Goal: Information Seeking & Learning: Learn about a topic

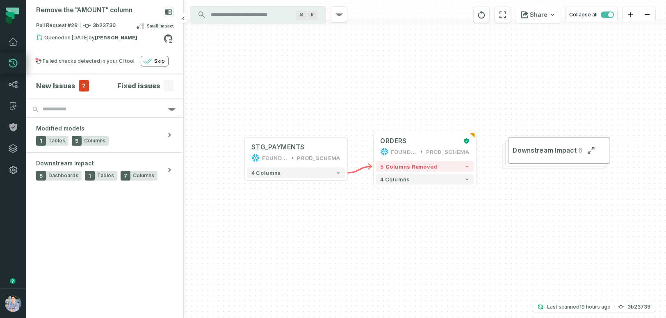
click at [148, 63] on icon "button" at bounding box center [147, 61] width 9 height 5
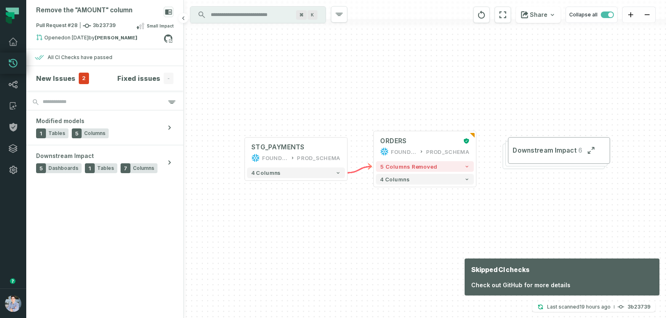
click at [222, 163] on div "+ ORDERS FOUNDATIONAL_DB PROD_SCHEMA + 5 columns removed 4 columns + STG_PAYMEN…" at bounding box center [425, 159] width 483 height 318
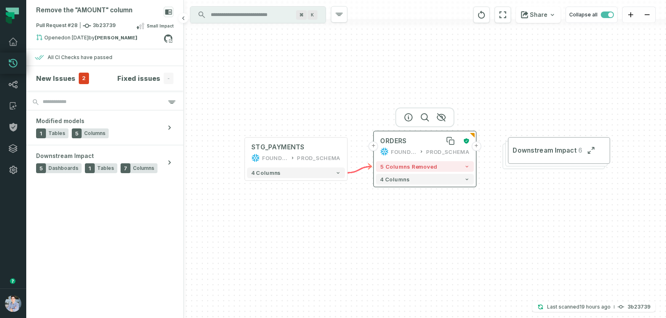
click at [415, 143] on div "ORDERS" at bounding box center [419, 141] width 79 height 9
click at [89, 26] on icon at bounding box center [87, 26] width 8 height 4
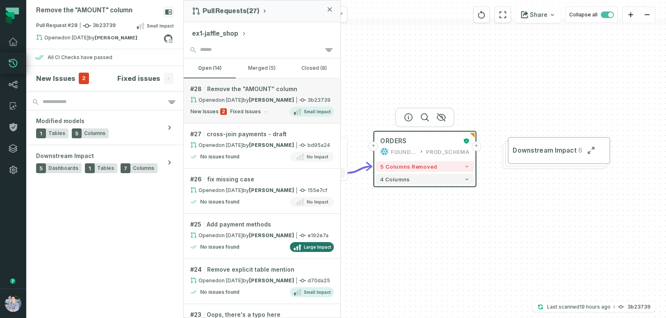
click at [250, 101] on strong "[PERSON_NAME]" at bounding box center [271, 100] width 45 height 6
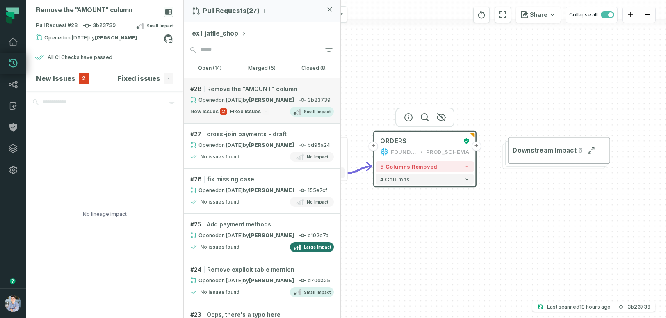
click at [250, 101] on strong "[PERSON_NAME]" at bounding box center [271, 100] width 45 height 6
click at [142, 158] on div "No lineage impact" at bounding box center [104, 214] width 157 height 208
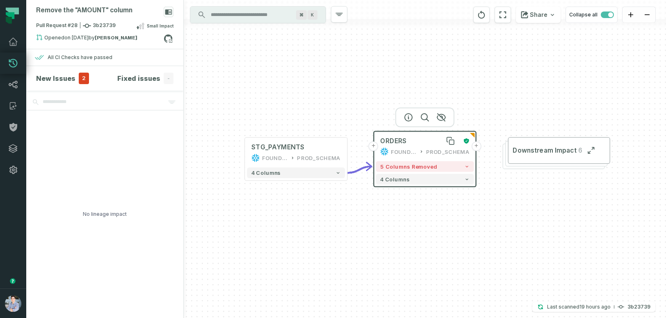
click at [408, 144] on div "ORDERS" at bounding box center [419, 141] width 79 height 9
click at [103, 23] on span "Pull Request #28 3b23739" at bounding box center [76, 26] width 80 height 8
click at [64, 74] on h4 "New Issues" at bounding box center [55, 78] width 39 height 10
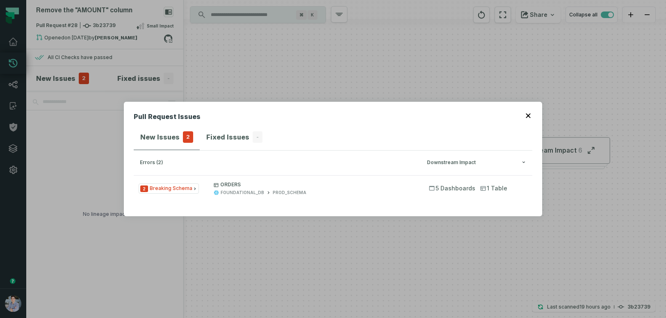
click at [528, 115] on icon "button" at bounding box center [528, 115] width 5 height 5
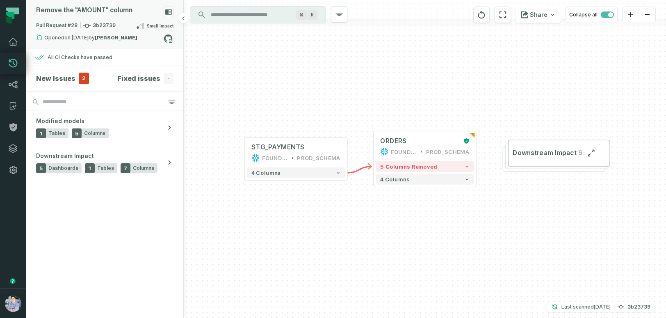
click at [69, 25] on span "Pull Request #28 3b23739" at bounding box center [76, 26] width 80 height 8
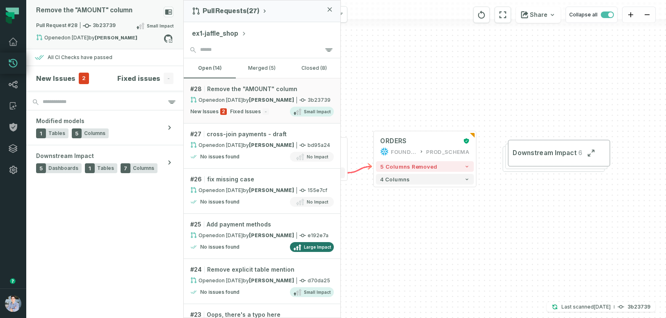
click at [108, 25] on span "Pull Request #28 3b23739" at bounding box center [76, 26] width 80 height 8
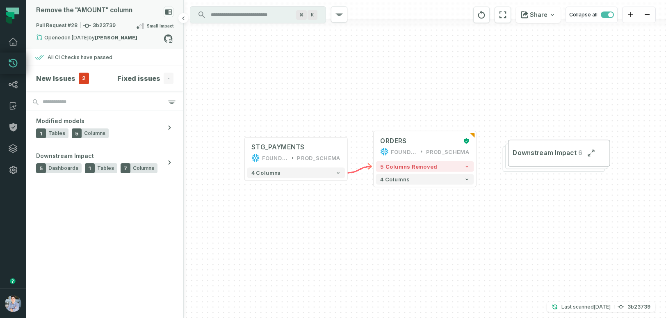
click at [64, 25] on span "Pull Request #28 3b23739" at bounding box center [76, 26] width 80 height 8
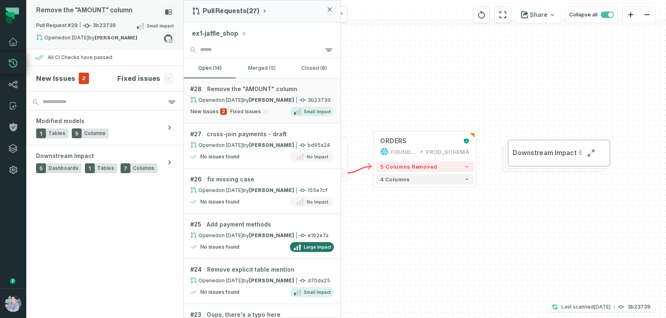
click at [92, 25] on span "Pull Request #28 3b23739" at bounding box center [76, 26] width 80 height 8
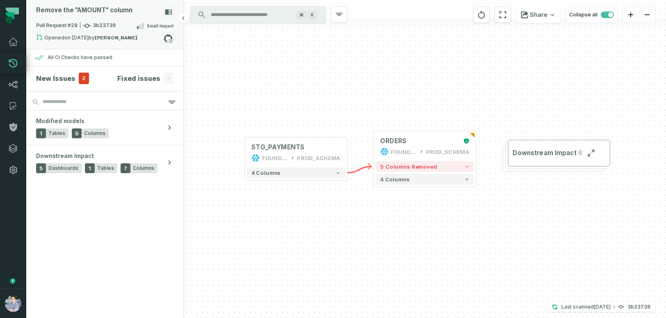
click at [92, 25] on span "Pull Request #28 3b23739" at bounding box center [76, 26] width 80 height 8
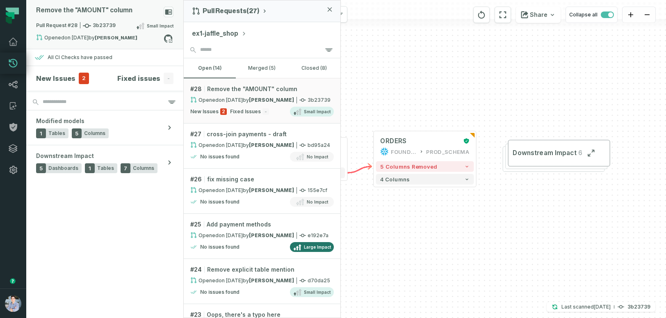
click at [65, 26] on span "Pull Request #28 3b23739" at bounding box center [76, 26] width 80 height 8
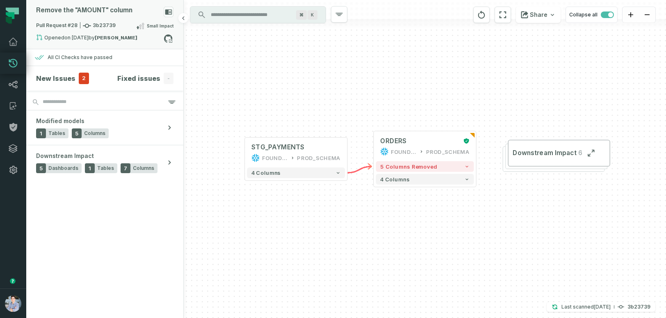
click at [65, 26] on span "Pull Request #28 3b23739" at bounding box center [76, 26] width 80 height 8
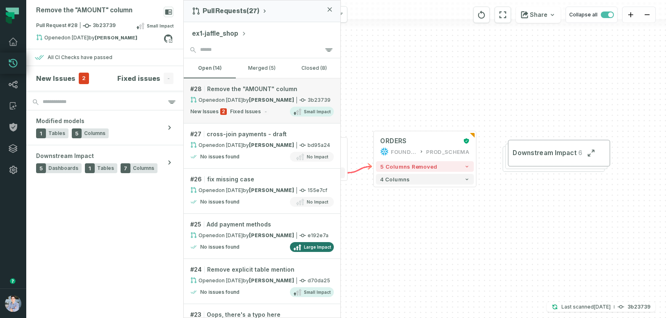
click at [219, 98] on relative-time "[DATE] 5:00:25 PM" at bounding box center [231, 100] width 24 height 6
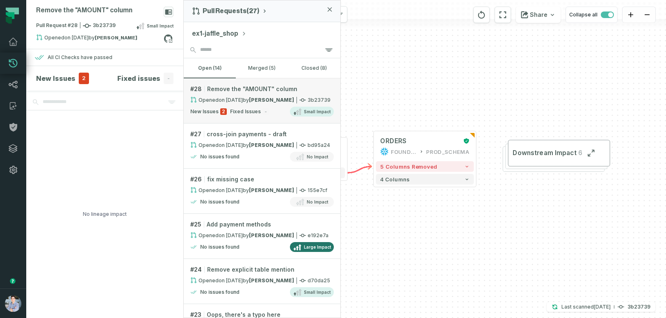
click at [227, 101] on relative-time "[DATE] 5:00:25 PM" at bounding box center [231, 100] width 24 height 6
click at [60, 77] on h4 "New Issues" at bounding box center [55, 78] width 39 height 10
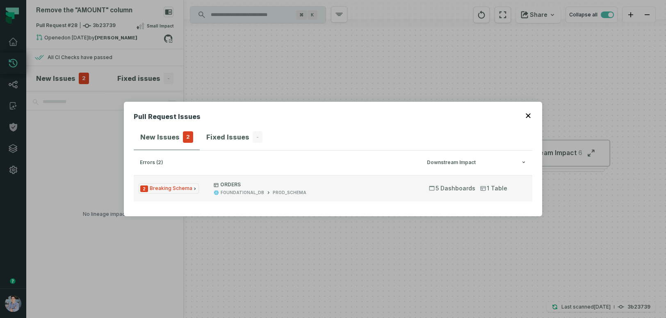
click at [162, 189] on span "2 Breaking Schema" at bounding box center [169, 188] width 60 height 10
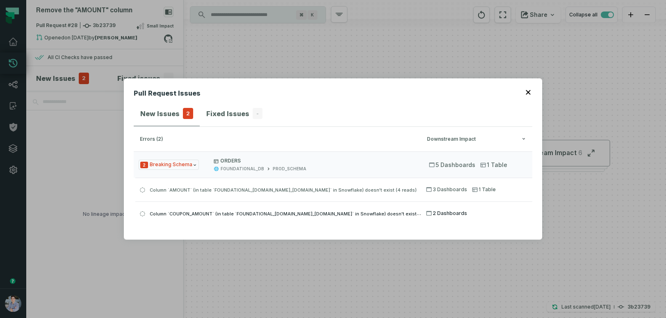
click at [444, 211] on span "2 Dashboards" at bounding box center [446, 213] width 41 height 7
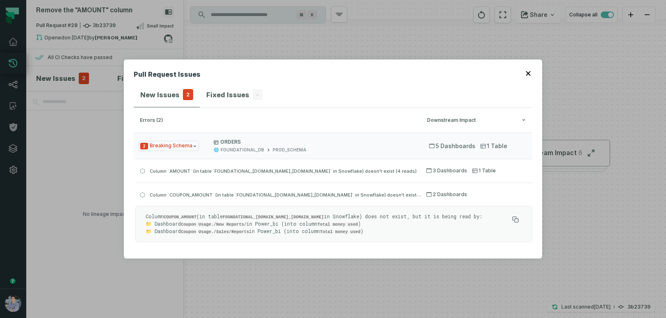
click at [531, 72] on button "button" at bounding box center [529, 72] width 7 height 7
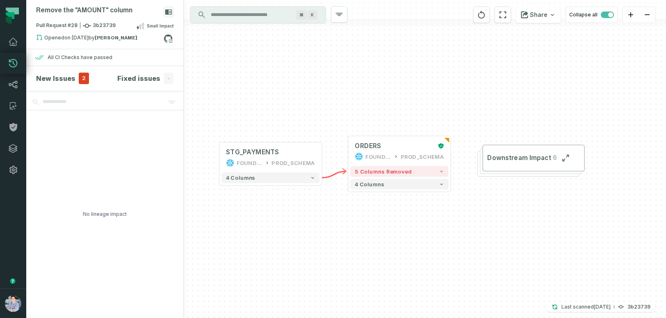
drag, startPoint x: 446, startPoint y: 208, endPoint x: 420, endPoint y: 213, distance: 25.9
click at [420, 213] on div "+ STG_PAYMENTS FOUNDATIONAL_DB PROD_SCHEMA + 4 columns + ORDERS FOUNDATIONAL_DB…" at bounding box center [425, 159] width 483 height 318
click at [11, 85] on icon at bounding box center [13, 85] width 10 height 10
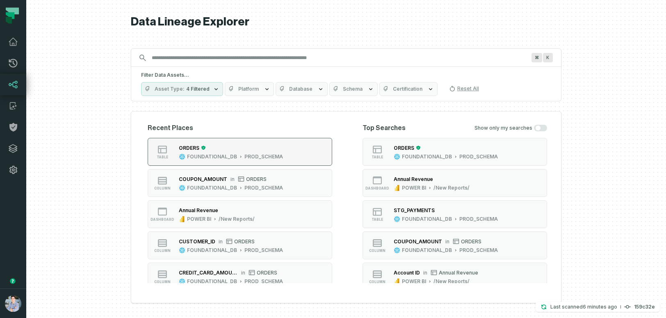
click at [265, 149] on div "ORDERS" at bounding box center [231, 148] width 104 height 8
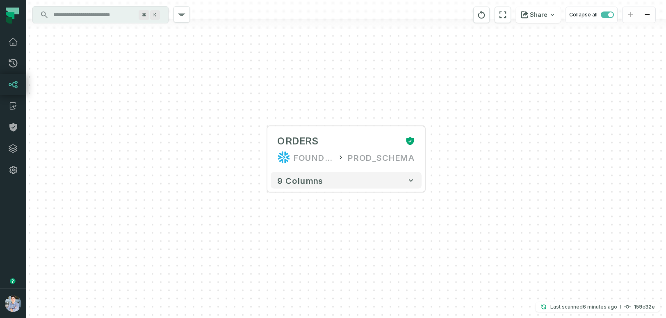
click at [114, 16] on input "Discovery Provider cmdk menu" at bounding box center [92, 14] width 89 height 13
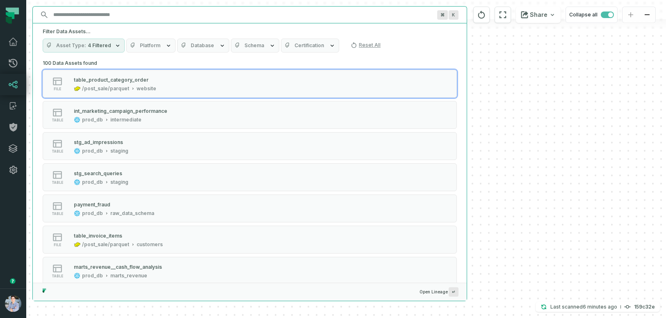
click at [114, 16] on input "Discovery Provider cmdk menu" at bounding box center [242, 14] width 388 height 13
click at [528, 111] on div "+ ORDERS FOUNDATIONAL_DB PROD_SCHEMA + 9 columns" at bounding box center [346, 159] width 640 height 318
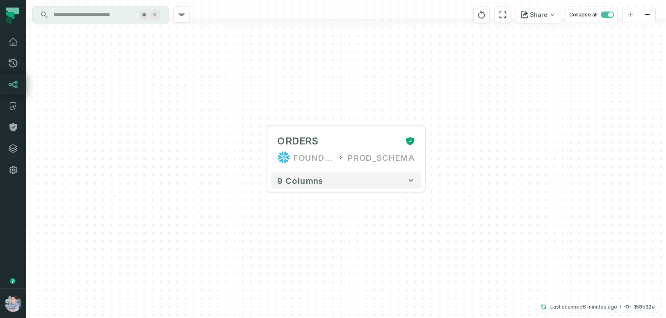
click at [69, 11] on input "Discovery Provider cmdk menu" at bounding box center [92, 14] width 89 height 13
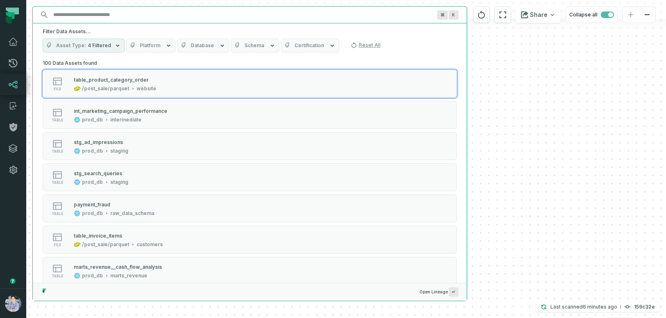
click at [494, 53] on div "+ ORDERS FOUNDATIONAL_DB PROD_SCHEMA + 9 columns" at bounding box center [346, 159] width 640 height 318
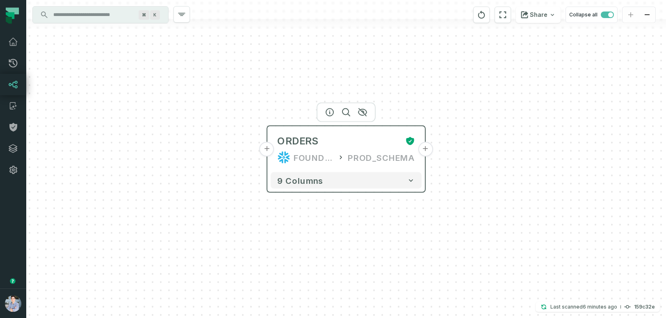
click at [327, 158] on div "FOUNDATIONAL_DB" at bounding box center [314, 157] width 40 height 13
click at [329, 113] on icon "button" at bounding box center [330, 113] width 10 height 10
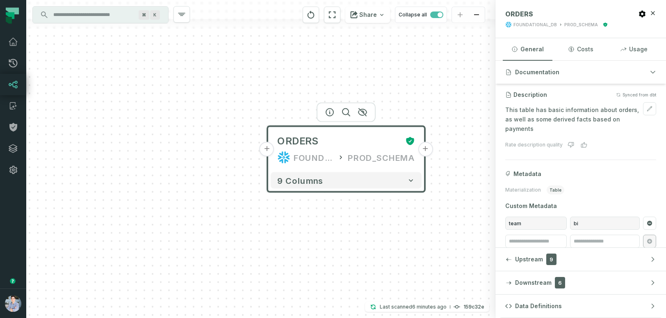
scroll to position [69, 0]
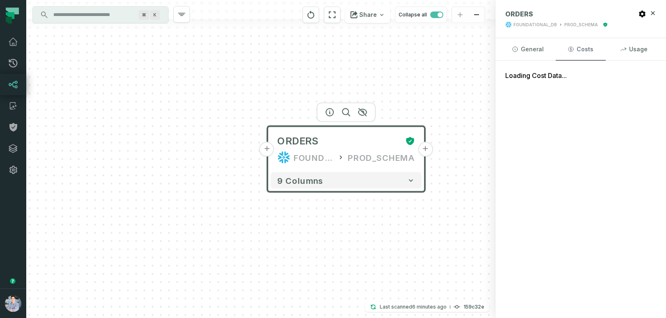
click at [582, 48] on button "Costs" at bounding box center [581, 49] width 50 height 22
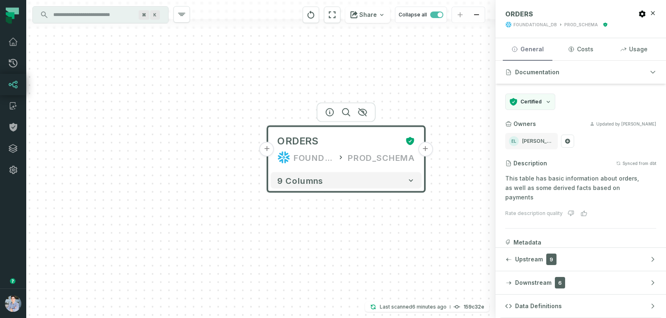
click at [543, 48] on button "General" at bounding box center [528, 49] width 50 height 22
click at [639, 50] on button "Usage" at bounding box center [634, 49] width 50 height 22
click at [521, 49] on button "General" at bounding box center [528, 49] width 50 height 22
click at [650, 258] on icon "button" at bounding box center [653, 259] width 7 height 7
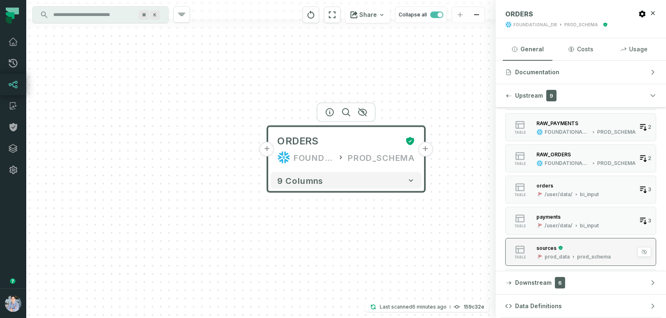
scroll to position [0, 0]
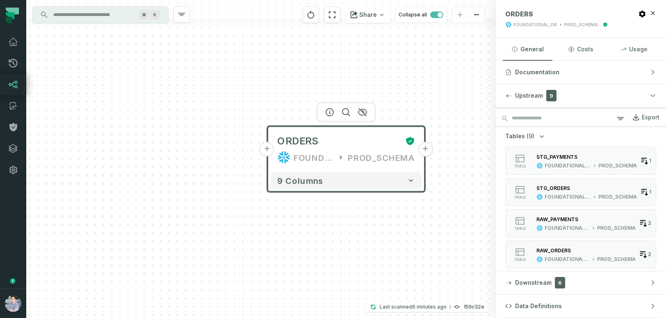
click at [269, 151] on button "+" at bounding box center [267, 149] width 15 height 15
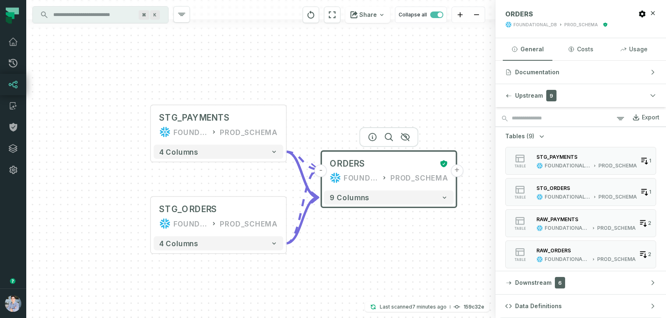
drag, startPoint x: 423, startPoint y: 252, endPoint x: 381, endPoint y: 252, distance: 41.5
click at [381, 252] on div "+ STG_PAYMENTS FOUNDATIONAL_DB PROD_SCHEMA + 4 columns + STG_ORDERS FOUNDATIONA…" at bounding box center [261, 159] width 470 height 318
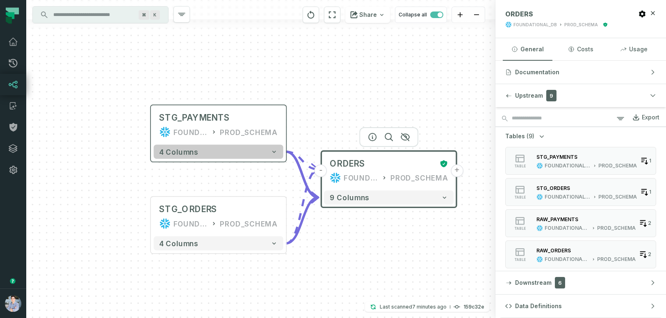
click at [228, 153] on button "4 columns" at bounding box center [219, 152] width 130 height 14
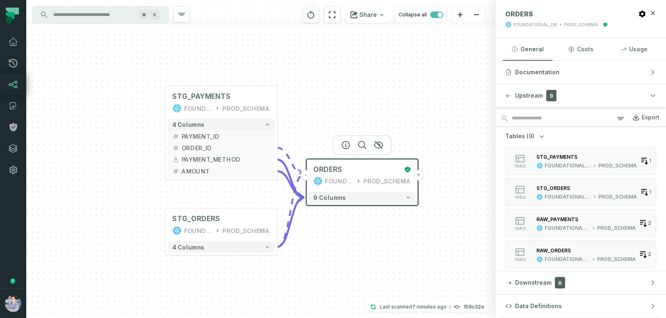
drag, startPoint x: 233, startPoint y: 228, endPoint x: 233, endPoint y: 191, distance: 36.5
click at [233, 191] on div "+ STG_PAYMENTS FOUNDATIONAL_DB PROD_SCHEMA + 4 columns + PAYMENT_ID + + ORDER_I…" at bounding box center [261, 159] width 470 height 318
click at [224, 246] on button "4 columns" at bounding box center [221, 246] width 107 height 11
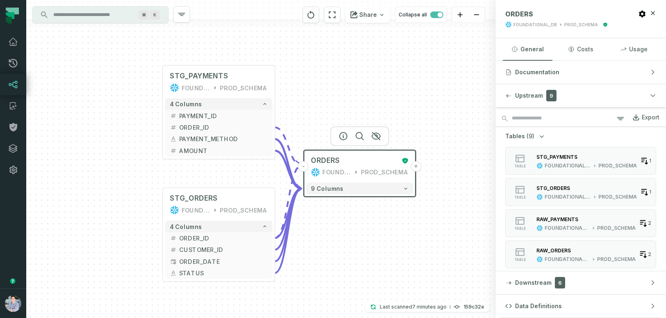
drag, startPoint x: 240, startPoint y: 192, endPoint x: 238, endPoint y: 172, distance: 21.1
click at [238, 172] on div "+ STG_PAYMENTS FOUNDATIONAL_DB PROD_SCHEMA + 4 columns + PAYMENT_ID + + ORDER_I…" at bounding box center [261, 159] width 470 height 318
click at [361, 188] on button "9 columns" at bounding box center [359, 187] width 107 height 11
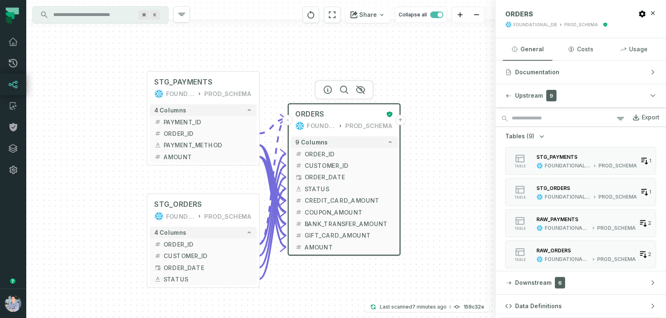
drag, startPoint x: 444, startPoint y: 224, endPoint x: 429, endPoint y: 178, distance: 48.4
click at [429, 178] on div "+ STG_PAYMENTS FOUNDATIONAL_DB PROD_SCHEMA + 4 columns + PAYMENT_ID + + ORDER_I…" at bounding box center [261, 159] width 470 height 318
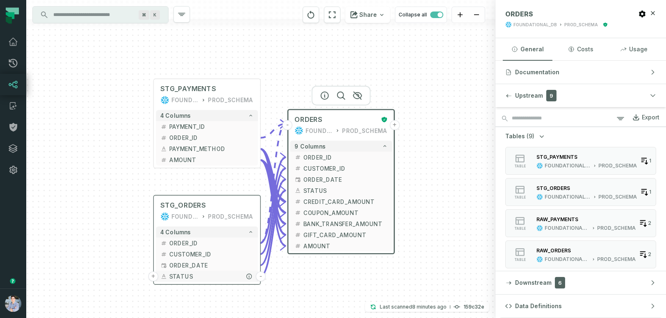
click at [218, 279] on span "STATUS" at bounding box center [211, 276] width 84 height 8
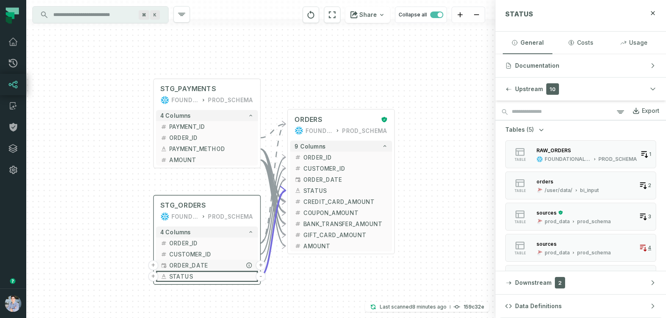
click at [208, 265] on span "ORDER_DATE" at bounding box center [211, 265] width 84 height 8
click at [202, 252] on span "CUSTOMER_ID" at bounding box center [211, 254] width 84 height 8
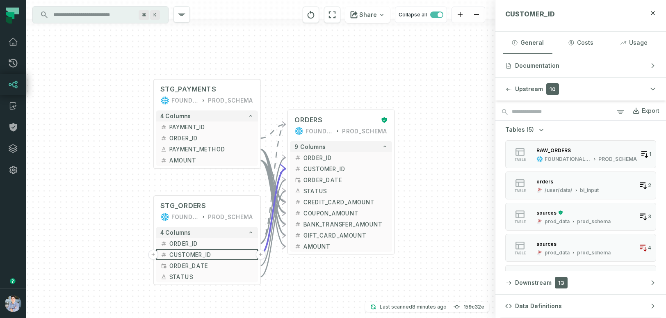
click at [117, 173] on div "+ STG_PAYMENTS FOUNDATIONAL_DB PROD_SCHEMA + 4 columns + PAYMENT_ID + + ORDER_I…" at bounding box center [261, 159] width 470 height 318
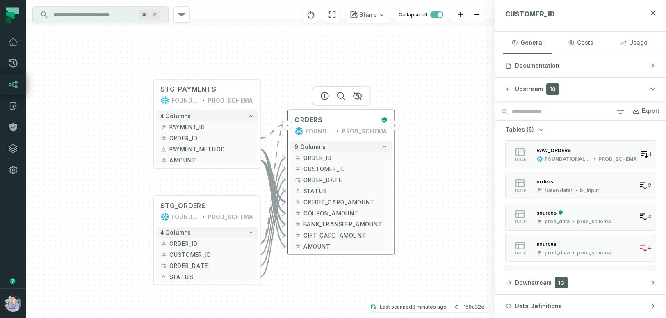
click at [339, 115] on div "ORDERS FOUNDATIONAL_DB PROD_SCHEMA" at bounding box center [341, 125] width 102 height 27
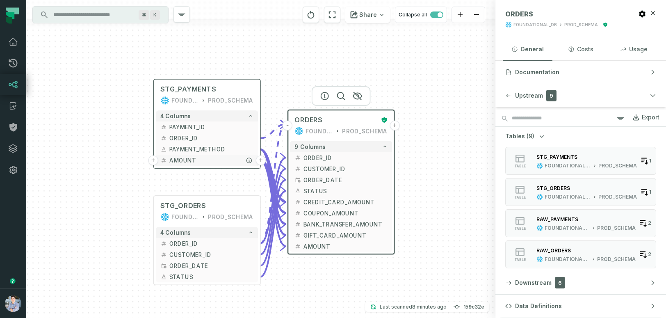
click at [190, 156] on span "AMOUNT" at bounding box center [211, 160] width 84 height 8
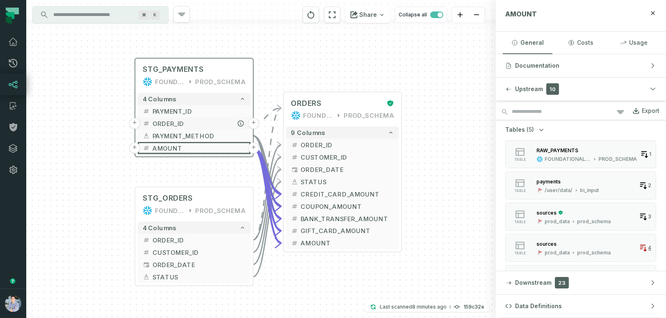
click at [181, 124] on span "ORDER_ID" at bounding box center [199, 123] width 93 height 9
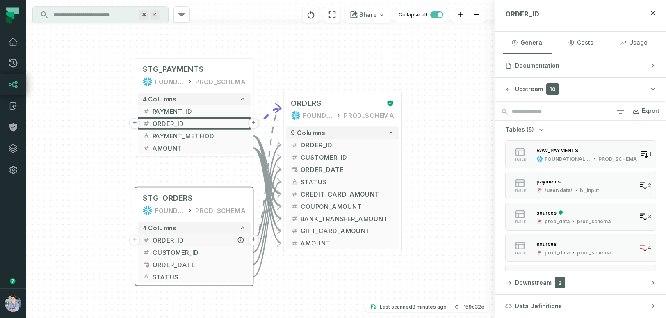
click at [197, 239] on span "ORDER_ID" at bounding box center [199, 240] width 93 height 9
click at [197, 218] on div "STG_ORDERS FOUNDATIONAL_DB PROD_SCHEMA" at bounding box center [194, 205] width 113 height 30
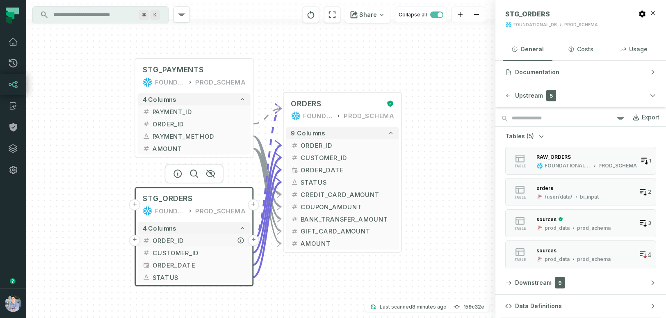
click at [195, 240] on span "ORDER_ID" at bounding box center [199, 240] width 93 height 9
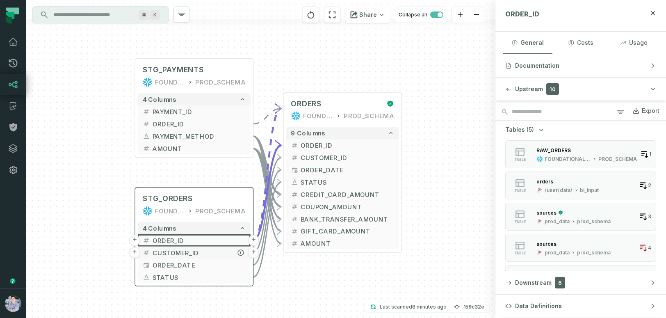
click at [193, 252] on span "CUSTOMER_ID" at bounding box center [199, 252] width 93 height 9
click at [181, 251] on span "CUSTOMER_ID" at bounding box center [199, 253] width 93 height 9
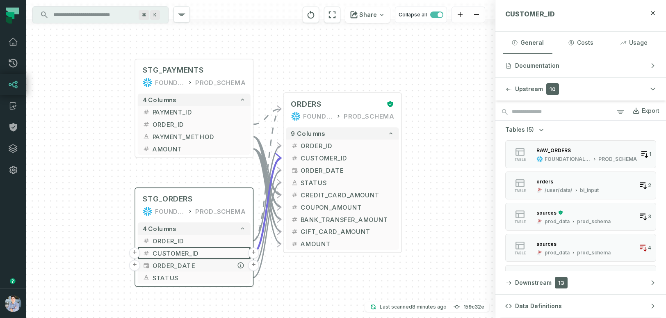
click at [183, 263] on span "ORDER_DATE" at bounding box center [199, 265] width 93 height 9
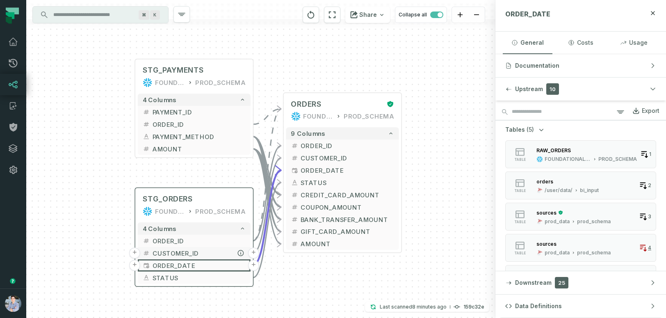
click at [181, 250] on span "CUSTOMER_ID" at bounding box center [199, 253] width 93 height 9
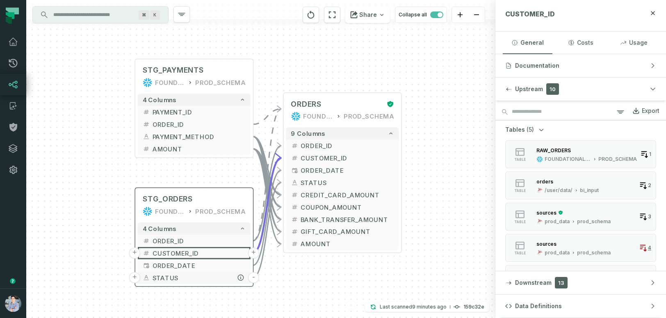
click at [174, 282] on button "STATUS" at bounding box center [194, 278] width 113 height 12
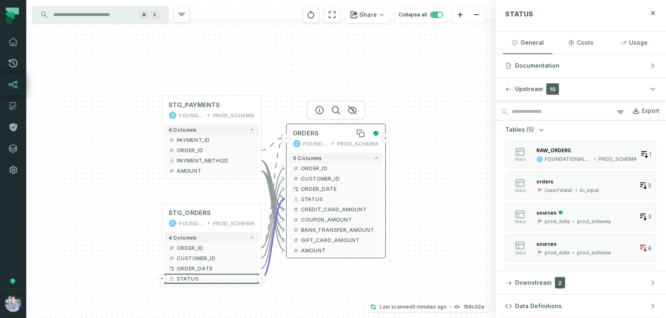
click at [331, 135] on div "ORDERS" at bounding box center [331, 133] width 76 height 8
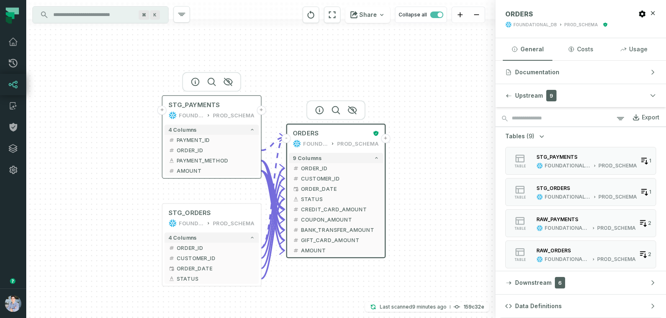
click at [163, 112] on button "+" at bounding box center [162, 109] width 9 height 9
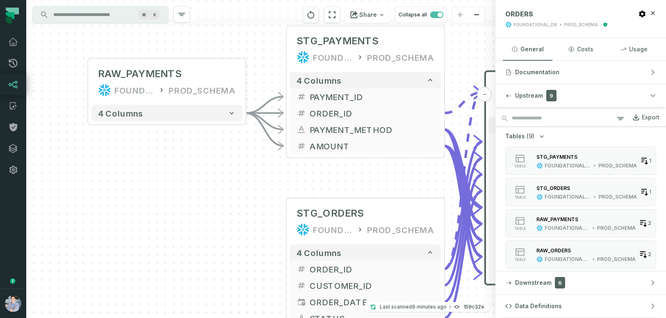
drag, startPoint x: 267, startPoint y: 236, endPoint x: 173, endPoint y: 159, distance: 121.6
click at [173, 159] on div "+ RAW_PAYMENTS FOUNDATIONAL_DB PROD_SCHEMA - 4 columns - STG_PAYMENTS FOUNDATIO…" at bounding box center [261, 159] width 470 height 318
click at [286, 222] on button "+" at bounding box center [286, 221] width 15 height 15
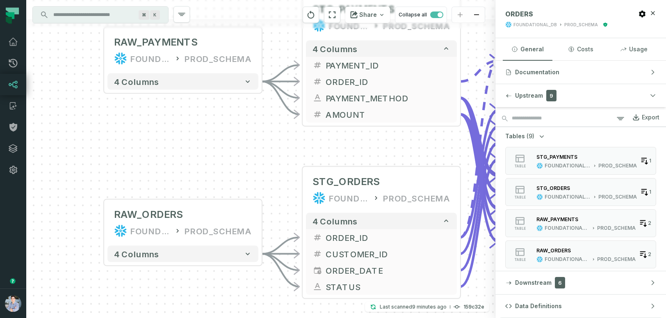
drag, startPoint x: 286, startPoint y: 248, endPoint x: 208, endPoint y: 311, distance: 100.6
click at [208, 311] on div "+ RAW_ORDERS FOUNDATIONAL_DB PROD_SCHEMA - 4 columns + RAW_PAYMENTS FOUNDATIONA…" at bounding box center [261, 159] width 470 height 318
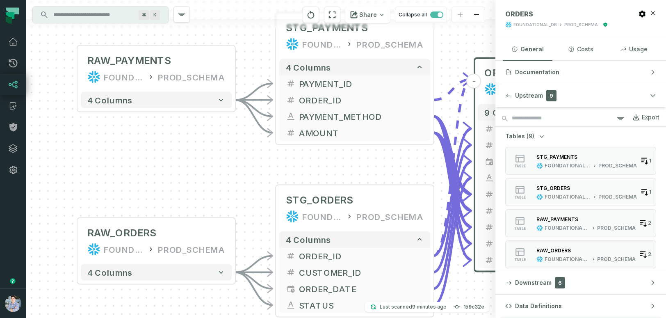
drag, startPoint x: 229, startPoint y: 138, endPoint x: 203, endPoint y: 156, distance: 32.4
click at [203, 156] on div "+ RAW_ORDERS FOUNDATIONAL_DB PROD_SCHEMA - 4 columns + RAW_PAYMENTS FOUNDATIONA…" at bounding box center [261, 159] width 470 height 318
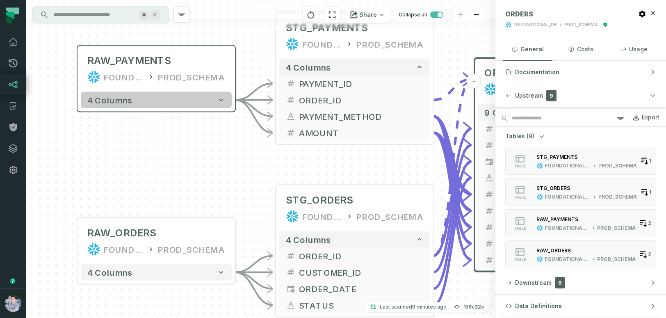
click at [192, 102] on button "4 columns" at bounding box center [156, 100] width 151 height 16
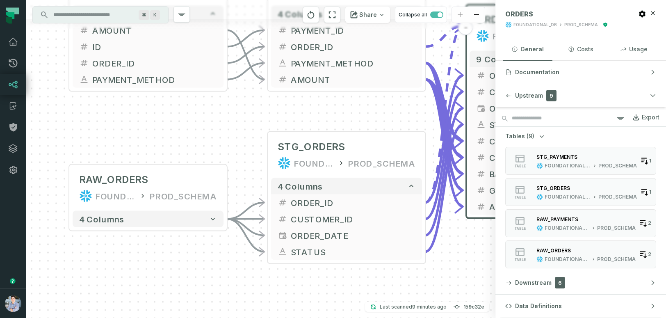
drag, startPoint x: 181, startPoint y: 227, endPoint x: 173, endPoint y: 140, distance: 86.6
click at [173, 140] on div "+ RAW_ORDERS FOUNDATIONAL_DB PROD_SCHEMA - 4 columns + RAW_PAYMENTS FOUNDATIONA…" at bounding box center [261, 159] width 470 height 318
click at [170, 228] on div "4 columns" at bounding box center [148, 219] width 158 height 23
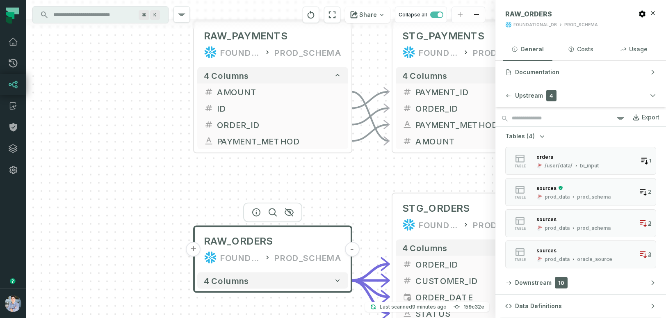
drag, startPoint x: 89, startPoint y: 265, endPoint x: 213, endPoint y: 326, distance: 138.8
click at [213, 318] on html "Pull Requests Dashboard Lineage Catalog Policies Integrations Settings Alon Naf…" at bounding box center [333, 159] width 666 height 318
click at [195, 247] on button "+" at bounding box center [193, 249] width 15 height 15
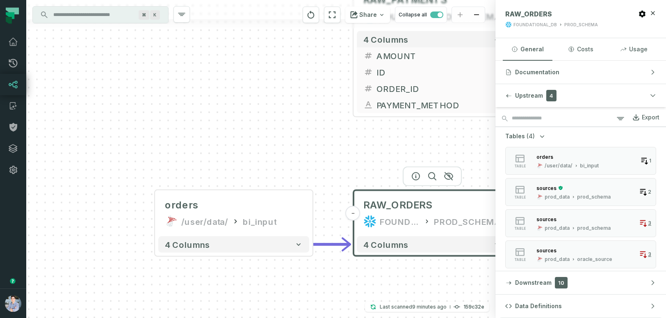
drag, startPoint x: 280, startPoint y: 257, endPoint x: 253, endPoint y: 310, distance: 60.2
click at [253, 310] on div "+ orders /user/data/ bi_input - 4 columns - RAW_ORDERS FOUNDATIONAL_DB PROD_SCH…" at bounding box center [261, 159] width 470 height 318
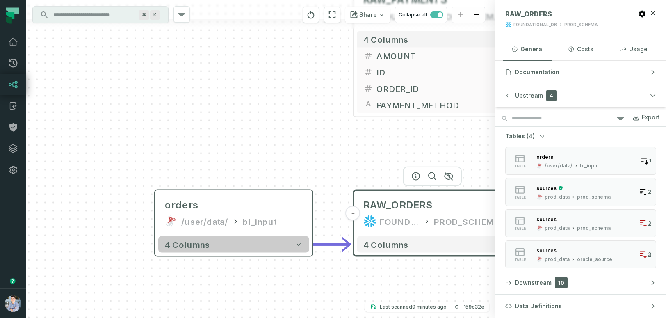
click at [240, 246] on button "4 columns" at bounding box center [233, 244] width 151 height 16
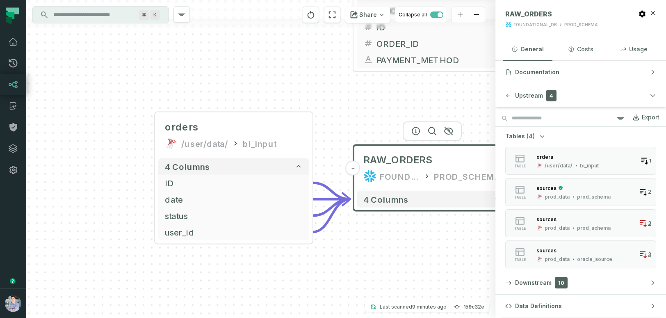
drag, startPoint x: 116, startPoint y: 247, endPoint x: 116, endPoint y: 169, distance: 78.0
click at [116, 169] on div "+ orders /user/data/ bi_input - 4 columns + ID - + date - + status - + user_id …" at bounding box center [261, 159] width 470 height 318
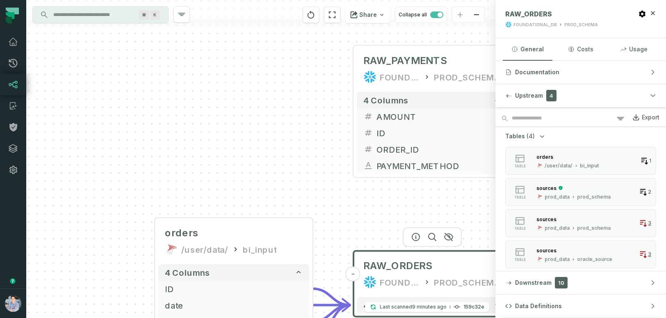
drag, startPoint x: 113, startPoint y: 169, endPoint x: 113, endPoint y: 275, distance: 105.9
click at [113, 275] on div "+ orders /user/data/ bi_input - 4 columns + ID - + date - + status - + user_id …" at bounding box center [261, 159] width 470 height 318
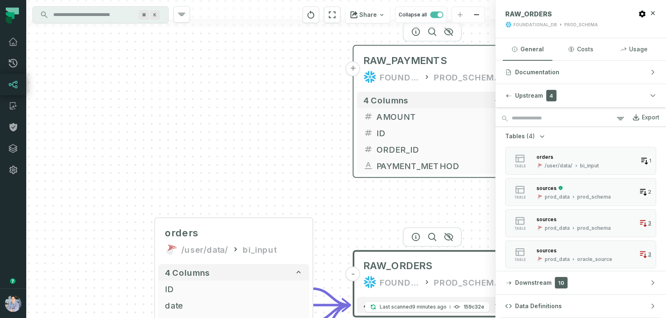
click at [354, 71] on button "+" at bounding box center [353, 69] width 15 height 15
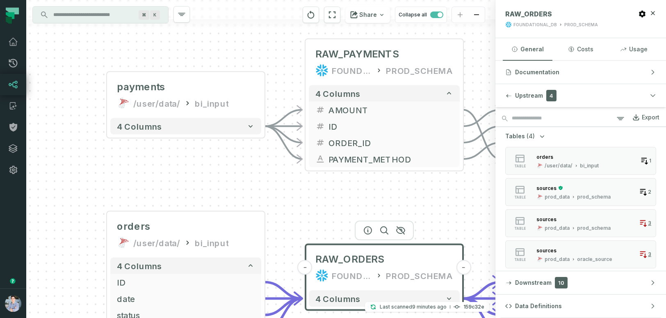
drag, startPoint x: 249, startPoint y: 242, endPoint x: 174, endPoint y: 178, distance: 98.7
click at [174, 178] on div "+ payments /user/data/ bi_input - 4 columns + orders /user/data/ bi_input - 4 c…" at bounding box center [261, 159] width 470 height 318
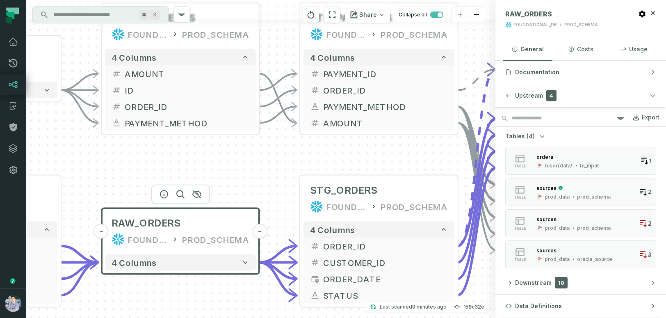
drag, startPoint x: 462, startPoint y: 199, endPoint x: 233, endPoint y: 163, distance: 231.8
click at [234, 163] on div "+ payments /user/data/ bi_input - 4 columns + orders /user/data/ bi_input - 4 c…" at bounding box center [261, 159] width 470 height 318
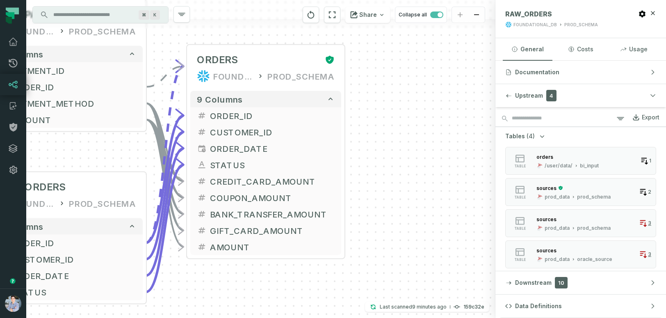
drag, startPoint x: 390, startPoint y: 161, endPoint x: 103, endPoint y: 158, distance: 287.3
click at [103, 158] on div "+ payments /user/data/ bi_input - 4 columns + orders /user/data/ bi_input - 4 c…" at bounding box center [261, 159] width 470 height 318
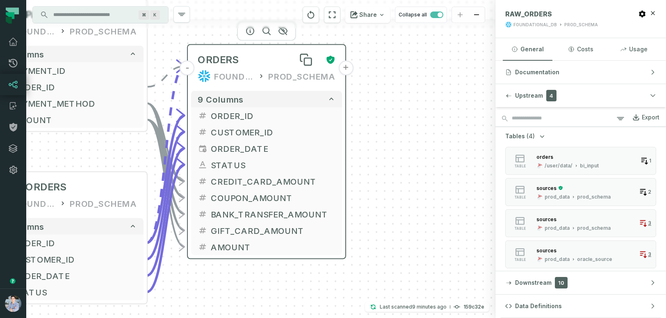
click at [267, 57] on div "ORDERS" at bounding box center [258, 59] width 121 height 13
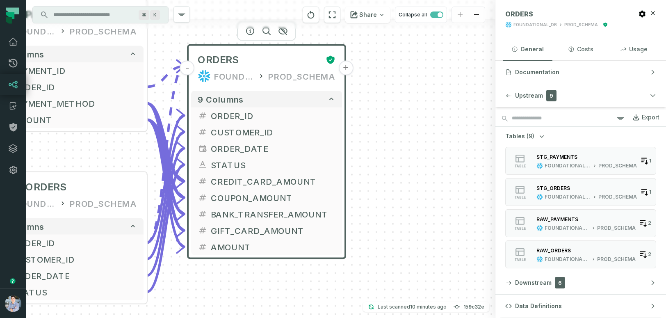
click at [518, 135] on span "Tables" at bounding box center [516, 136] width 20 height 8
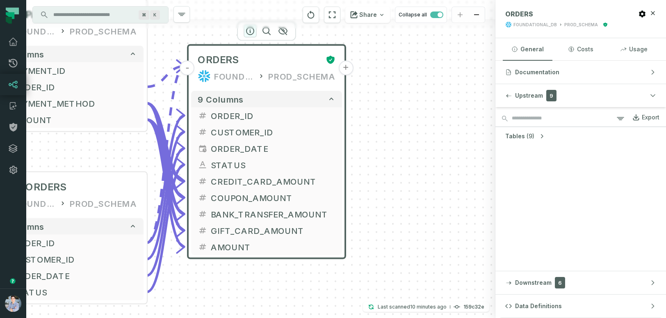
click at [249, 32] on icon "button" at bounding box center [250, 31] width 10 height 10
click at [511, 95] on icon "button" at bounding box center [508, 96] width 5 height 4
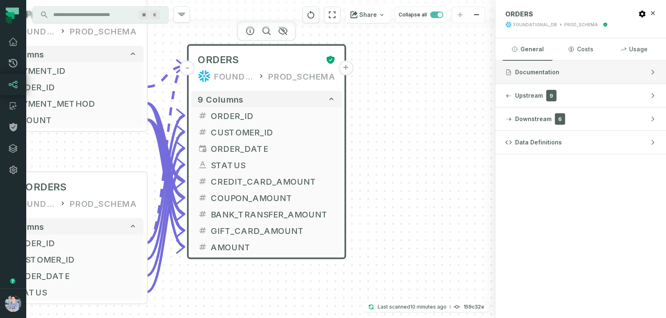
click at [524, 75] on span "Documentation" at bounding box center [537, 72] width 44 height 8
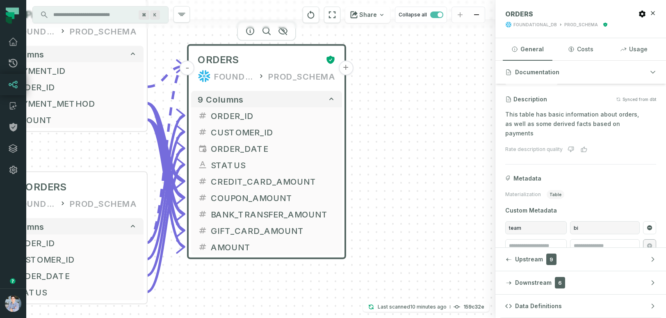
scroll to position [69, 0]
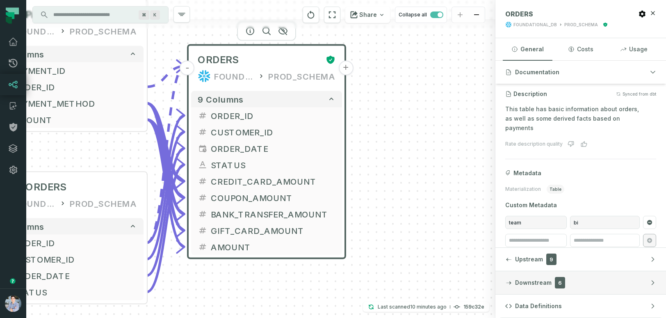
click at [539, 281] on span "Downstream" at bounding box center [533, 283] width 37 height 8
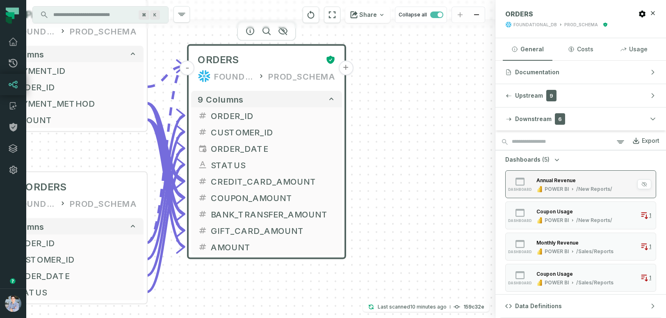
click at [549, 188] on div "POWER BI" at bounding box center [557, 189] width 24 height 7
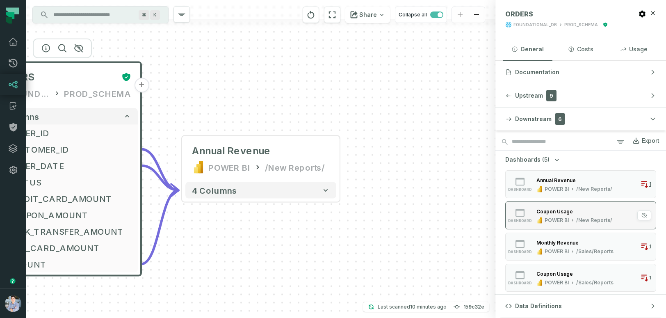
click at [547, 212] on div "Coupon Usage" at bounding box center [555, 211] width 37 height 6
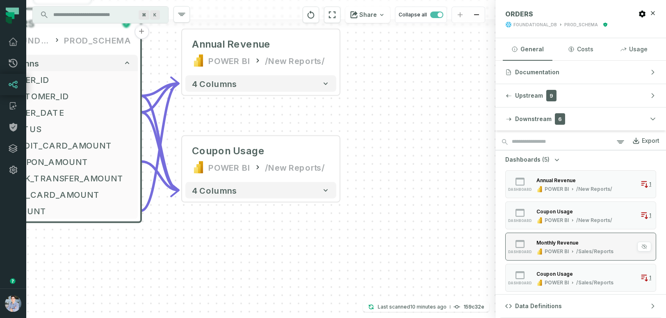
click at [543, 246] on div "Monthly Revenue" at bounding box center [575, 242] width 77 height 8
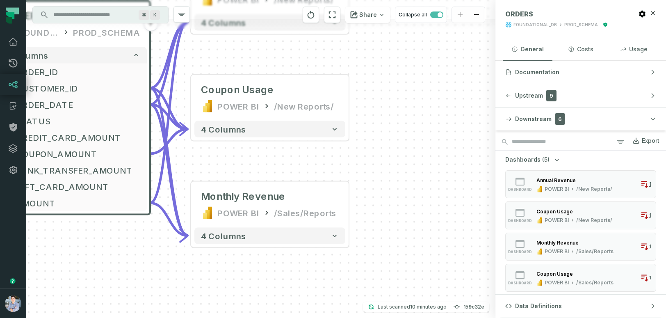
drag, startPoint x: 412, startPoint y: 249, endPoint x: 420, endPoint y: 294, distance: 46.2
click at [420, 294] on div "+ payments /user/data/ bi_input - 4 columns + orders /user/data/ bi_input - 4 c…" at bounding box center [261, 159] width 470 height 318
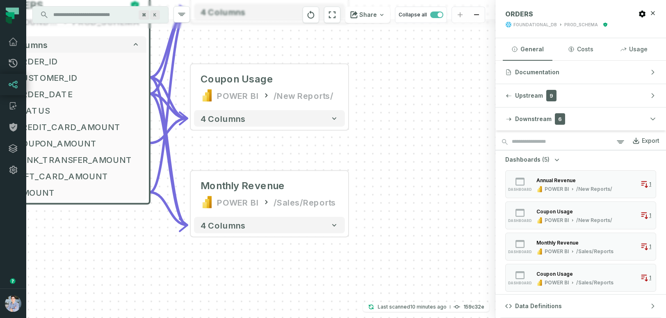
drag, startPoint x: 424, startPoint y: 173, endPoint x: 422, endPoint y: 162, distance: 10.8
click at [422, 162] on div "+ payments /user/data/ bi_input - 4 columns + orders /user/data/ bi_input - 4 c…" at bounding box center [261, 159] width 470 height 318
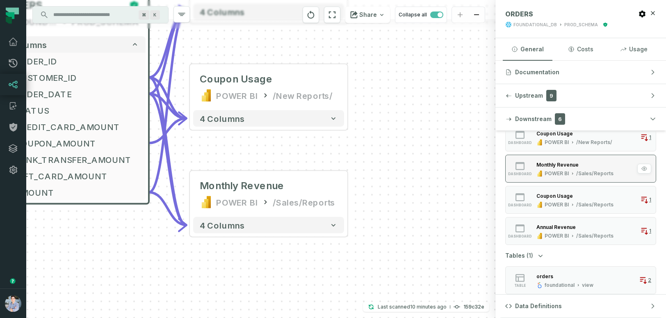
scroll to position [76, 0]
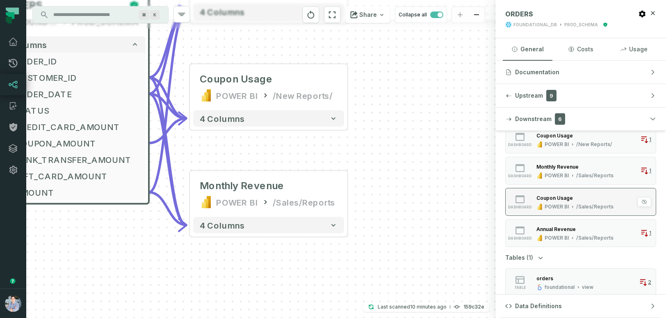
click at [544, 209] on div "POWER BI /Sales/Reports" at bounding box center [575, 207] width 77 height 7
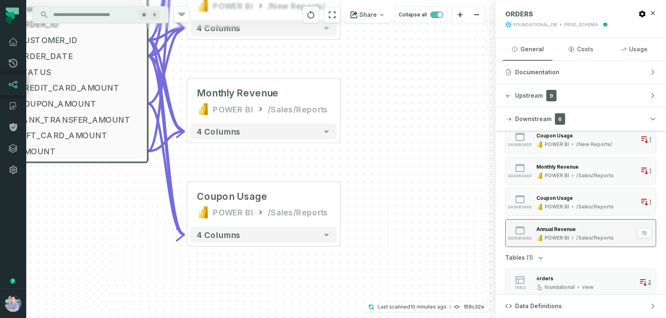
click at [545, 221] on button "dashboard Annual Revenue POWER BI /Sales/Reports 1" at bounding box center [581, 233] width 151 height 28
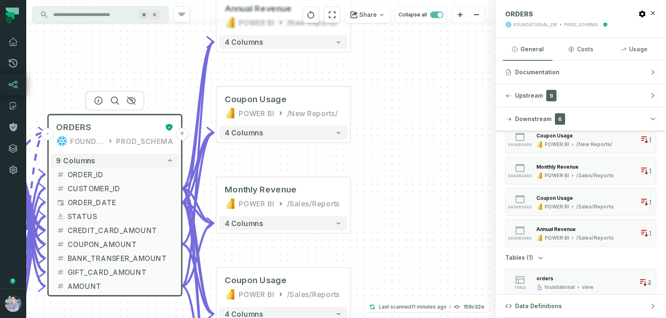
drag, startPoint x: 440, startPoint y: 199, endPoint x: 435, endPoint y: 404, distance: 204.9
click at [435, 318] on html "Pull Requests Dashboard Lineage Catalog Policies Integrations Settings Alon Naf…" at bounding box center [333, 159] width 666 height 318
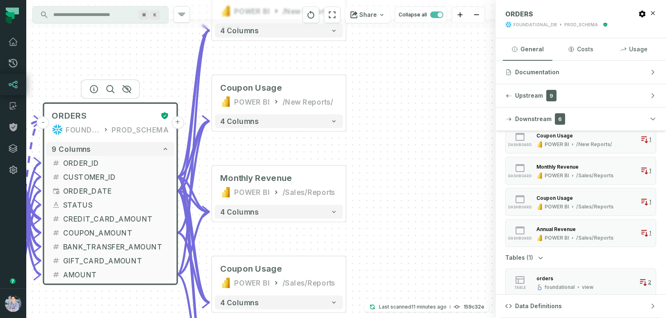
drag, startPoint x: 444, startPoint y: 257, endPoint x: 439, endPoint y: 245, distance: 12.3
click at [439, 245] on div "+ payments /user/data/ bi_input - 4 columns + orders /user/data/ bi_input - 4 c…" at bounding box center [261, 159] width 470 height 318
drag, startPoint x: 452, startPoint y: 231, endPoint x: 452, endPoint y: 153, distance: 78.4
click at [452, 153] on div "+ payments /user/data/ bi_input - 4 columns + orders /user/data/ bi_input - 4 c…" at bounding box center [261, 159] width 470 height 318
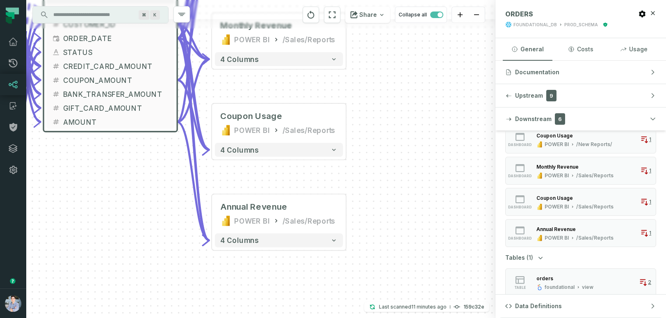
drag, startPoint x: 452, startPoint y: 146, endPoint x: 452, endPoint y: 66, distance: 79.2
click at [452, 66] on div "+ payments /user/data/ bi_input - 4 columns + orders /user/data/ bi_input - 4 c…" at bounding box center [261, 159] width 470 height 318
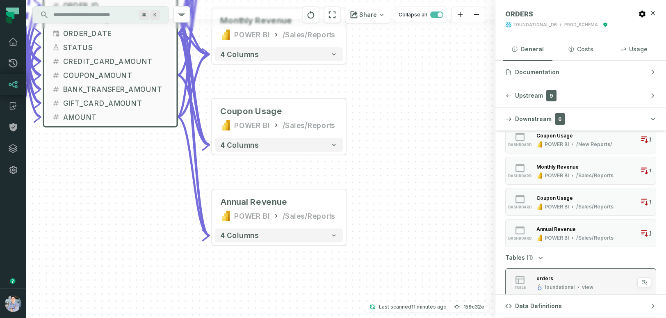
click at [564, 283] on div "orders foundational view" at bounding box center [566, 282] width 64 height 16
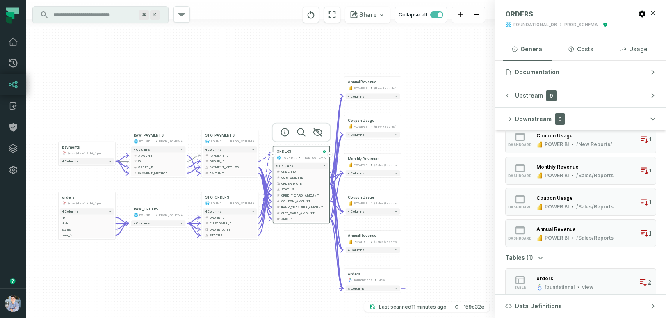
drag, startPoint x: 453, startPoint y: 214, endPoint x: 453, endPoint y: 265, distance: 50.9
click at [453, 265] on div "+ payments /user/data/ bi_input - 4 columns + orders /user/data/ bi_input - 4 c…" at bounding box center [261, 159] width 470 height 318
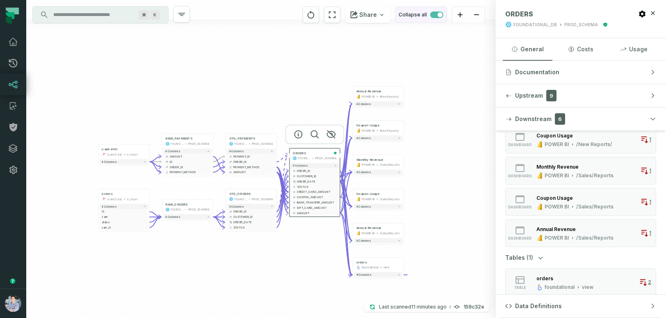
click at [434, 16] on span "button" at bounding box center [437, 14] width 13 height 7
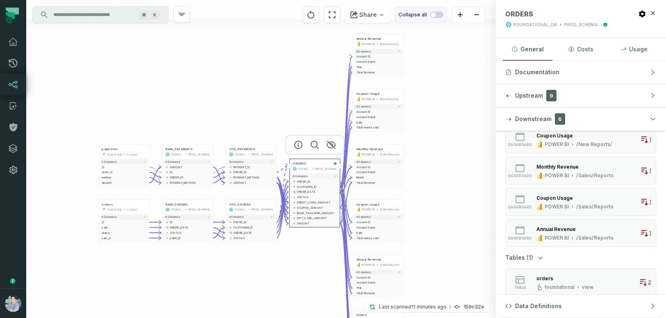
click at [434, 16] on span "button" at bounding box center [433, 14] width 5 height 5
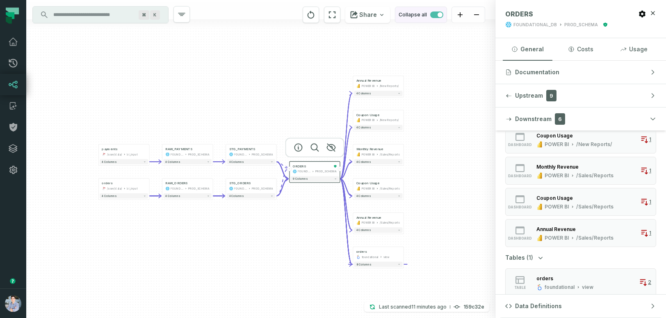
click at [432, 14] on span "button" at bounding box center [437, 14] width 13 height 7
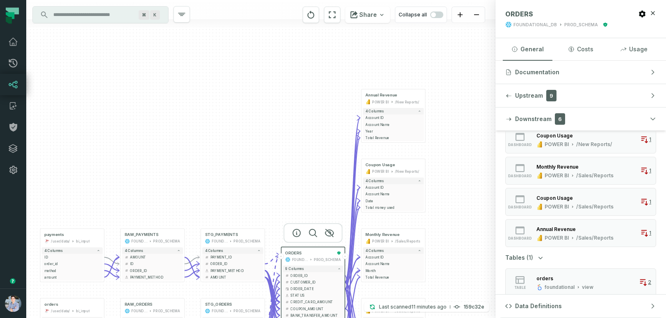
drag, startPoint x: 475, startPoint y: 135, endPoint x: 449, endPoint y: 258, distance: 126.2
click at [449, 258] on div "+ payments /user/data/ bi_input - 4 columns + ID - + order_id - + method - + am…" at bounding box center [261, 159] width 470 height 318
click at [440, 15] on span "button" at bounding box center [437, 14] width 13 height 7
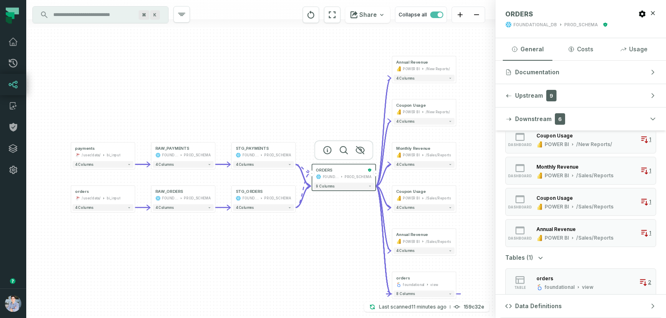
drag, startPoint x: 310, startPoint y: 126, endPoint x: 342, endPoint y: 39, distance: 92.2
click at [342, 39] on div "+ payments /user/data/ bi_input - 4 columns + orders /user/data/ bi_input - 4 c…" at bounding box center [261, 159] width 470 height 318
click at [381, 17] on icon "button" at bounding box center [382, 14] width 7 height 7
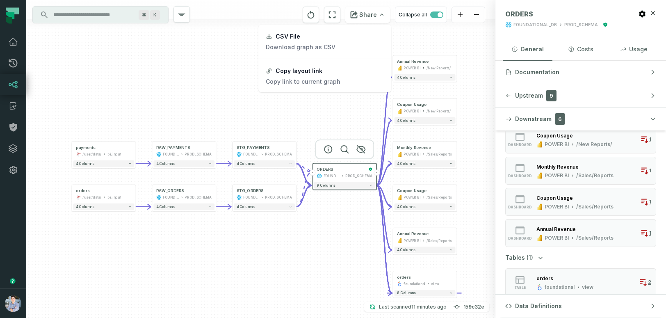
click at [218, 69] on html "Pull Requests Dashboard Lineage Catalog Policies Integrations Settings Alon Naf…" at bounding box center [333, 159] width 666 height 318
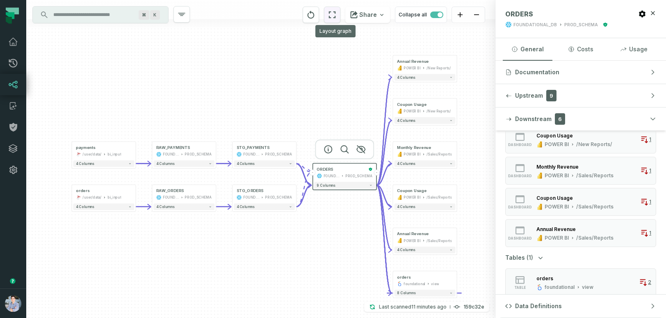
click at [336, 14] on icon "reset" at bounding box center [332, 15] width 9 height 10
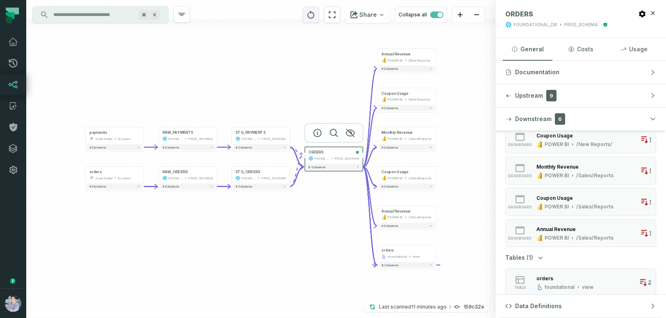
click at [315, 14] on icon "reset" at bounding box center [311, 15] width 7 height 8
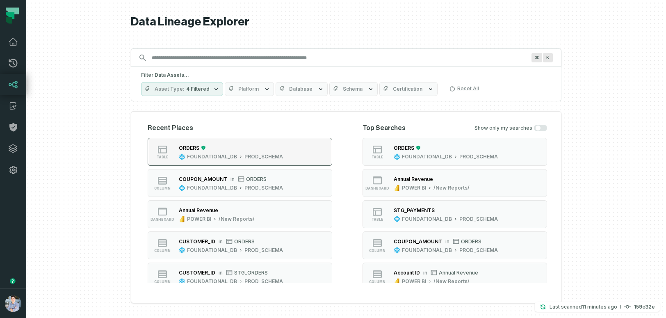
click at [247, 149] on div "ORDERS" at bounding box center [231, 148] width 104 height 8
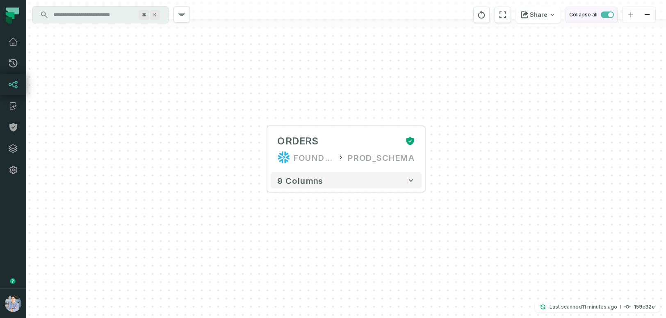
click at [605, 16] on span "button" at bounding box center [607, 14] width 13 height 7
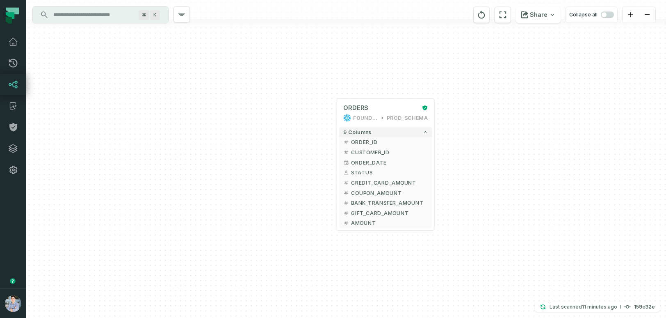
drag, startPoint x: 520, startPoint y: 167, endPoint x: 493, endPoint y: 126, distance: 49.9
click at [493, 125] on div "+ ORDERS FOUNDATIONAL_DB PROD_SCHEMA + 9 columns + ORDER_ID + + CUSTOMER_ID + +…" at bounding box center [346, 159] width 640 height 318
click at [611, 12] on span "button" at bounding box center [607, 14] width 13 height 7
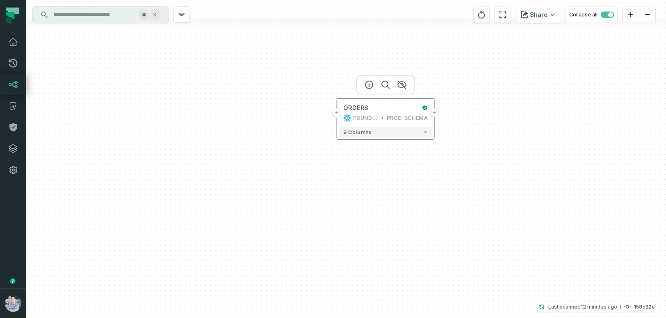
click at [338, 112] on button "+" at bounding box center [336, 112] width 9 height 9
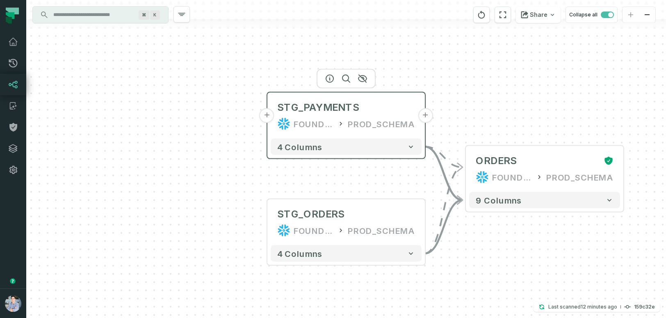
click at [265, 118] on button "+" at bounding box center [267, 115] width 15 height 15
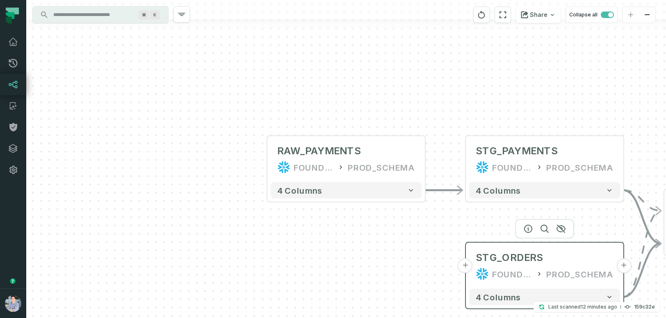
click at [464, 268] on button "+" at bounding box center [465, 266] width 15 height 15
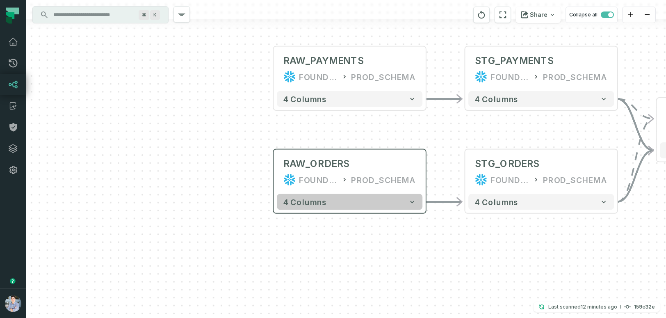
click at [355, 204] on button "4 columns" at bounding box center [350, 202] width 146 height 16
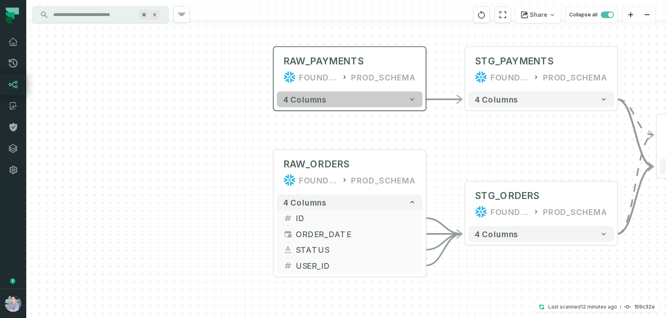
click at [341, 101] on button "4 columns" at bounding box center [350, 100] width 146 height 16
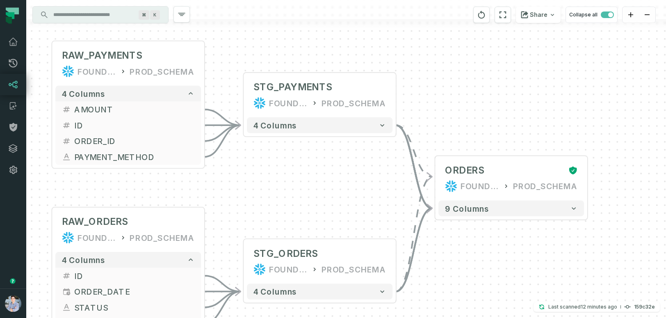
drag, startPoint x: 548, startPoint y: 199, endPoint x: 326, endPoint y: 194, distance: 222.1
click at [326, 194] on div "+ RAW_ORDERS FOUNDATIONAL_DB PROD_SCHEMA - 4 columns + ID - + ORDER_DATE - + ST…" at bounding box center [346, 159] width 640 height 318
click at [603, 16] on span "button" at bounding box center [607, 14] width 13 height 7
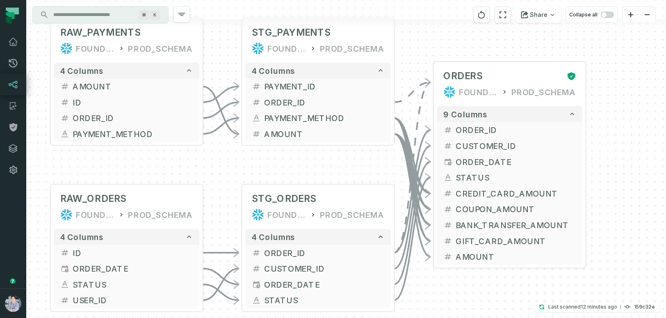
drag, startPoint x: 633, startPoint y: 82, endPoint x: 632, endPoint y: 59, distance: 23.4
click at [632, 59] on div "+ RAW_ORDERS FOUNDATIONAL_DB PROD_SCHEMA - 4 columns + ID - + ORDER_DATE - + ST…" at bounding box center [346, 159] width 640 height 318
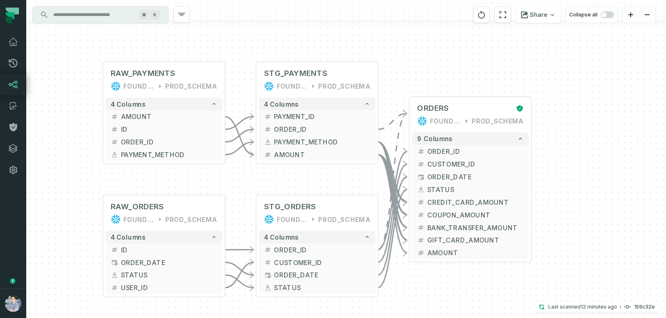
drag, startPoint x: 641, startPoint y: 103, endPoint x: 577, endPoint y: 139, distance: 73.9
click at [577, 139] on div "+ RAW_ORDERS FOUNDATIONAL_DB PROD_SCHEMA - 4 columns + ID - + ORDER_DATE - + ST…" at bounding box center [346, 159] width 640 height 318
click at [104, 117] on button "+" at bounding box center [102, 116] width 11 height 11
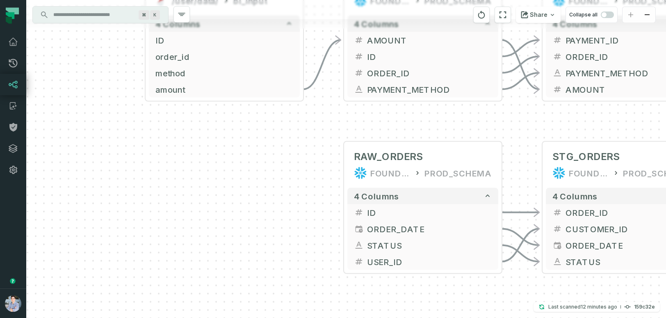
drag, startPoint x: 334, startPoint y: 295, endPoint x: 200, endPoint y: 114, distance: 225.3
click at [200, 114] on div "+ payments /user/data/ bi_input + 4 columns + ID + + order_id + + method + + am…" at bounding box center [346, 159] width 640 height 318
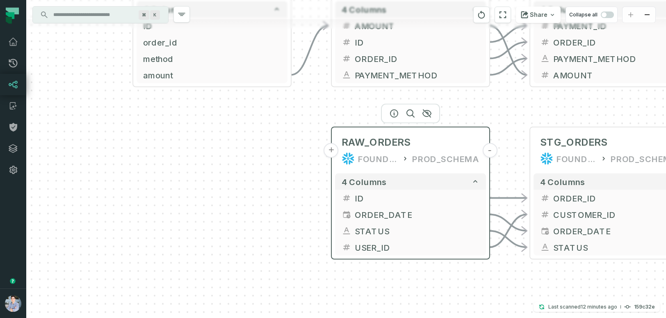
click at [333, 154] on button "+" at bounding box center [331, 150] width 15 height 15
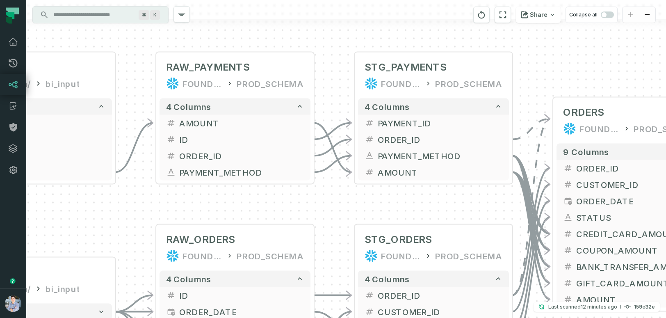
drag, startPoint x: 417, startPoint y: 120, endPoint x: 124, endPoint y: 241, distance: 316.8
click at [124, 241] on div "+ orders /user/data/ bi_input - 4 columns + payments /user/data/ bi_input + 4 c…" at bounding box center [346, 159] width 640 height 318
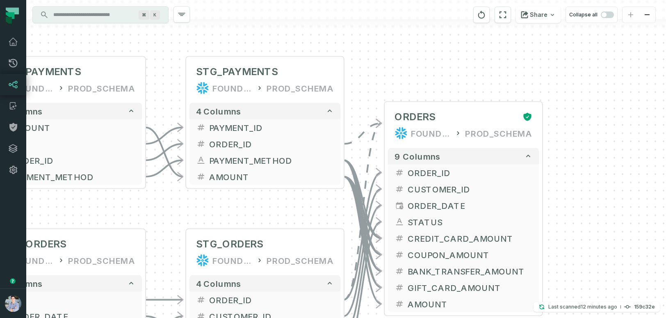
drag, startPoint x: 565, startPoint y: 64, endPoint x: 396, endPoint y: 69, distance: 168.7
click at [396, 68] on div "+ orders /user/data/ bi_input - 4 columns + payments /user/data/ bi_input + 4 c…" at bounding box center [346, 159] width 640 height 318
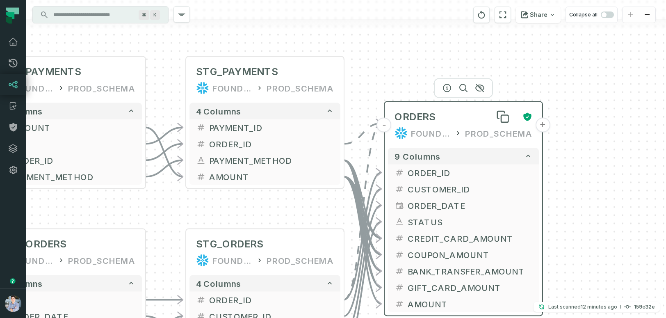
click at [457, 115] on div "ORDERS" at bounding box center [455, 116] width 121 height 13
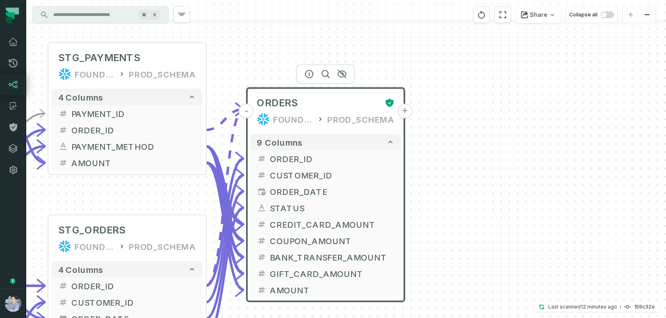
drag, startPoint x: 629, startPoint y: 164, endPoint x: 491, endPoint y: 151, distance: 138.6
click at [491, 151] on div "+ orders /user/data/ bi_input - 4 columns + payments /user/data/ bi_input + 4 c…" at bounding box center [346, 159] width 640 height 318
click at [309, 73] on icon "button" at bounding box center [310, 75] width 10 height 10
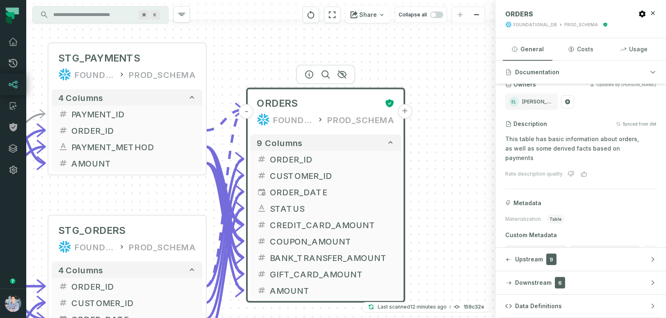
scroll to position [0, 0]
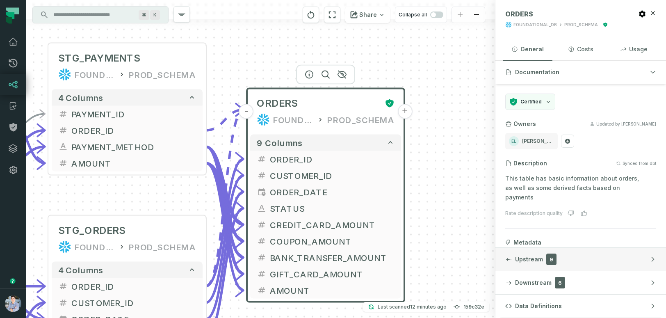
click at [533, 259] on span "Upstream" at bounding box center [529, 259] width 28 height 8
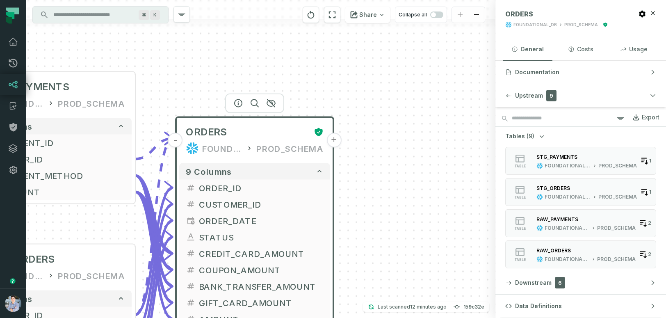
drag, startPoint x: 236, startPoint y: 52, endPoint x: 137, endPoint y: 83, distance: 104.6
click at [137, 83] on div "+ orders /user/data/ bi_input - 4 columns + payments /user/data/ bi_input + 4 c…" at bounding box center [261, 159] width 470 height 318
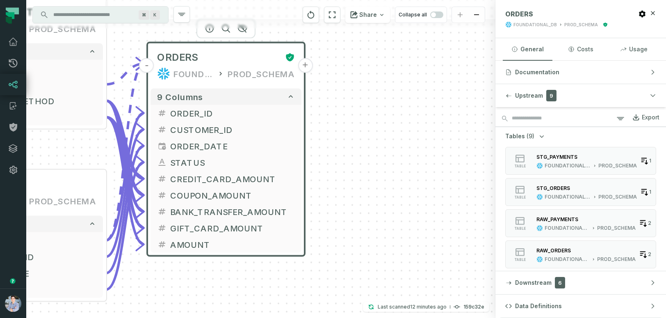
drag, startPoint x: 403, startPoint y: 233, endPoint x: 404, endPoint y: 156, distance: 76.3
click at [403, 156] on div "+ orders /user/data/ bi_input - 4 columns + payments /user/data/ bi_input + 4 c…" at bounding box center [261, 159] width 470 height 318
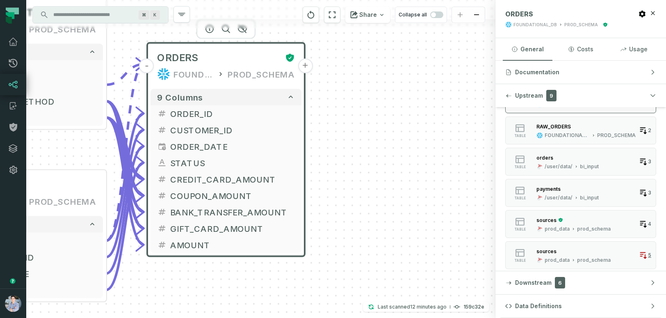
scroll to position [157, 0]
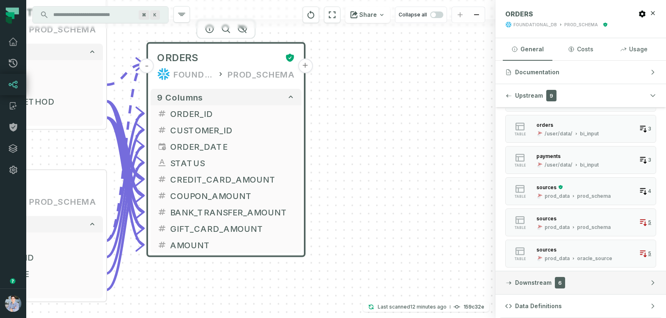
click at [540, 283] on span "Downstream" at bounding box center [533, 283] width 37 height 8
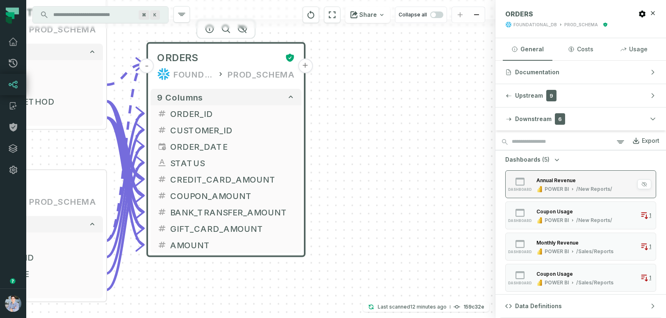
click at [546, 184] on div "Annual Revenue" at bounding box center [575, 180] width 76 height 8
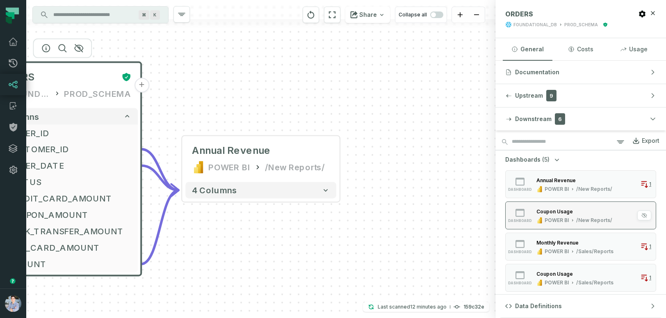
click at [544, 216] on div "Coupon Usage POWER BI /New Reports/" at bounding box center [575, 215] width 82 height 16
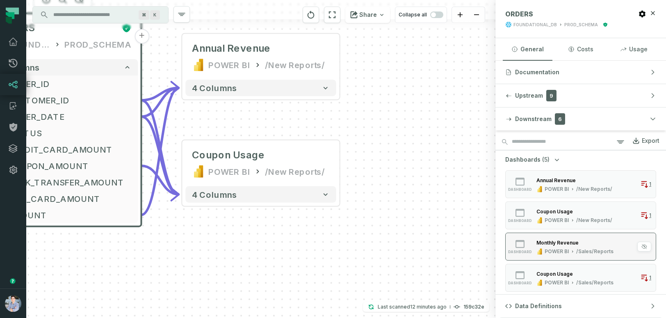
click at [544, 250] on div "POWER BI /Sales/Reports" at bounding box center [575, 251] width 77 height 7
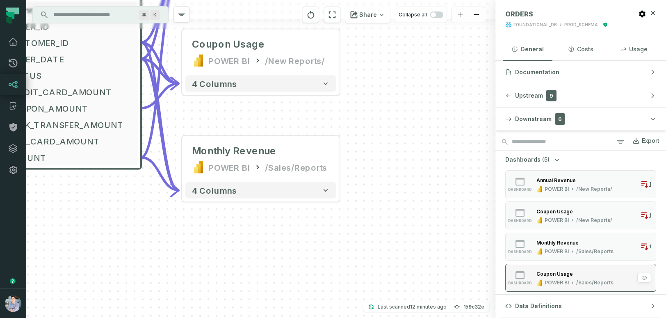
click at [548, 272] on div "Coupon Usage" at bounding box center [555, 274] width 37 height 6
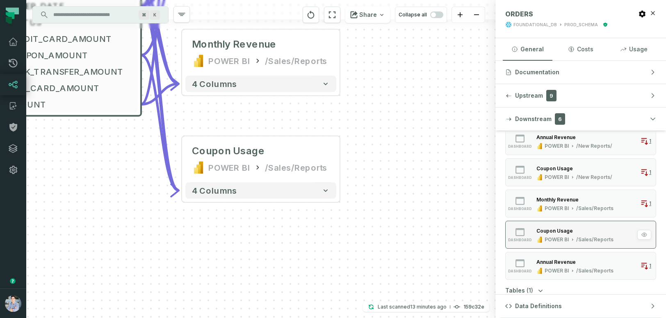
scroll to position [81, 0]
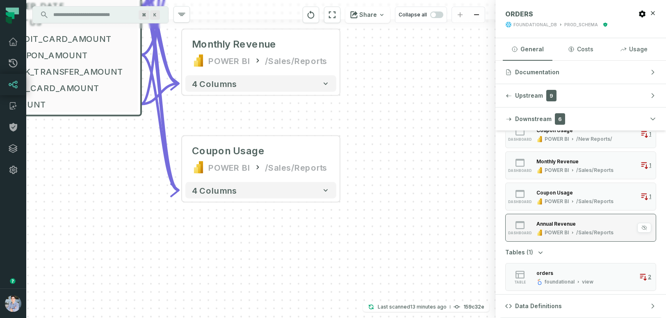
click at [541, 230] on icon "button" at bounding box center [541, 233] width 2 height 6
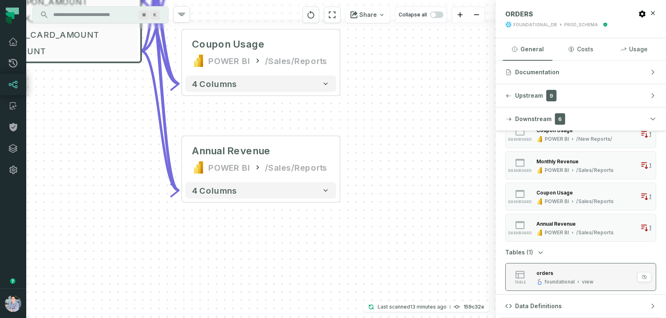
click at [541, 282] on icon "button" at bounding box center [540, 283] width 4 height 4
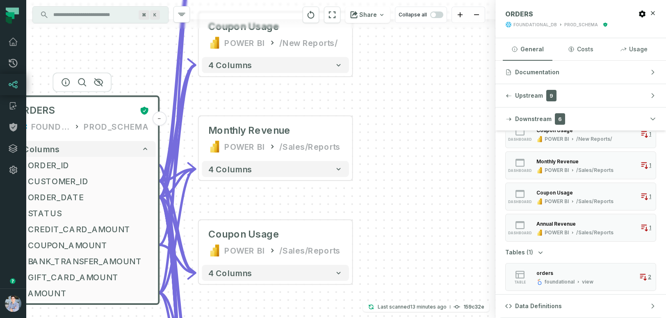
drag, startPoint x: 440, startPoint y: 81, endPoint x: 451, endPoint y: 371, distance: 289.5
click at [451, 318] on html "Pull Requests Dashboard Lineage Catalog Policies Integrations Settings Alon Naf…" at bounding box center [333, 159] width 666 height 318
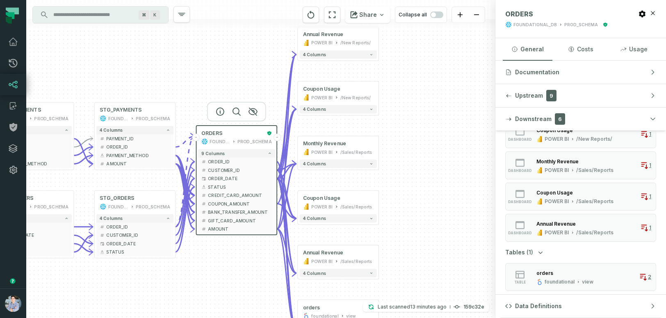
drag, startPoint x: 407, startPoint y: 252, endPoint x: 407, endPoint y: 207, distance: 44.3
click at [407, 207] on div "+ orders /user/data/ bi_input - 4 columns + payments /user/data/ bi_input + 4 c…" at bounding box center [261, 159] width 470 height 318
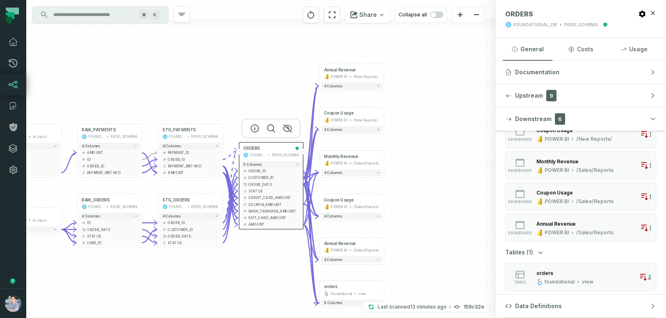
click at [430, 198] on div "+ orders /user/data/ bi_input - 4 columns + payments /user/data/ bi_input + 4 c…" at bounding box center [261, 159] width 470 height 318
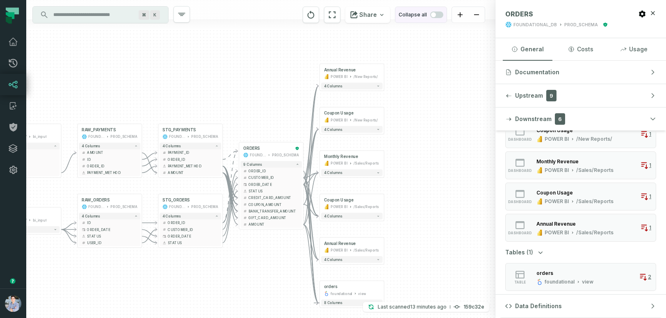
click at [439, 17] on span "button" at bounding box center [437, 14] width 13 height 7
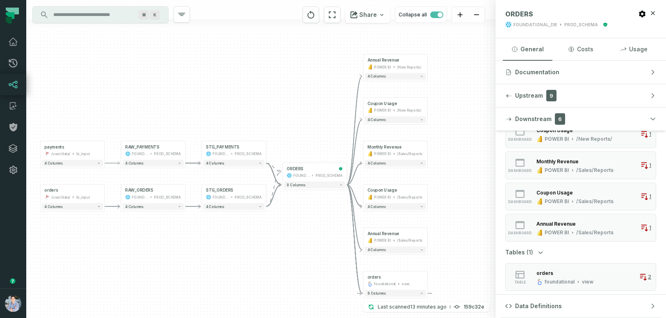
drag, startPoint x: 444, startPoint y: 163, endPoint x: 488, endPoint y: 140, distance: 49.2
click at [488, 140] on div "+ orders /user/data/ bi_input - 4 columns + payments /user/data/ bi_input + 4 c…" at bounding box center [261, 159] width 470 height 318
click at [434, 16] on span "button" at bounding box center [437, 14] width 13 height 7
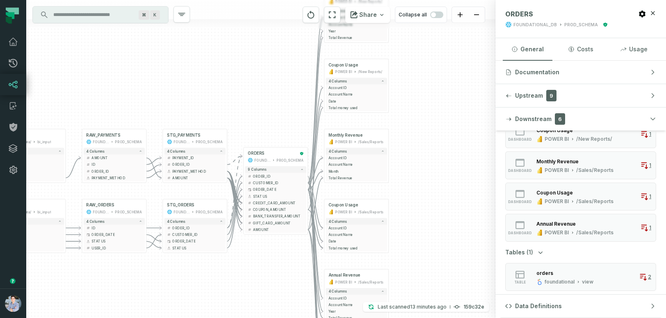
drag, startPoint x: 277, startPoint y: 283, endPoint x: 238, endPoint y: 298, distance: 41.7
click at [238, 298] on div "+ orders /user/data/ bi_input - 4 columns + ID - + date - + status - + user_id …" at bounding box center [261, 159] width 470 height 318
click at [14, 63] on icon at bounding box center [13, 63] width 9 height 9
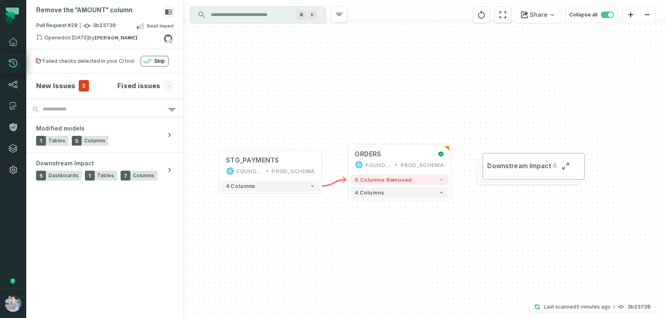
drag, startPoint x: 396, startPoint y: 243, endPoint x: 371, endPoint y: 256, distance: 28.3
click at [371, 256] on div "+ STG_PAYMENTS FOUNDATIONAL_DB PROD_SCHEMA + 4 columns + ORDERS FOUNDATIONAL_DB…" at bounding box center [425, 159] width 483 height 318
click at [59, 24] on span "Pull Request #28 3b23739" at bounding box center [76, 26] width 80 height 8
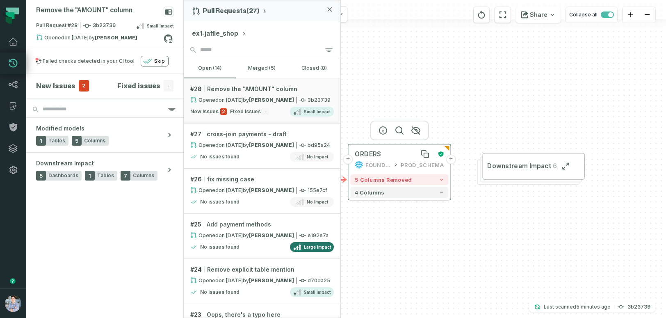
click at [396, 153] on div "ORDERS" at bounding box center [394, 154] width 79 height 9
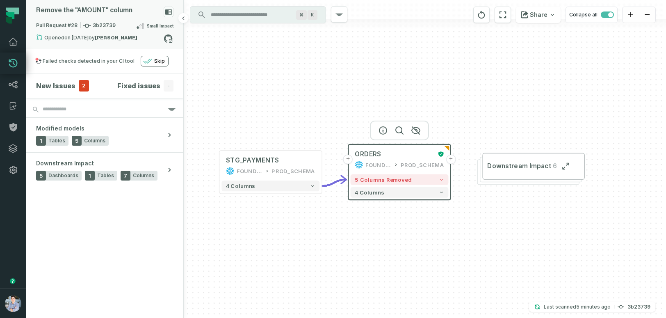
click at [60, 25] on span "Pull Request #28 3b23739" at bounding box center [76, 26] width 80 height 8
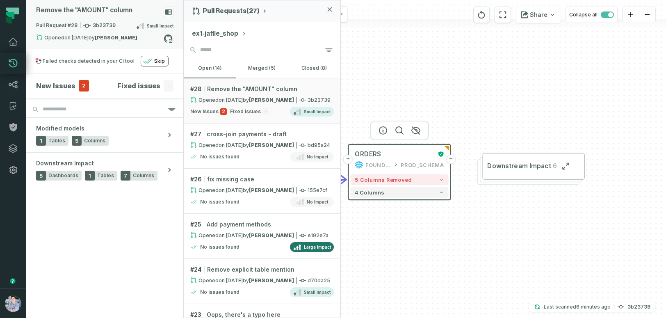
click at [56, 22] on span "Pull Request #28 3b23739" at bounding box center [76, 26] width 80 height 8
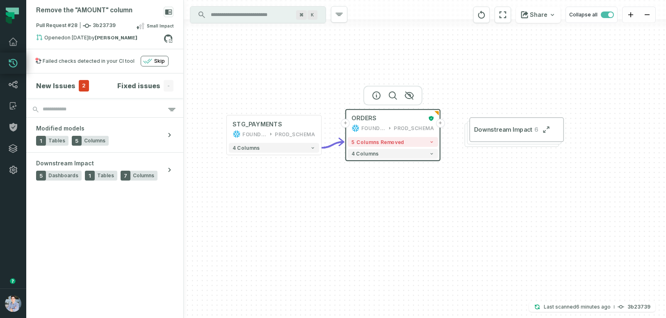
drag, startPoint x: 353, startPoint y: 261, endPoint x: 350, endPoint y: 218, distance: 43.2
click at [350, 218] on div "+ STG_PAYMENTS FOUNDATIONAL_DB PROD_SCHEMA + 4 columns + ORDERS FOUNDATIONAL_DB…" at bounding box center [425, 159] width 483 height 318
click at [438, 111] on icon at bounding box center [437, 113] width 5 height 5
click at [440, 122] on button "+" at bounding box center [440, 123] width 9 height 9
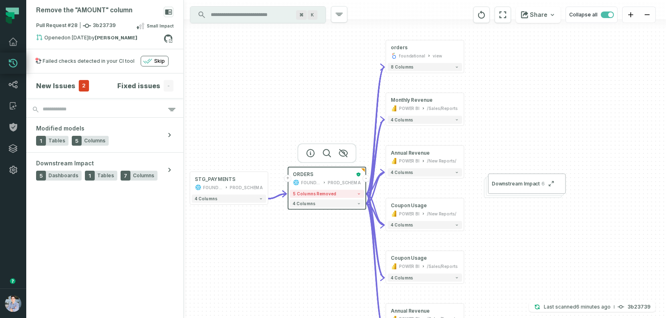
click at [504, 194] on div "Downstream Impact 6" at bounding box center [523, 188] width 78 height 19
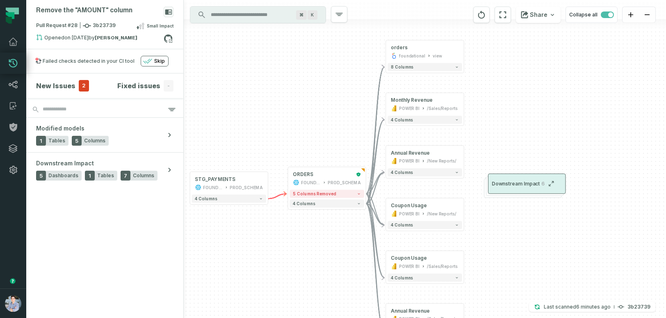
click at [509, 183] on span "Downstream Impact" at bounding box center [516, 184] width 48 height 7
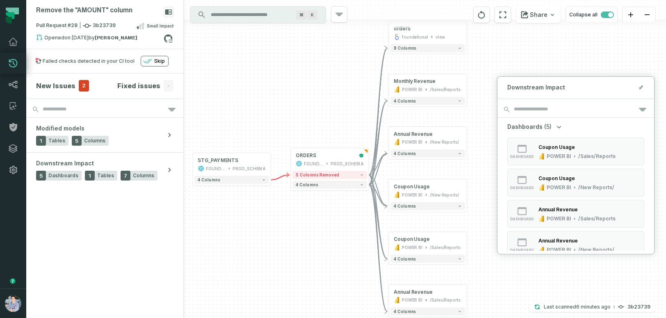
drag, startPoint x: 479, startPoint y: 279, endPoint x: 482, endPoint y: 260, distance: 19.1
click at [482, 260] on div "+ orders foundational view + 8 columns + Monthly Revenue POWER BI /Sales/Report…" at bounding box center [425, 159] width 483 height 318
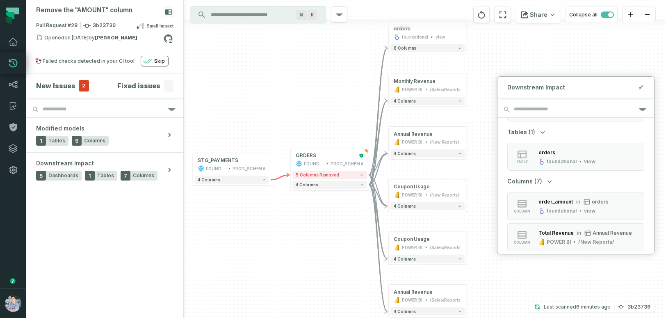
scroll to position [165, 0]
click at [572, 204] on div "order_amount in orders" at bounding box center [574, 205] width 70 height 8
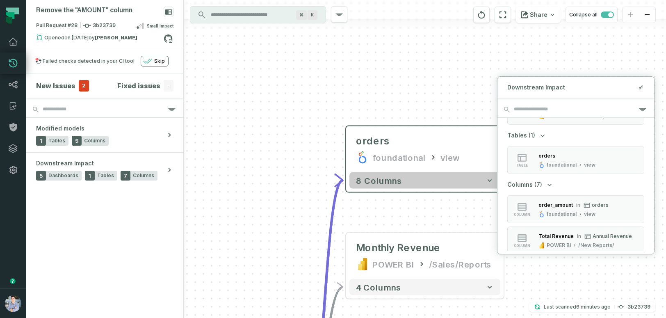
click at [435, 186] on button "8 columns" at bounding box center [425, 180] width 151 height 16
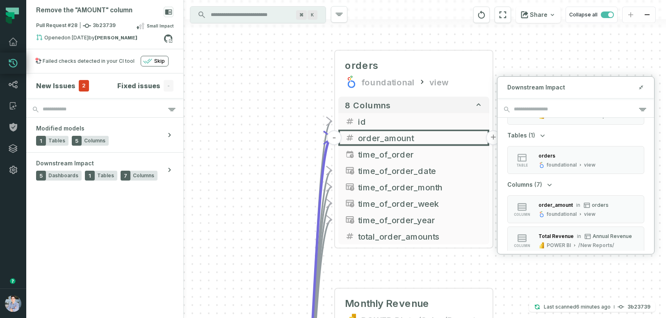
drag, startPoint x: 271, startPoint y: 257, endPoint x: 260, endPoint y: 181, distance: 76.3
click at [260, 181] on div "+ orders foundational view + 8 columns - id - order_amount + time_of_order - ti…" at bounding box center [425, 159] width 483 height 318
click at [575, 233] on div "Total Revenue in Annual Revenue" at bounding box center [586, 236] width 94 height 8
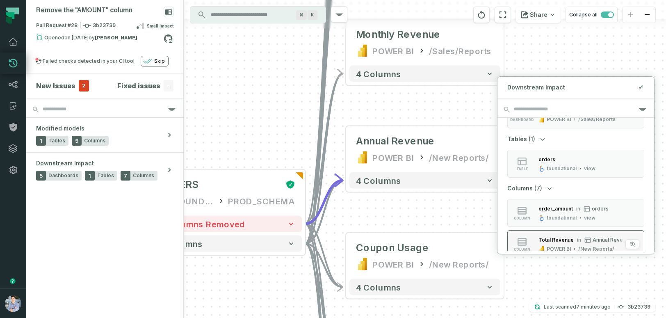
scroll to position [164, 0]
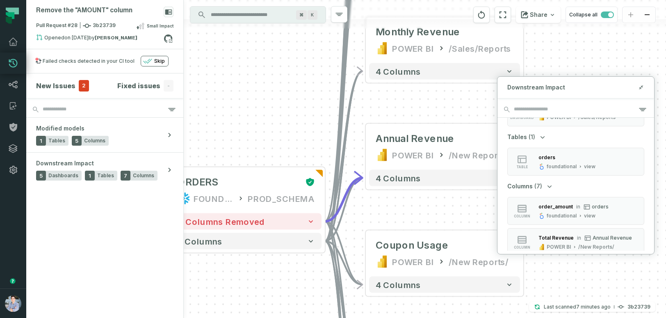
drag, startPoint x: 273, startPoint y: 300, endPoint x: 293, endPoint y: 297, distance: 19.9
click at [293, 297] on div "+ orders foundational view + 8 columns - id - order_amount + time_of_order - ti…" at bounding box center [425, 159] width 483 height 318
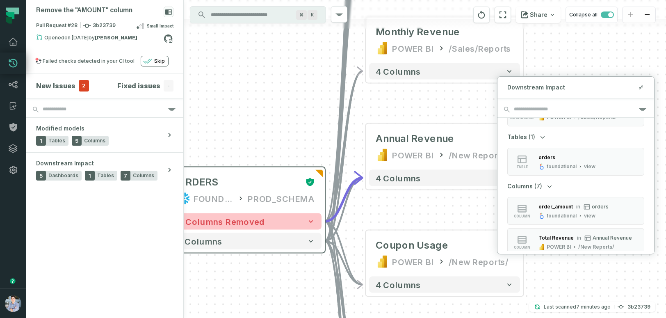
click at [274, 229] on button "5 columns removed" at bounding box center [246, 221] width 151 height 16
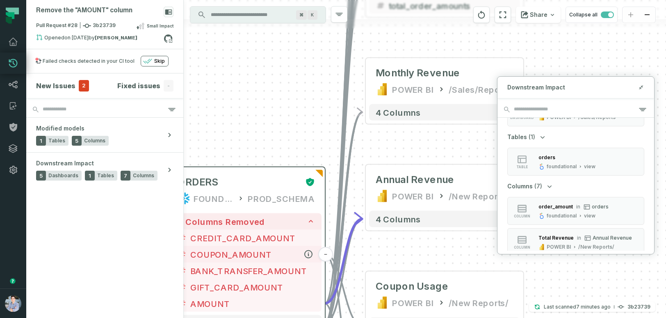
click at [258, 253] on span "COUPON_AMOUNT" at bounding box center [252, 254] width 125 height 12
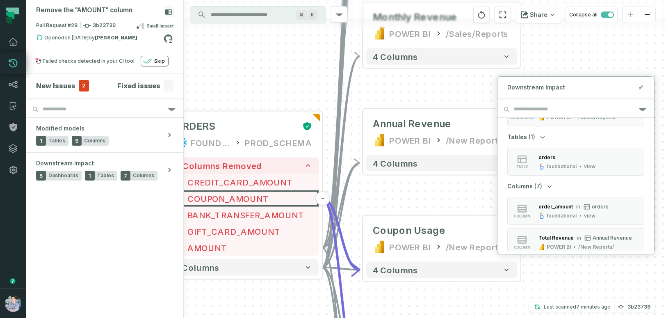
drag, startPoint x: 414, startPoint y: 255, endPoint x: 411, endPoint y: 199, distance: 55.9
click at [411, 199] on div "+ orders foundational view + 8 columns - id - order_amount + time_of_order - ti…" at bounding box center [425, 159] width 483 height 318
click at [213, 213] on span "BANK_TRANSFER_AMOUNT" at bounding box center [250, 215] width 125 height 12
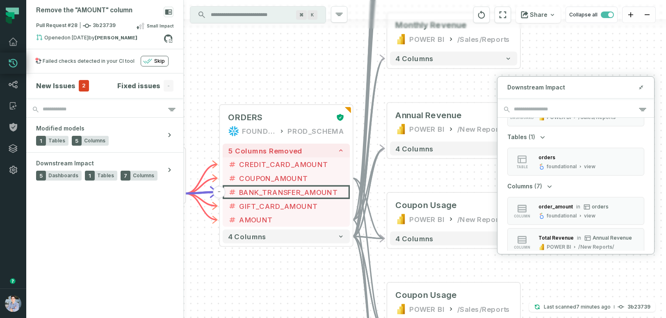
drag, startPoint x: 230, startPoint y: 54, endPoint x: 273, endPoint y: 57, distance: 43.2
click at [275, 57] on div "+ orders foundational view + 8 columns - id - order_amount + time_of_order - ti…" at bounding box center [425, 159] width 483 height 318
click at [641, 85] on icon at bounding box center [642, 87] width 6 height 7
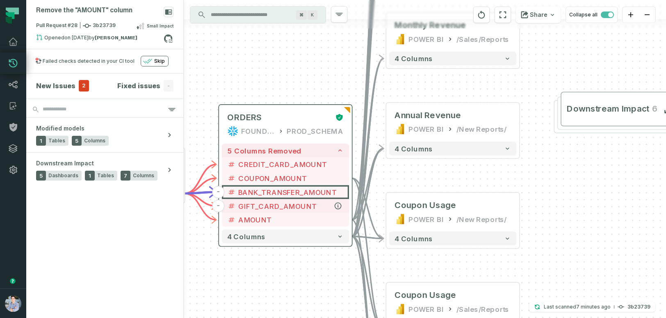
click at [296, 205] on span "GIFT_CARD_AMOUNT" at bounding box center [290, 206] width 105 height 10
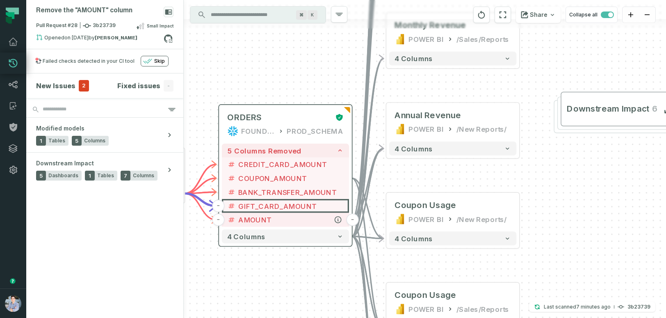
click at [293, 215] on span "AMOUNT" at bounding box center [290, 220] width 105 height 10
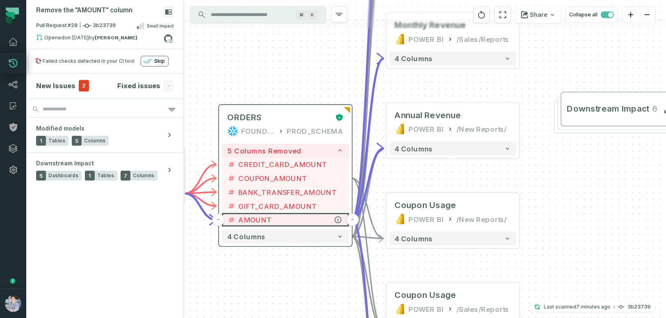
click at [352, 218] on button "-" at bounding box center [352, 219] width 12 height 12
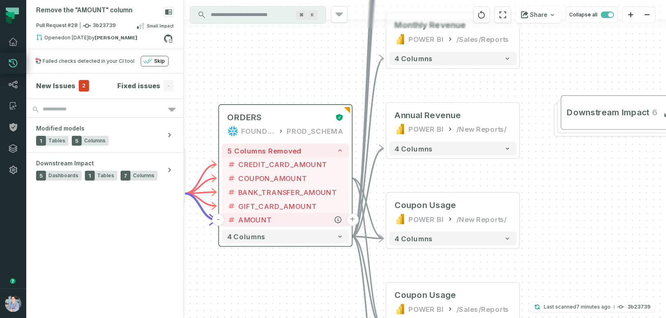
click at [352, 218] on button "+" at bounding box center [352, 219] width 12 height 12
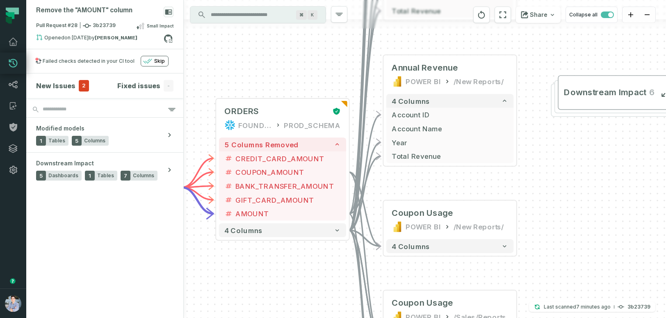
drag, startPoint x: 307, startPoint y: 137, endPoint x: 305, endPoint y: 34, distance: 103.1
click at [305, 34] on div "+ orders foundational view + 8 columns - id - order_amount + time_of_order - ti…" at bounding box center [425, 159] width 483 height 318
click at [434, 41] on icon "button" at bounding box center [433, 40] width 7 height 7
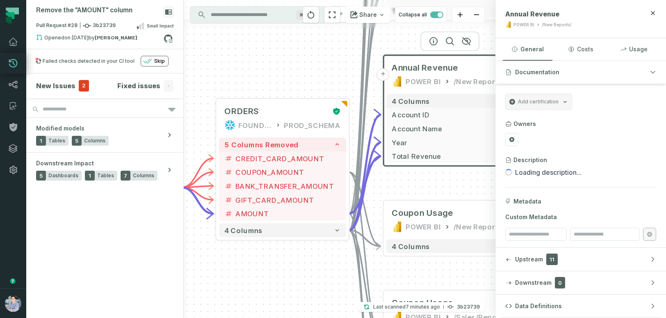
scroll to position [3, 0]
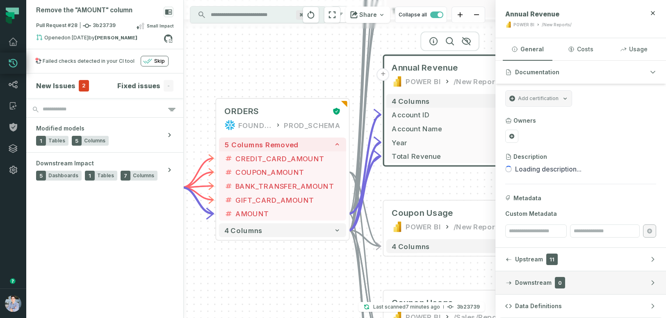
click at [534, 284] on span "Downstream" at bounding box center [533, 283] width 37 height 8
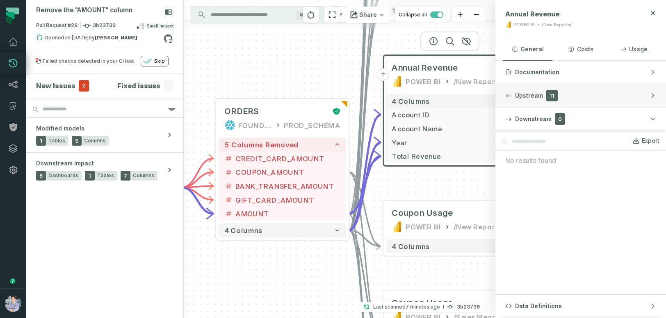
click at [506, 95] on div "button" at bounding box center [509, 95] width 7 height 7
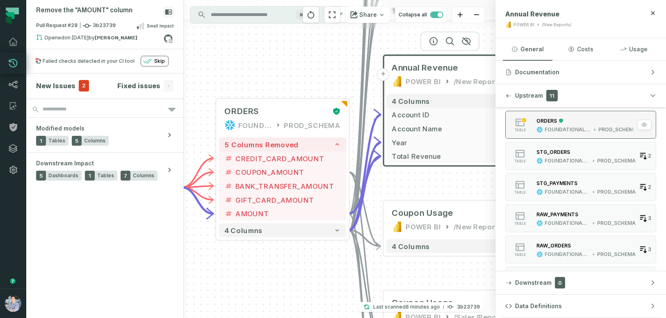
scroll to position [35, 0]
click at [651, 12] on icon "button" at bounding box center [653, 13] width 7 height 7
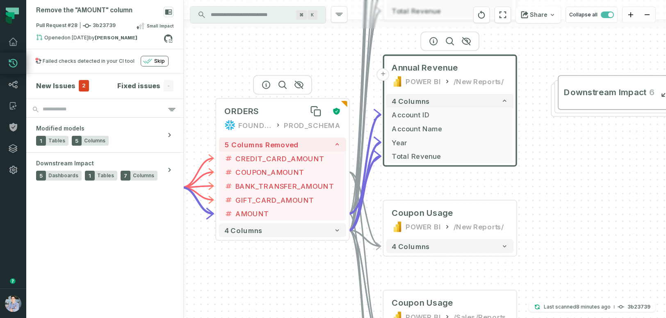
click at [301, 109] on div "ORDERS" at bounding box center [275, 111] width 103 height 11
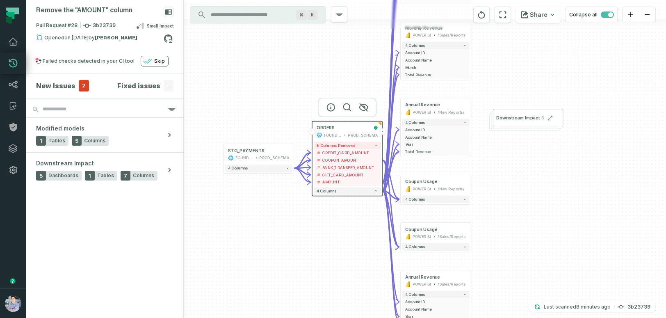
drag, startPoint x: 247, startPoint y: 277, endPoint x: 286, endPoint y: 298, distance: 44.1
click at [286, 298] on div "+ orders foundational view + 8 columns - id - order_amount + time_of_order - ti…" at bounding box center [425, 159] width 483 height 318
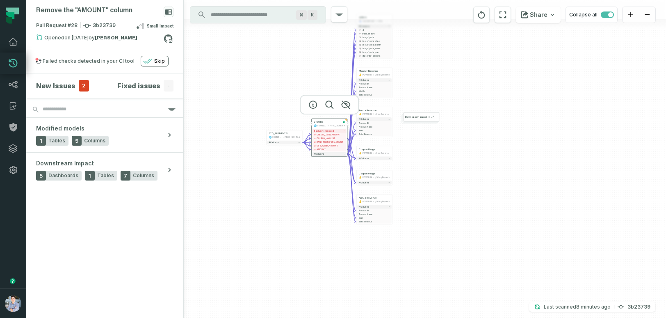
drag, startPoint x: 284, startPoint y: 302, endPoint x: 306, endPoint y: 211, distance: 93.6
click at [306, 211] on div "+ orders foundational view + 8 columns - id - order_amount + time_of_order - ti…" at bounding box center [425, 159] width 483 height 318
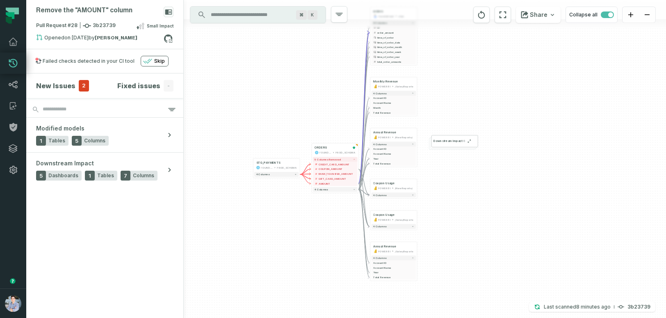
drag, startPoint x: 345, startPoint y: 190, endPoint x: 330, endPoint y: 250, distance: 61.8
click at [330, 250] on div "+ orders foundational view + 8 columns - id - order_amount + time_of_order - ti…" at bounding box center [425, 159] width 483 height 318
click at [603, 16] on span "button" at bounding box center [607, 14] width 13 height 7
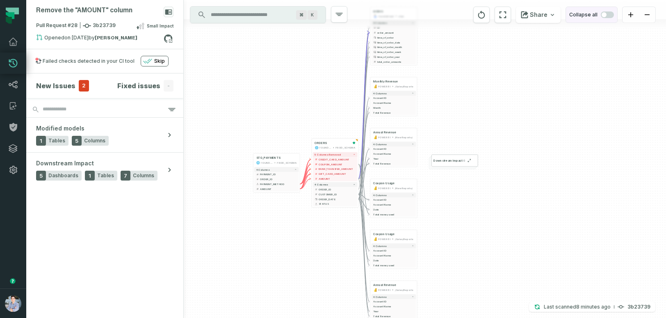
click at [603, 16] on span "button" at bounding box center [604, 14] width 5 height 5
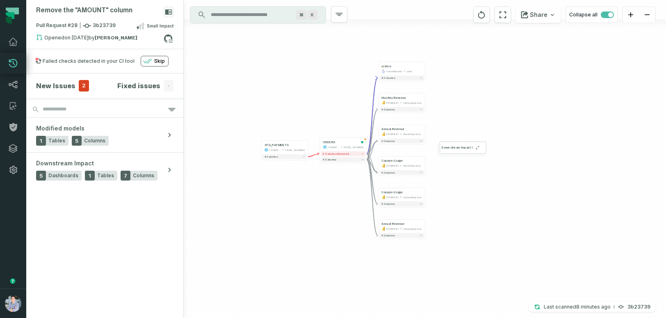
drag, startPoint x: 357, startPoint y: 225, endPoint x: 365, endPoint y: 280, distance: 55.6
click at [365, 280] on div "+ orders foundational view + 8 columns + Monthly Revenue POWER BI /Sales/Report…" at bounding box center [425, 159] width 483 height 318
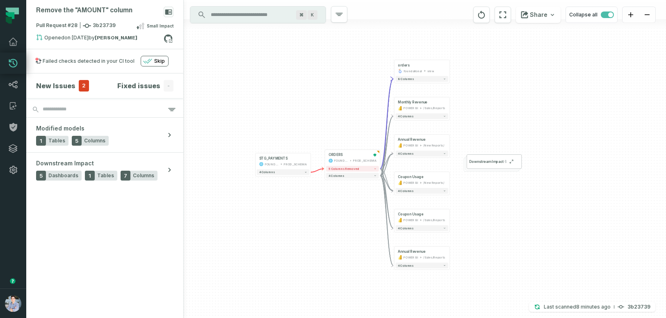
drag, startPoint x: 335, startPoint y: 226, endPoint x: 348, endPoint y: 261, distance: 37.7
click at [348, 261] on div "+ orders foundational view + 8 columns + Monthly Revenue POWER BI /Sales/Report…" at bounding box center [425, 159] width 483 height 318
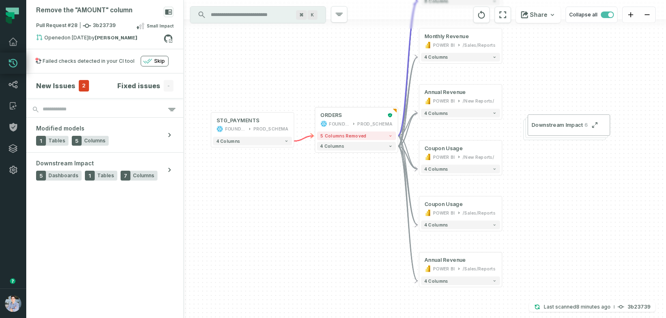
drag, startPoint x: 354, startPoint y: 217, endPoint x: 356, endPoint y: 235, distance: 18.2
click at [356, 235] on div "+ orders foundational view + 8 columns + Monthly Revenue POWER BI /Sales/Report…" at bounding box center [425, 159] width 483 height 318
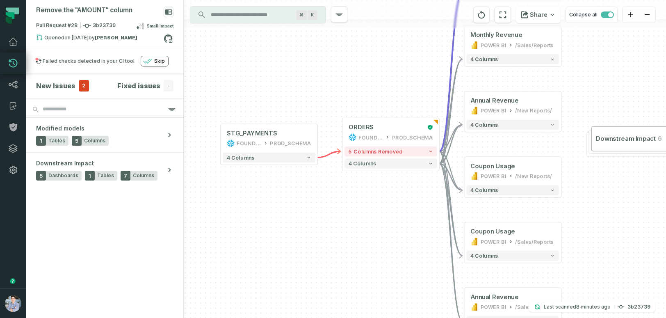
drag, startPoint x: 357, startPoint y: 232, endPoint x: 390, endPoint y: 264, distance: 46.2
click at [390, 264] on div "+ orders foundational view + 8 columns + Monthly Revenue POWER BI /Sales/Report…" at bounding box center [425, 159] width 483 height 318
click at [429, 156] on div "5 columns removed 4 columns" at bounding box center [391, 157] width 97 height 26
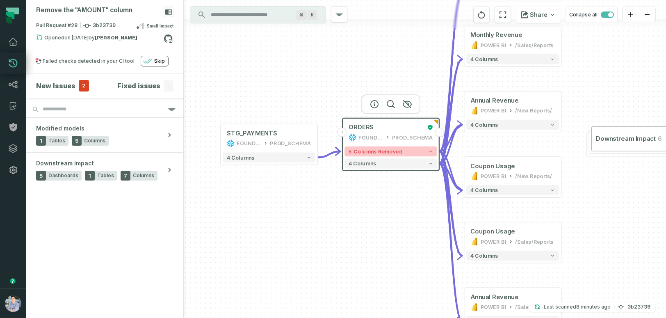
click at [418, 150] on button "5 columns removed" at bounding box center [391, 152] width 93 height 10
click at [429, 149] on icon "button" at bounding box center [430, 151] width 5 height 5
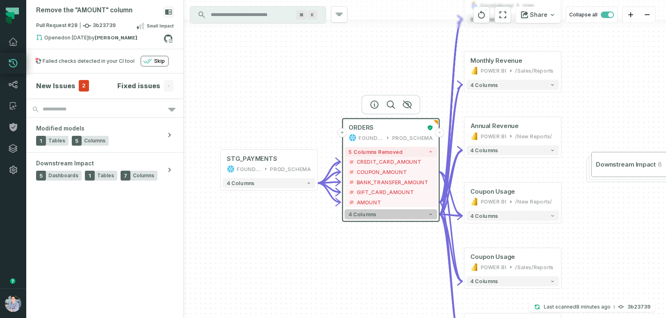
click at [394, 211] on button "4 columns" at bounding box center [391, 214] width 93 height 10
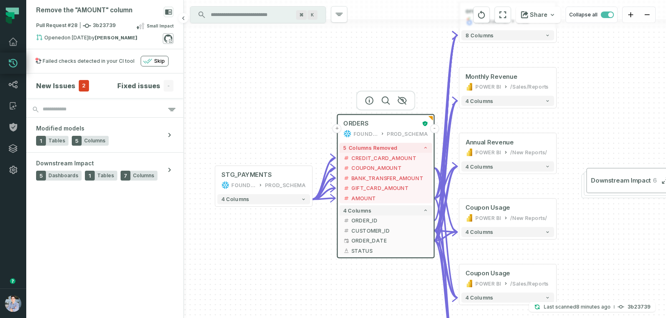
click at [168, 38] on icon at bounding box center [168, 38] width 11 height 11
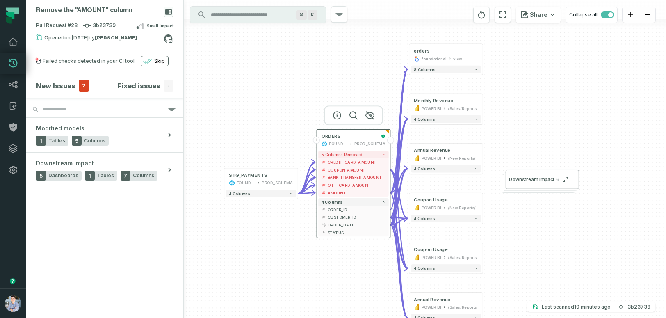
drag, startPoint x: 252, startPoint y: 95, endPoint x: 252, endPoint y: 112, distance: 17.6
click at [252, 112] on div "+ orders foundational view + 8 columns + Monthly Revenue POWER BI /Sales/Report…" at bounding box center [425, 159] width 483 height 318
click at [169, 37] on icon at bounding box center [168, 38] width 11 height 11
click at [14, 126] on icon at bounding box center [13, 127] width 10 height 10
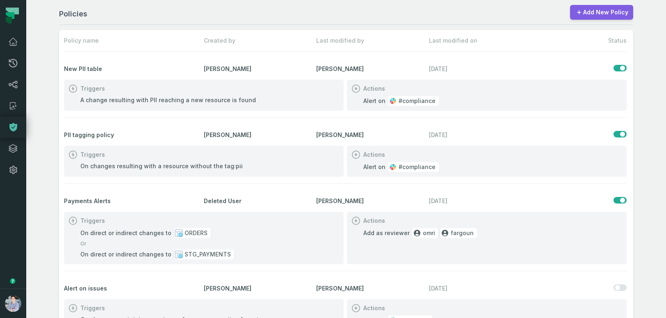
click at [597, 11] on link "Add New Policy" at bounding box center [601, 12] width 63 height 15
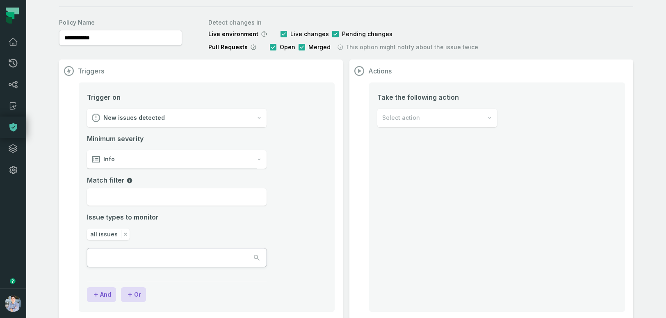
scroll to position [22, 0]
click at [159, 119] on span "New issues detected" at bounding box center [134, 119] width 62 height 8
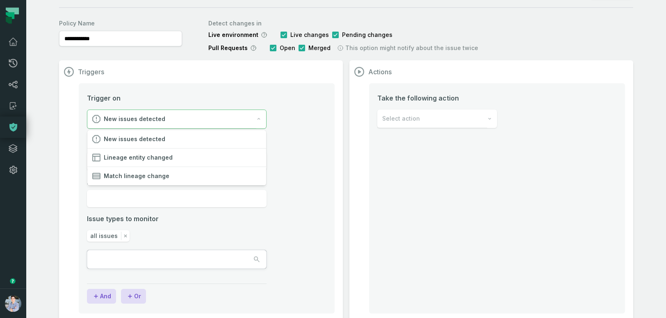
click at [159, 119] on span "New issues detected" at bounding box center [135, 119] width 62 height 8
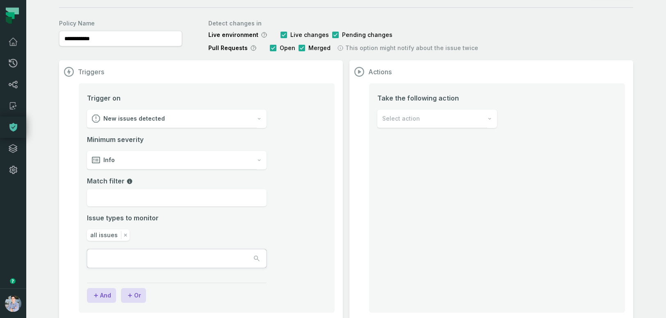
click at [159, 158] on div "Info" at bounding box center [172, 160] width 170 height 18
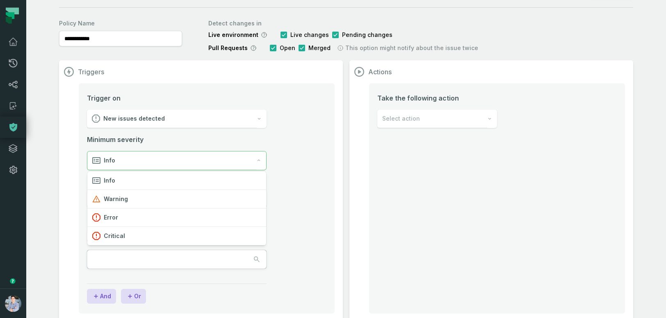
click at [159, 158] on div "Info" at bounding box center [171, 160] width 169 height 18
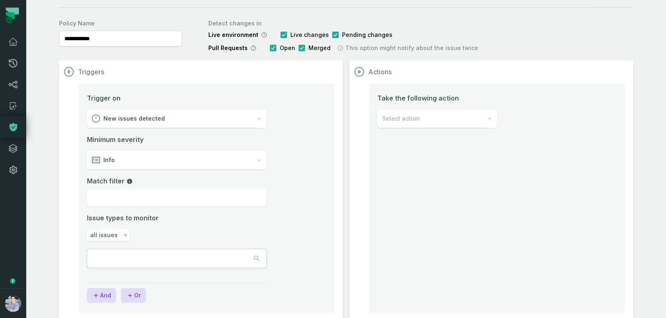
click at [164, 163] on div "Info" at bounding box center [172, 160] width 170 height 18
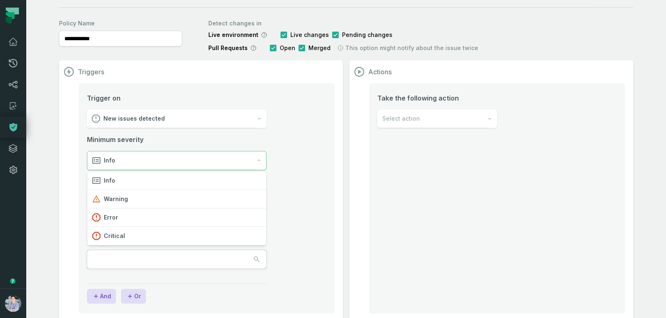
click at [164, 164] on div "Info" at bounding box center [171, 160] width 169 height 18
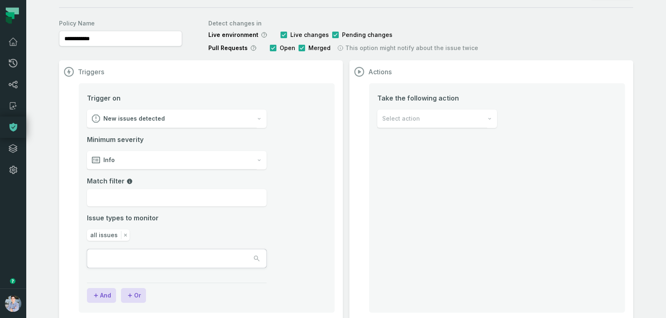
click at [408, 122] on span "Select action" at bounding box center [401, 119] width 38 height 8
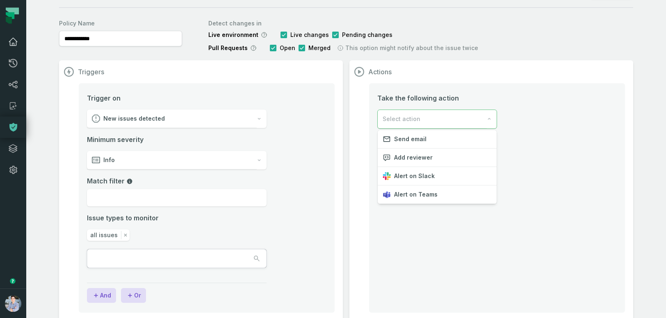
click at [11, 39] on icon at bounding box center [13, 41] width 8 height 7
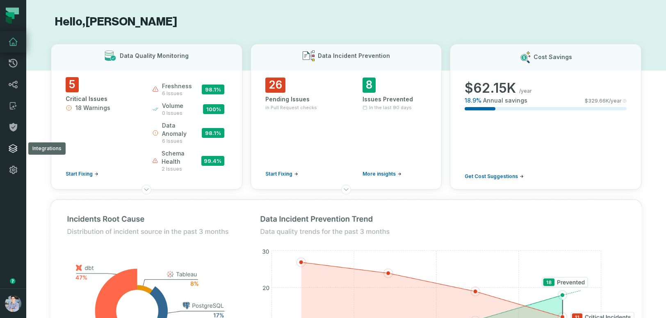
click at [15, 150] on icon at bounding box center [13, 149] width 10 height 10
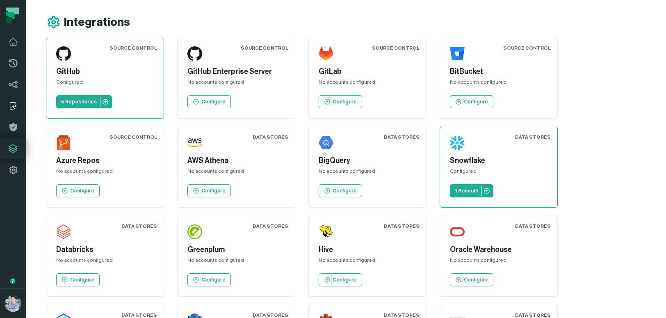
click at [14, 107] on icon at bounding box center [13, 106] width 10 height 10
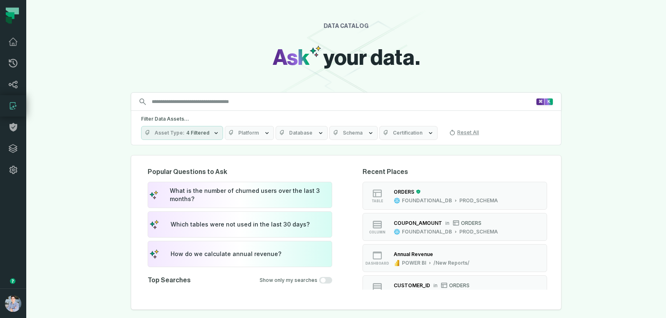
drag, startPoint x: 82, startPoint y: 202, endPoint x: 82, endPoint y: 192, distance: 10.3
click at [82, 192] on div "DATA CATALOG Ask your data. Search for assets across the organization ⌘ K Filte…" at bounding box center [346, 159] width 640 height 318
click at [14, 86] on icon at bounding box center [13, 85] width 10 height 10
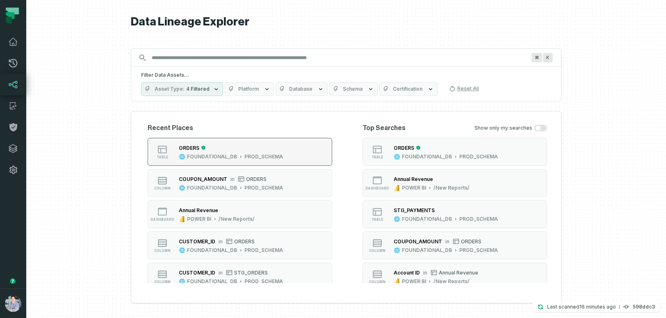
click at [285, 149] on button "table ORDERS FOUNDATIONAL_DB PROD_SCHEMA" at bounding box center [240, 152] width 185 height 28
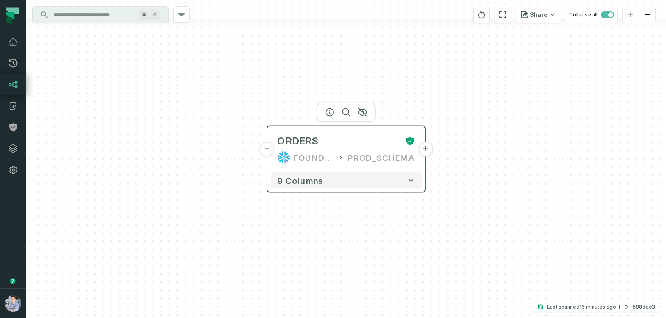
click at [269, 152] on button "+" at bounding box center [267, 149] width 15 height 15
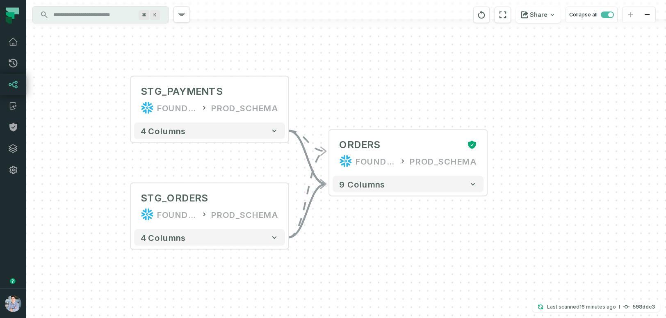
drag, startPoint x: 528, startPoint y: 83, endPoint x: 392, endPoint y: 67, distance: 137.6
click at [392, 67] on div "+ STG_PAYMENTS FOUNDATIONAL_DB PROD_SCHEMA + 4 columns + STG_ORDERS FOUNDATIONA…" at bounding box center [346, 159] width 640 height 318
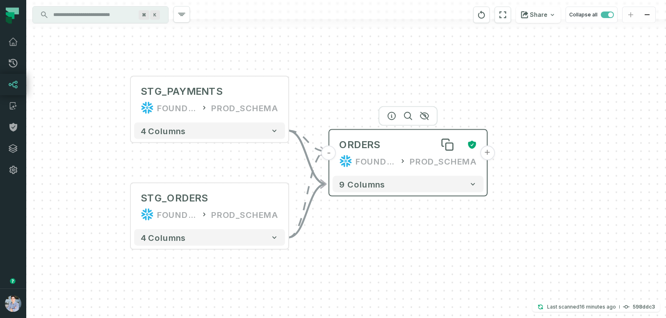
click at [412, 144] on div "ORDERS" at bounding box center [399, 144] width 121 height 13
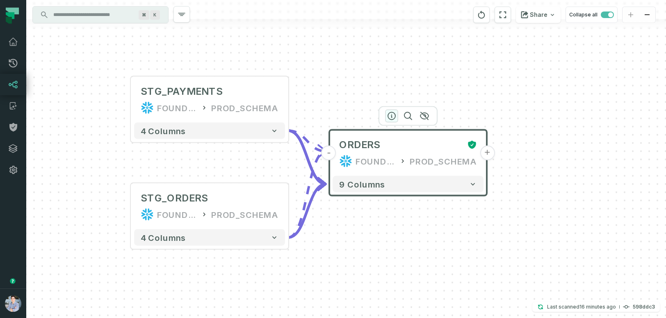
click at [392, 118] on icon "button" at bounding box center [392, 116] width 10 height 10
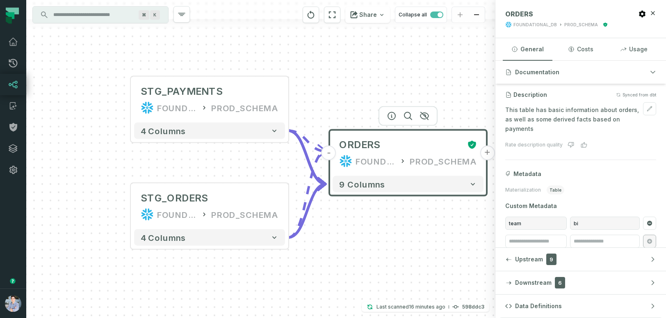
scroll to position [69, 0]
click at [523, 261] on span "Upstream" at bounding box center [529, 259] width 28 height 8
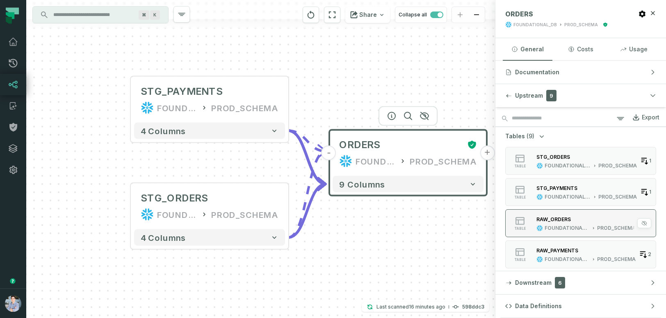
click at [532, 217] on div "table" at bounding box center [520, 223] width 26 height 15
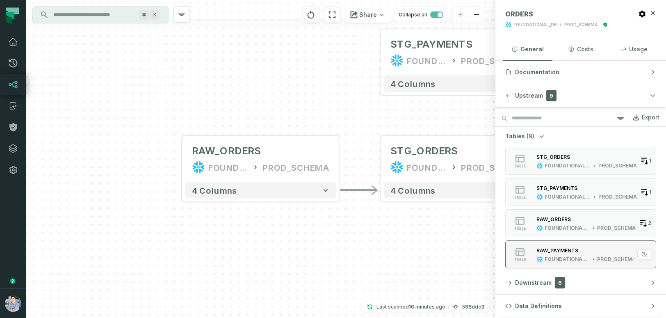
click at [535, 243] on button "table RAW_PAYMENTS FOUNDATIONAL_DB PROD_SCHEMA 2" at bounding box center [581, 254] width 151 height 28
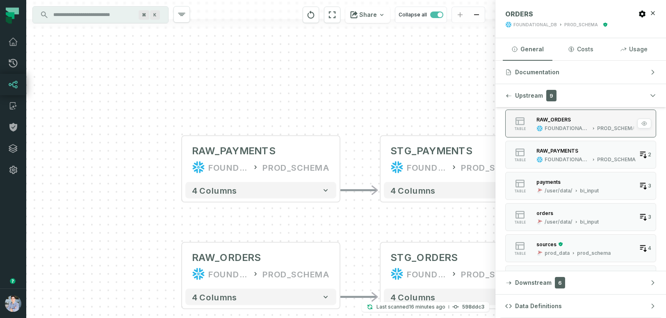
scroll to position [121, 0]
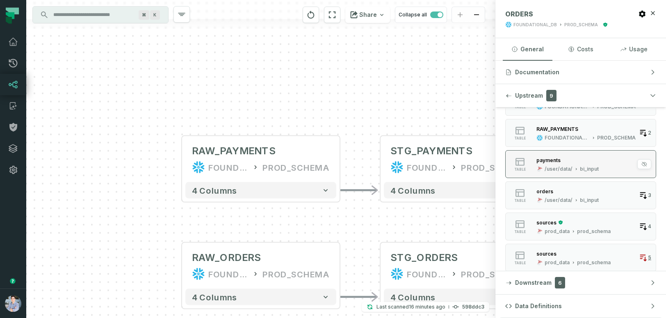
click at [556, 165] on div "payments /user/data/ bi_input" at bounding box center [568, 164] width 69 height 16
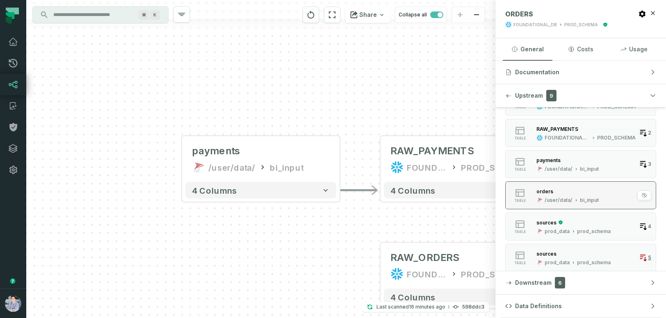
click at [550, 199] on div "/user/data/" at bounding box center [559, 200] width 28 height 7
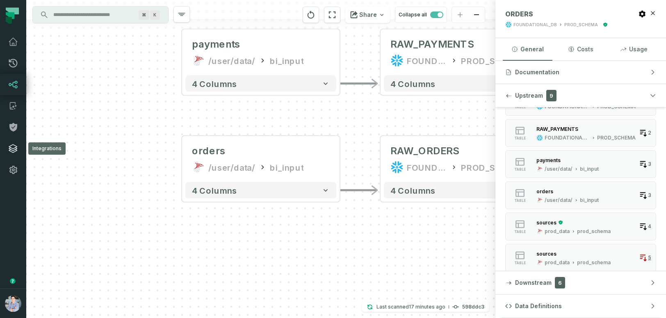
click at [16, 151] on icon at bounding box center [13, 148] width 8 height 8
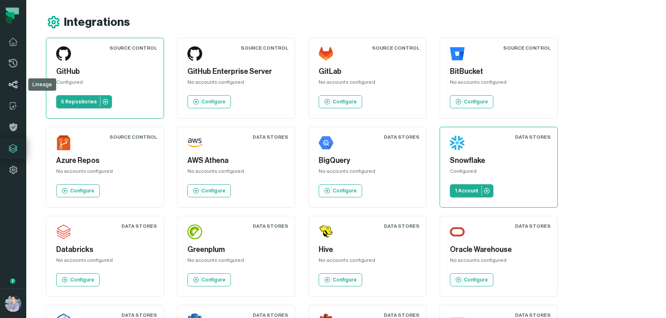
click at [17, 85] on icon at bounding box center [13, 85] width 10 height 10
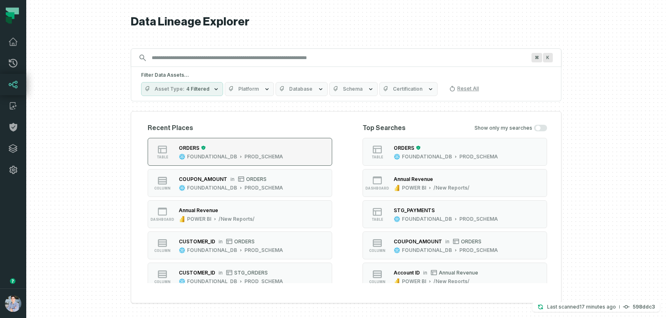
click at [253, 150] on div "ORDERS" at bounding box center [231, 148] width 104 height 8
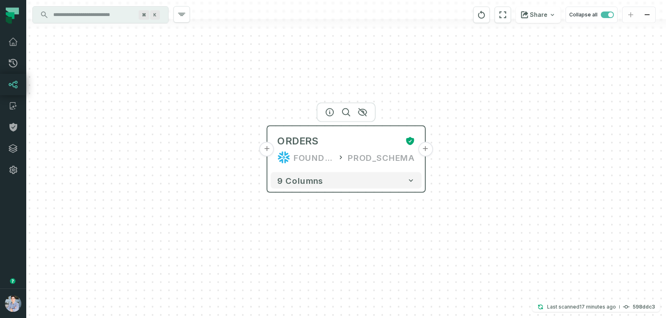
click at [266, 151] on button "+" at bounding box center [267, 149] width 15 height 15
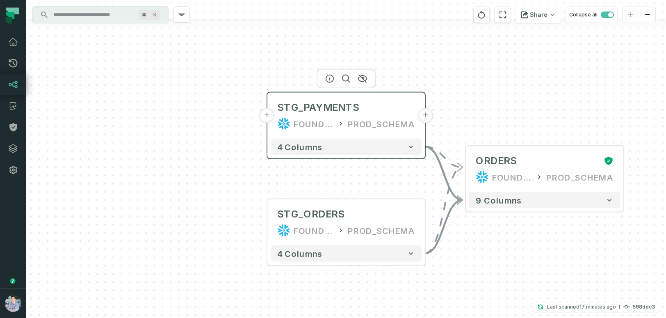
click at [266, 117] on button "+" at bounding box center [267, 115] width 15 height 15
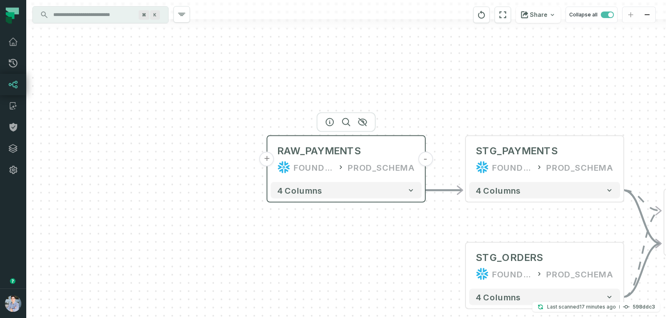
click at [269, 158] on button "+" at bounding box center [267, 159] width 15 height 15
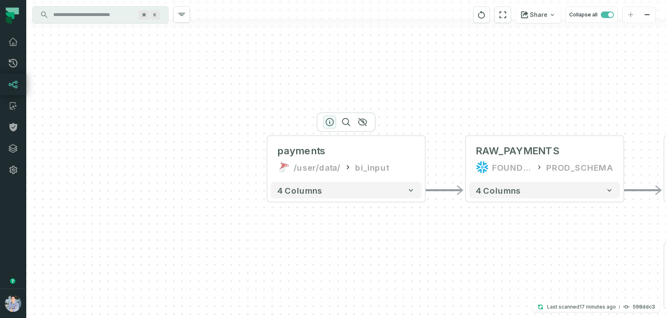
click at [332, 117] on button "button" at bounding box center [329, 122] width 13 height 13
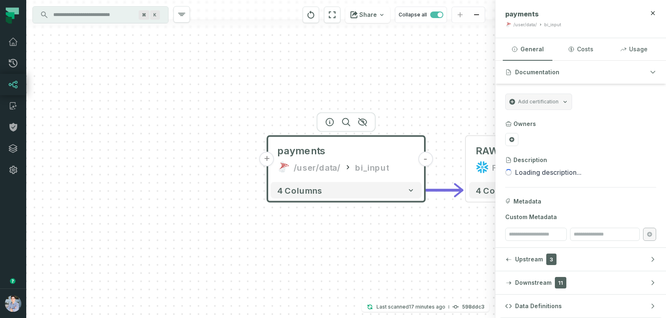
click at [508, 25] on icon at bounding box center [509, 24] width 7 height 7
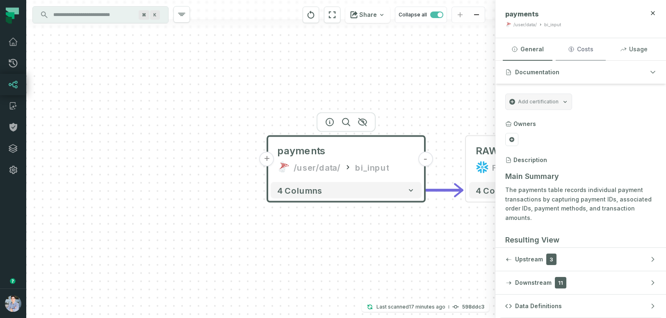
click at [586, 50] on button "Costs" at bounding box center [581, 49] width 50 height 22
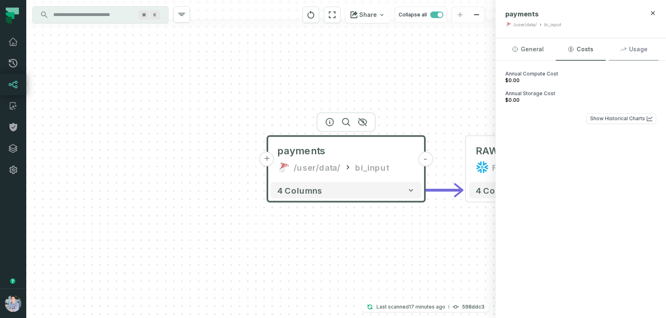
click at [640, 44] on button "Usage" at bounding box center [634, 49] width 50 height 22
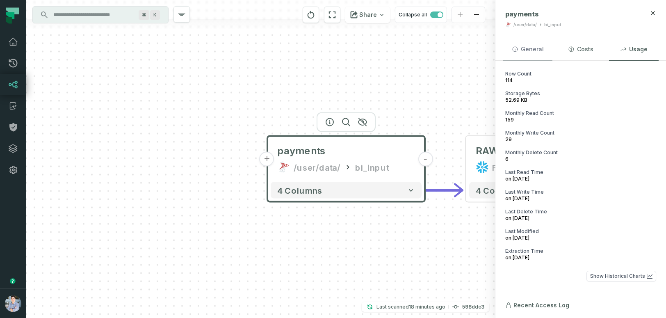
click at [533, 49] on button "General" at bounding box center [528, 49] width 50 height 22
click at [634, 50] on button "Usage" at bounding box center [634, 49] width 50 height 22
click at [584, 49] on button "Costs" at bounding box center [581, 49] width 50 height 22
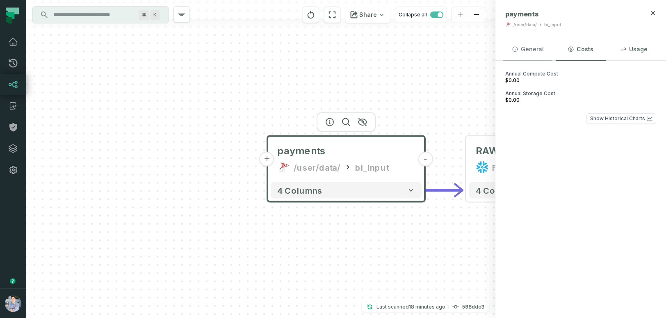
click at [523, 54] on button "General" at bounding box center [528, 49] width 50 height 22
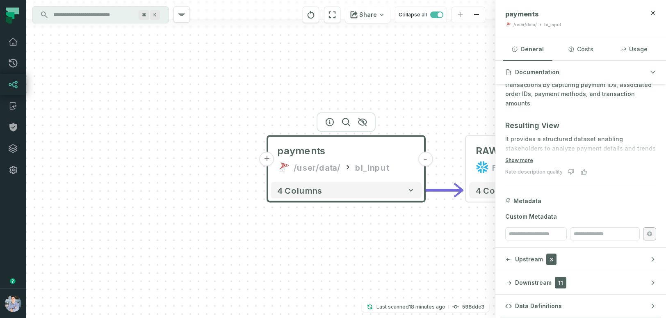
scroll to position [115, 0]
click at [509, 259] on icon "button" at bounding box center [508, 260] width 5 height 4
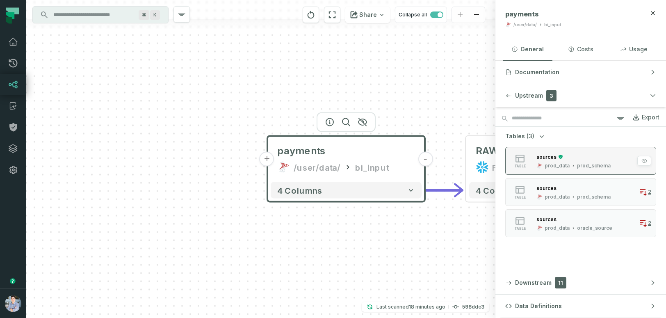
click at [545, 173] on button "table sources prod_data prod_schema 1" at bounding box center [581, 161] width 151 height 28
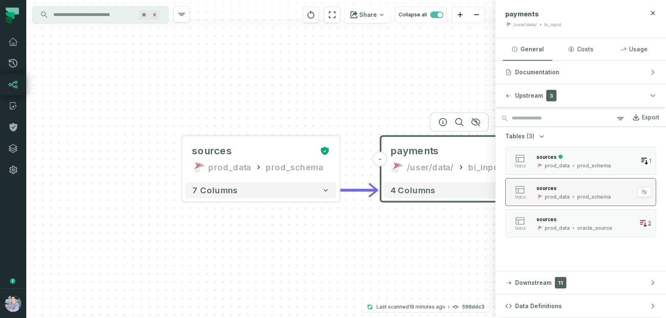
click at [546, 186] on div "sources" at bounding box center [547, 188] width 20 height 6
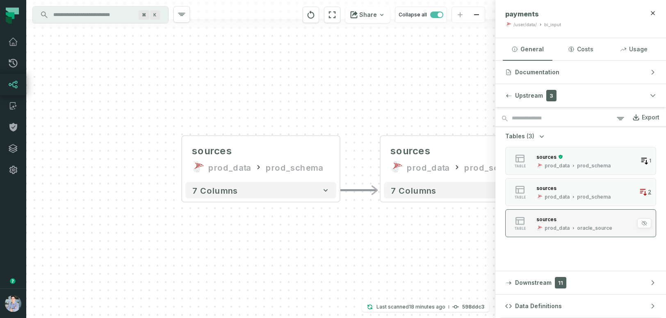
click at [542, 212] on button "table sources prod_data oracle_source 2" at bounding box center [581, 223] width 151 height 28
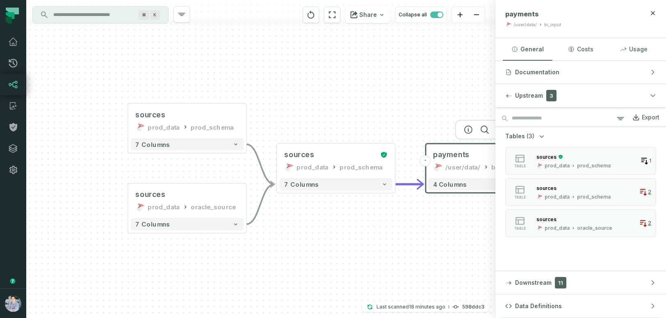
drag, startPoint x: 407, startPoint y: 205, endPoint x: 300, endPoint y: 235, distance: 111.3
click at [300, 235] on div "- payments /user/data/ bi_input - 4 columns - RAW_PAYMENTS FOUNDATIONAL_DB PROD…" at bounding box center [261, 159] width 470 height 318
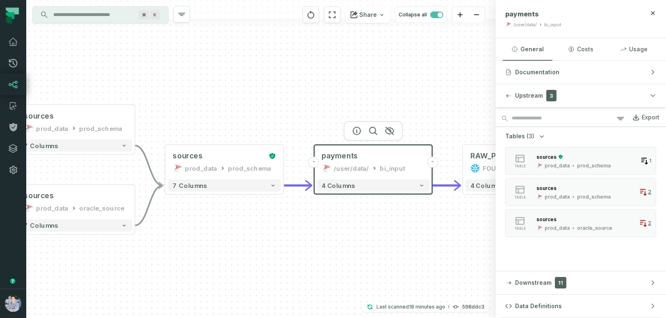
drag, startPoint x: 392, startPoint y: 238, endPoint x: 279, endPoint y: 238, distance: 113.3
click at [279, 238] on div "- payments /user/data/ bi_input - 4 columns - RAW_PAYMENTS FOUNDATIONAL_DB PROD…" at bounding box center [261, 159] width 470 height 318
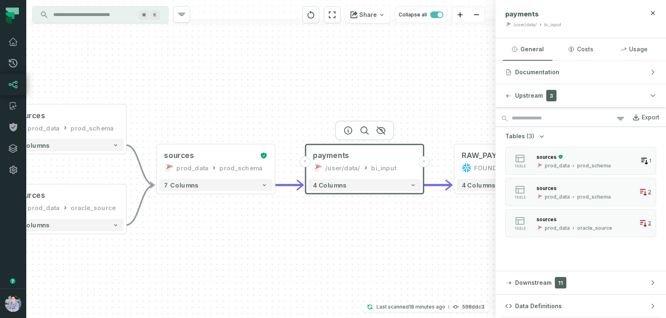
drag, startPoint x: 357, startPoint y: 244, endPoint x: 261, endPoint y: 242, distance: 95.2
click at [261, 242] on div "- payments /user/data/ bi_input - 4 columns - RAW_PAYMENTS FOUNDATIONAL_DB PROD…" at bounding box center [261, 159] width 470 height 318
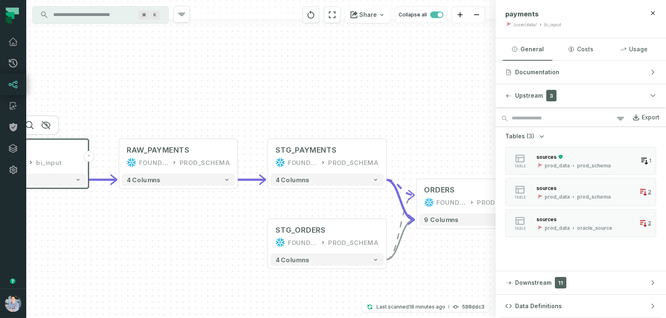
drag, startPoint x: 405, startPoint y: 242, endPoint x: 159, endPoint y: 239, distance: 246.7
click at [159, 239] on div "- payments /user/data/ bi_input - 4 columns - RAW_PAYMENTS FOUNDATIONAL_DB PROD…" at bounding box center [261, 159] width 470 height 318
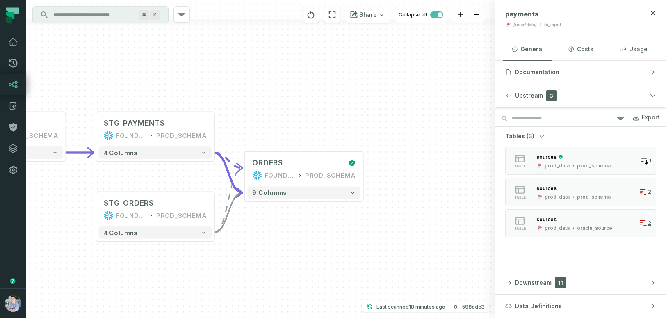
drag, startPoint x: 440, startPoint y: 243, endPoint x: 277, endPoint y: 216, distance: 165.2
click at [277, 216] on div "- payments /user/data/ bi_input - 4 columns - RAW_PAYMENTS FOUNDATIONAL_DB PROD…" at bounding box center [261, 159] width 470 height 318
click at [513, 101] on button "Upstream 3" at bounding box center [581, 95] width 171 height 23
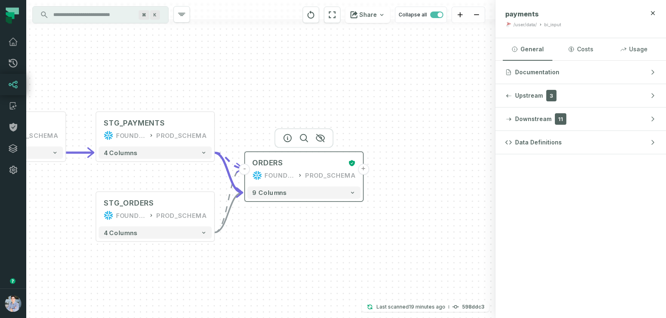
click at [296, 157] on div "ORDERS FOUNDATIONAL_DB PROD_SCHEMA" at bounding box center [303, 169] width 113 height 30
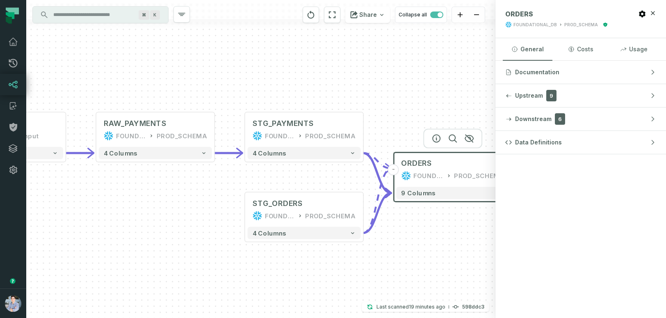
drag, startPoint x: 286, startPoint y: 268, endPoint x: 435, endPoint y: 268, distance: 148.6
click at [435, 268] on div "- payments /user/data/ bi_input - 4 columns - RAW_PAYMENTS FOUNDATIONAL_DB PROD…" at bounding box center [261, 159] width 470 height 318
click at [245, 211] on button "+" at bounding box center [244, 209] width 11 height 11
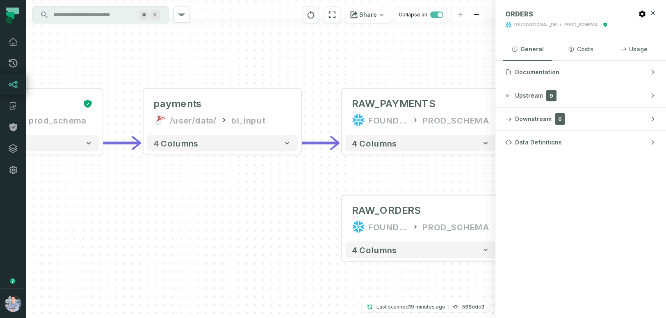
drag, startPoint x: 131, startPoint y: 248, endPoint x: 290, endPoint y: 307, distance: 170.1
click at [290, 307] on div "+ RAW_ORDERS FOUNDATIONAL_DB PROD_SCHEMA - 4 columns - payments /user/data/ bi_…" at bounding box center [261, 159] width 470 height 318
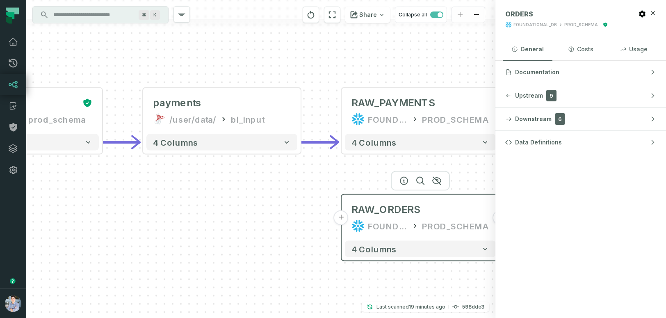
click at [343, 222] on button "+" at bounding box center [341, 218] width 15 height 15
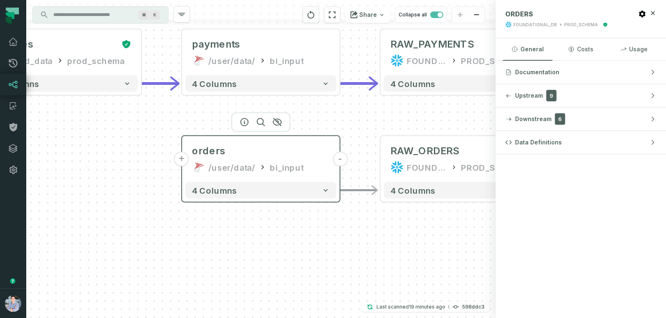
click at [184, 164] on button "+" at bounding box center [181, 159] width 15 height 15
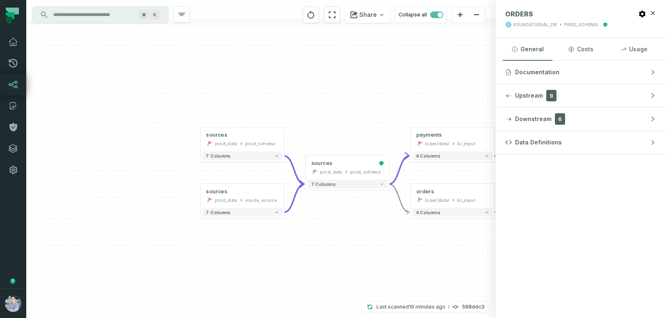
drag, startPoint x: 153, startPoint y: 239, endPoint x: 373, endPoint y: 239, distance: 220.8
click at [375, 239] on div "- orders /user/data/ bi_input - 4 columns - RAW_ORDERS FOUNDATIONAL_DB PROD_SCH…" at bounding box center [261, 159] width 470 height 318
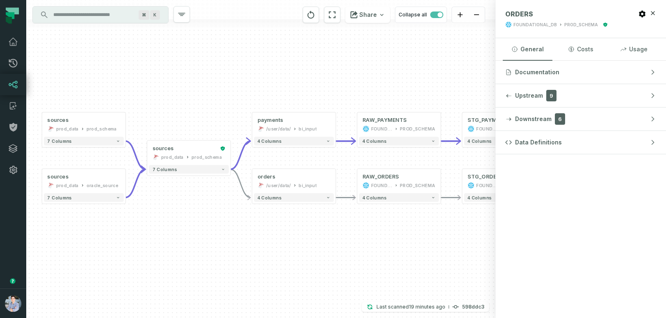
drag, startPoint x: 348, startPoint y: 245, endPoint x: 196, endPoint y: 231, distance: 152.5
click at [196, 231] on div "- orders /user/data/ bi_input - 4 columns - RAW_ORDERS FOUNDATIONAL_DB PROD_SCH…" at bounding box center [261, 159] width 470 height 318
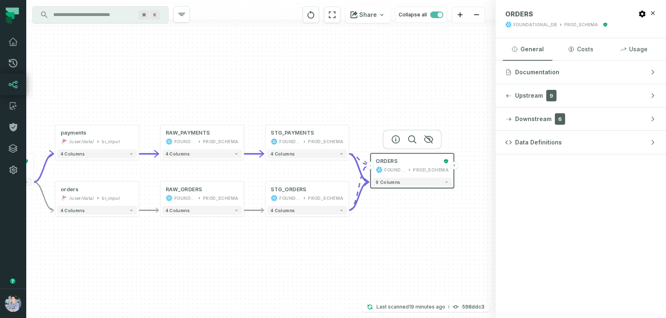
drag, startPoint x: 455, startPoint y: 252, endPoint x: 257, endPoint y: 265, distance: 197.8
click at [257, 265] on div "- orders /user/data/ bi_input - 4 columns - RAW_ORDERS FOUNDATIONAL_DB PROD_SCH…" at bounding box center [261, 159] width 470 height 318
click at [314, 14] on icon "reset" at bounding box center [311, 15] width 9 height 10
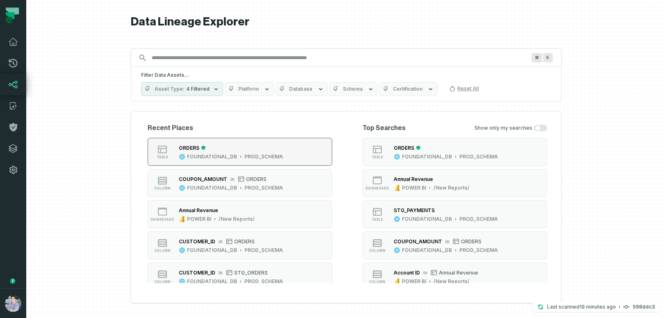
click at [231, 140] on button "table ORDERS FOUNDATIONAL_DB PROD_SCHEMA" at bounding box center [240, 152] width 185 height 28
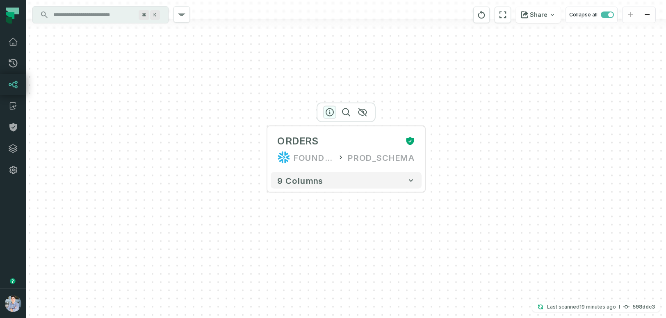
click at [331, 110] on icon "button" at bounding box center [330, 113] width 10 height 10
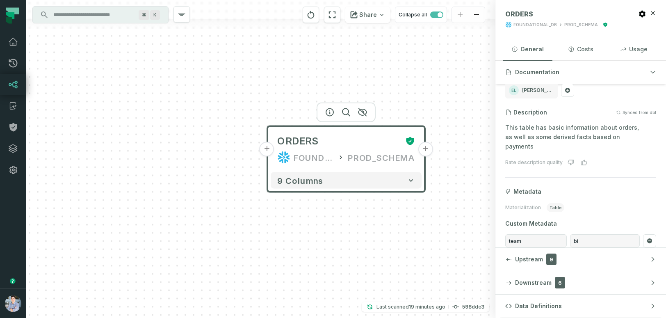
scroll to position [69, 0]
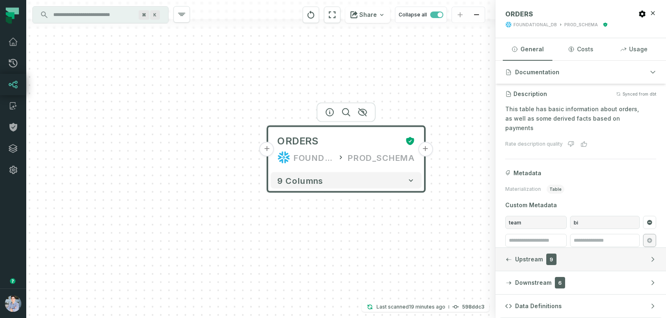
click at [509, 256] on div "button" at bounding box center [509, 259] width 7 height 7
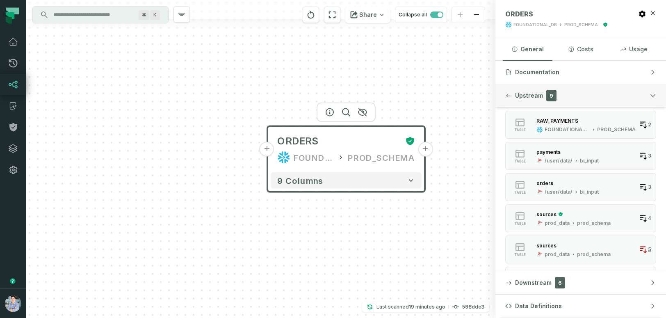
scroll to position [157, 0]
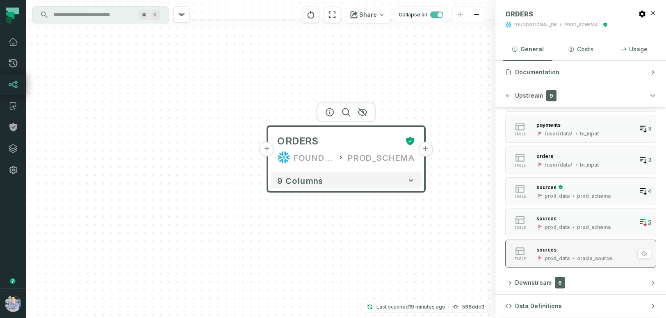
click at [530, 257] on div "table" at bounding box center [520, 253] width 26 height 15
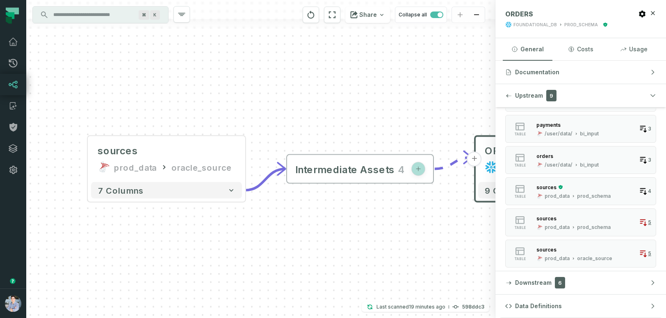
click at [418, 169] on icon "button" at bounding box center [418, 169] width 7 height 7
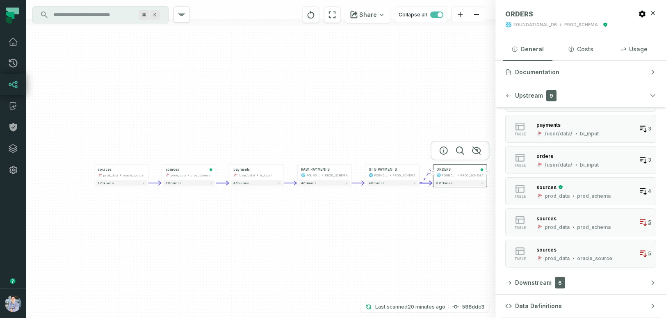
drag, startPoint x: 396, startPoint y: 253, endPoint x: 390, endPoint y: 231, distance: 22.6
click at [390, 231] on div "+ ORDERS FOUNDATIONAL_DB PROD_SCHEMA + 9 columns sources prod_data oracle_sourc…" at bounding box center [261, 159] width 470 height 318
click at [542, 256] on icon "button" at bounding box center [540, 258] width 7 height 7
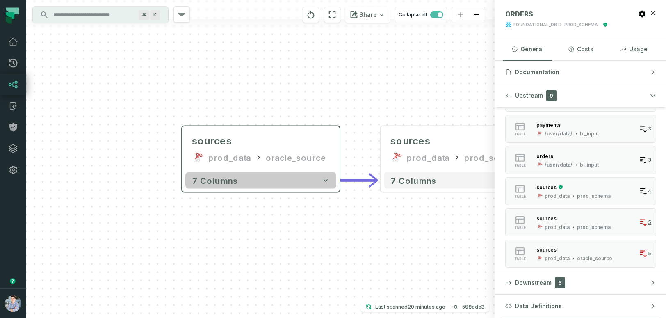
click at [294, 188] on button "7 columns" at bounding box center [261, 180] width 151 height 16
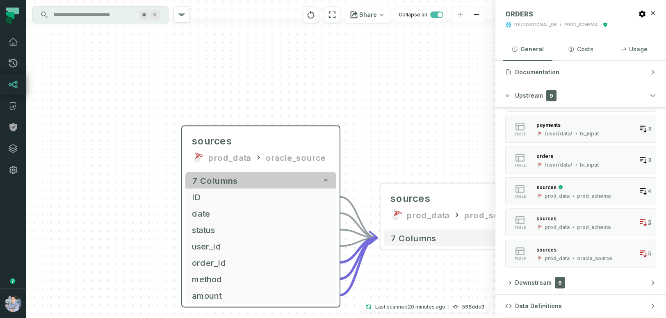
click at [293, 184] on button "7 columns" at bounding box center [261, 180] width 151 height 16
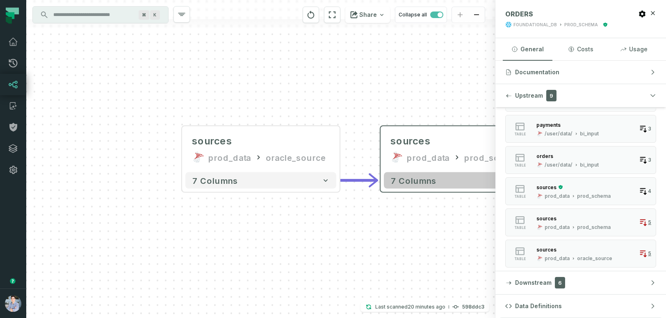
click at [438, 183] on button "7 columns" at bounding box center [459, 180] width 151 height 16
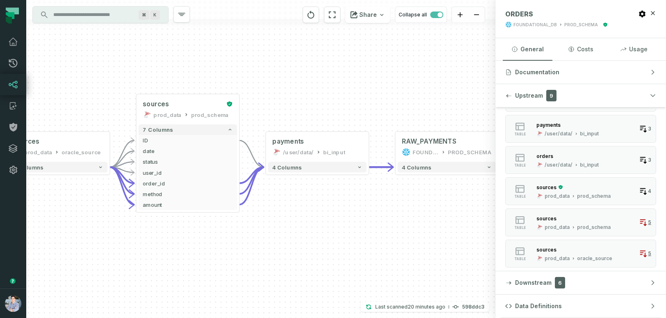
drag, startPoint x: 360, startPoint y: 277, endPoint x: 89, endPoint y: 206, distance: 279.9
click at [89, 206] on div "+ ORDERS FOUNDATIONAL_DB PROD_SCHEMA + 9 columns sources prod_data oracle_sourc…" at bounding box center [261, 159] width 470 height 318
click at [282, 166] on span "4 columns" at bounding box center [288, 167] width 30 height 7
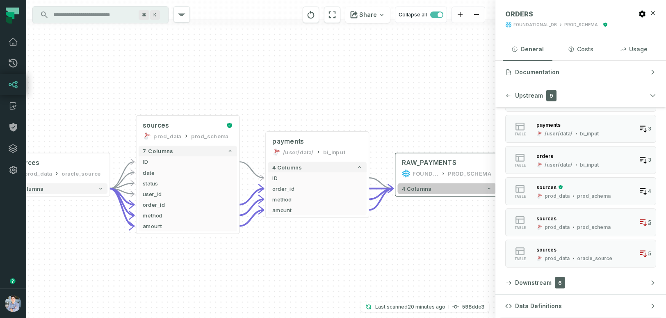
click at [473, 189] on button "4 columns" at bounding box center [447, 188] width 98 height 11
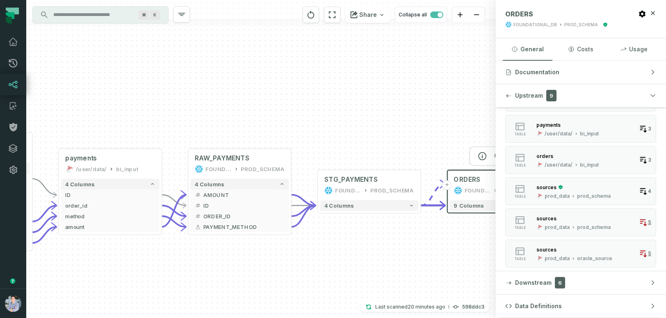
drag, startPoint x: 382, startPoint y: 273, endPoint x: 174, endPoint y: 268, distance: 208.1
click at [174, 268] on div "+ ORDERS FOUNDATIONAL_DB PROD_SCHEMA + 9 columns sources prod_data oracle_sourc…" at bounding box center [261, 159] width 470 height 318
click at [356, 211] on div "4 columns" at bounding box center [368, 204] width 103 height 15
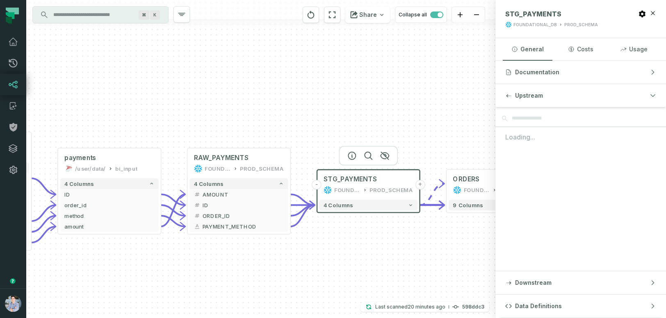
scroll to position [0, 0]
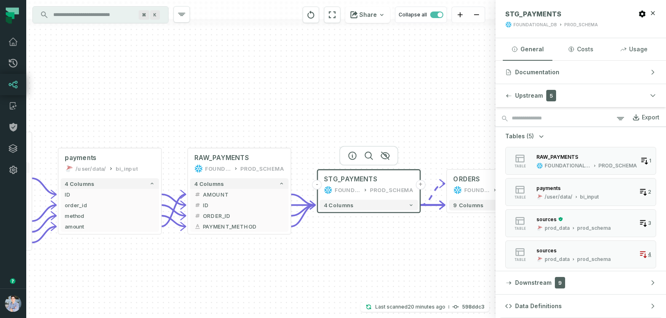
click at [371, 211] on div "4 columns" at bounding box center [369, 204] width 103 height 15
click at [408, 205] on button "4 columns" at bounding box center [369, 205] width 98 height 11
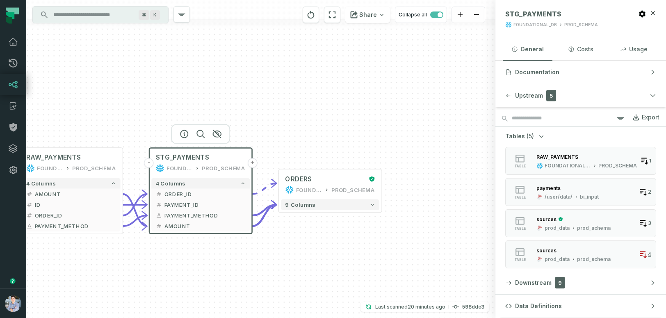
drag, startPoint x: 443, startPoint y: 270, endPoint x: 275, endPoint y: 247, distance: 169.7
click at [275, 247] on div "+ ORDERS FOUNDATIONAL_DB PROD_SCHEMA + 9 columns sources prod_data oracle_sourc…" at bounding box center [261, 159] width 470 height 318
click at [310, 17] on icon "reset" at bounding box center [311, 15] width 9 height 10
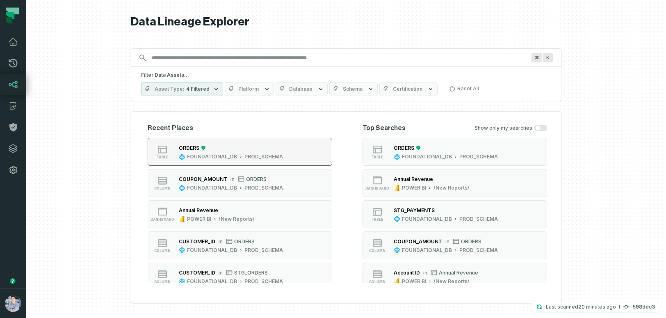
click at [234, 154] on div "FOUNDATIONAL_DB" at bounding box center [212, 156] width 50 height 7
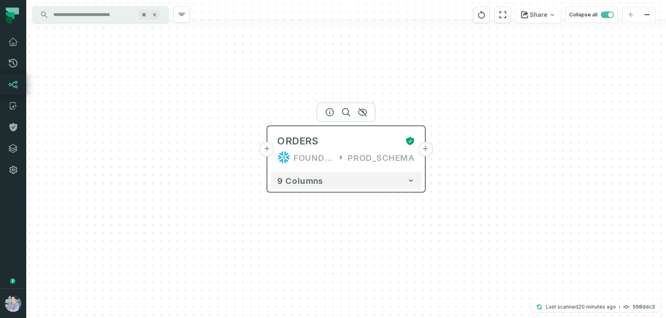
click at [267, 152] on button "+" at bounding box center [267, 149] width 15 height 15
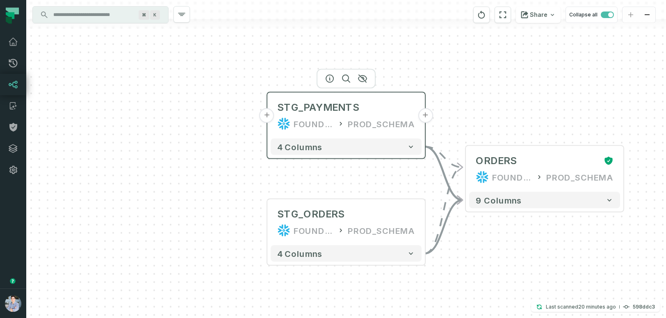
click at [268, 117] on button "+" at bounding box center [267, 115] width 15 height 15
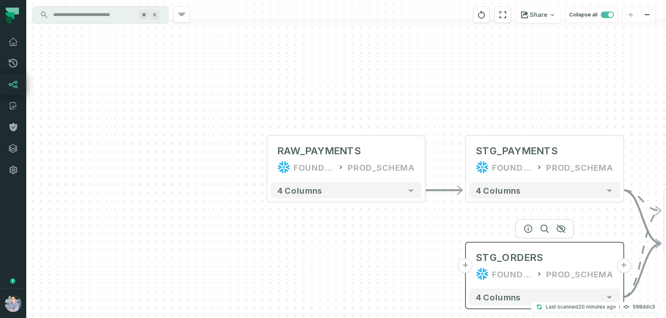
click at [467, 271] on button "+" at bounding box center [465, 266] width 15 height 15
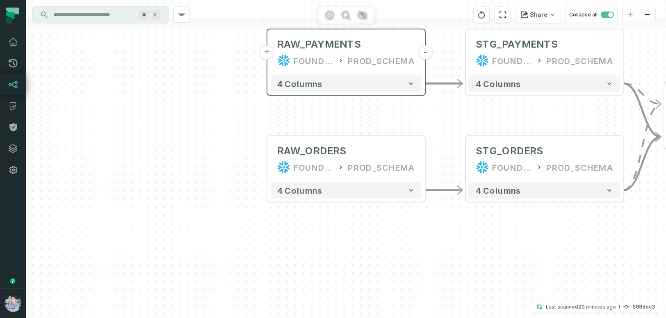
click at [266, 52] on button "+" at bounding box center [267, 52] width 15 height 15
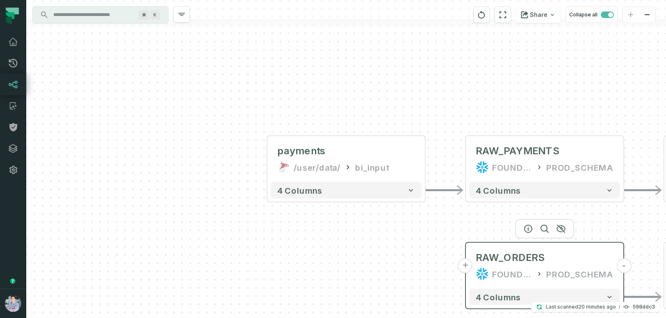
click at [463, 264] on button "+" at bounding box center [465, 266] width 15 height 15
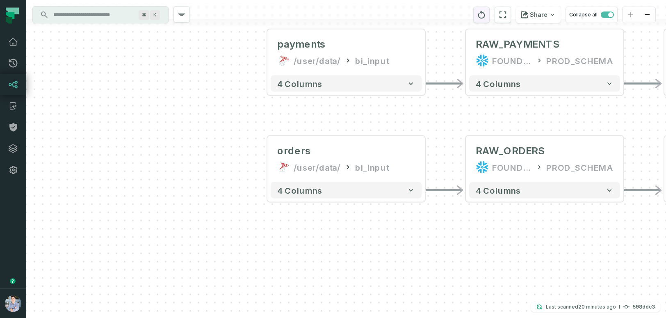
click at [482, 20] on button "reset" at bounding box center [482, 15] width 16 height 16
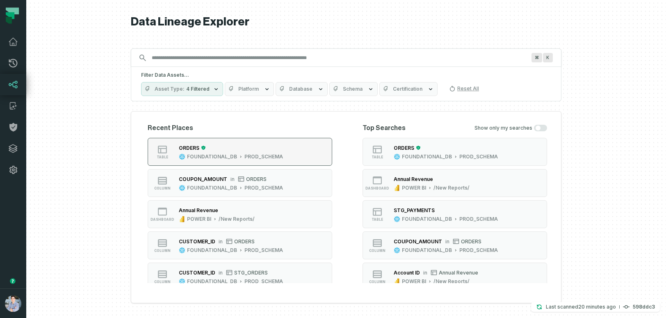
click at [308, 142] on button "table ORDERS FOUNDATIONAL_DB PROD_SCHEMA" at bounding box center [240, 152] width 185 height 28
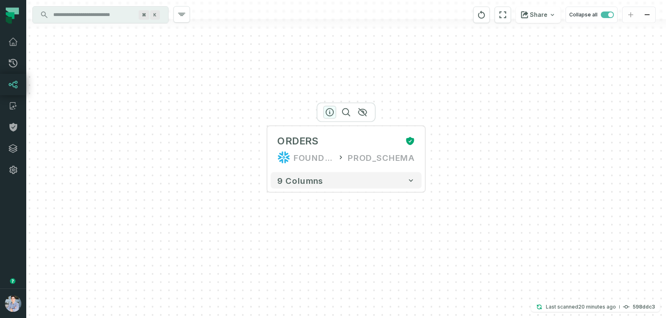
click at [330, 108] on icon "button" at bounding box center [330, 113] width 10 height 10
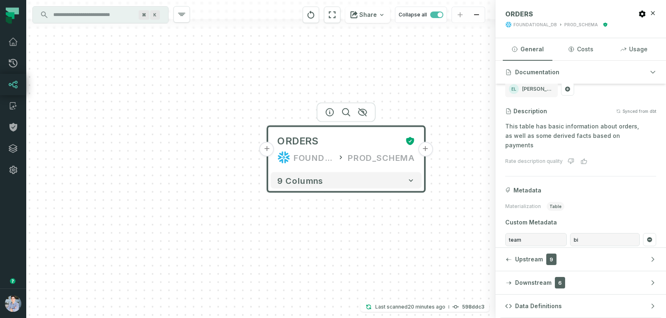
scroll to position [69, 0]
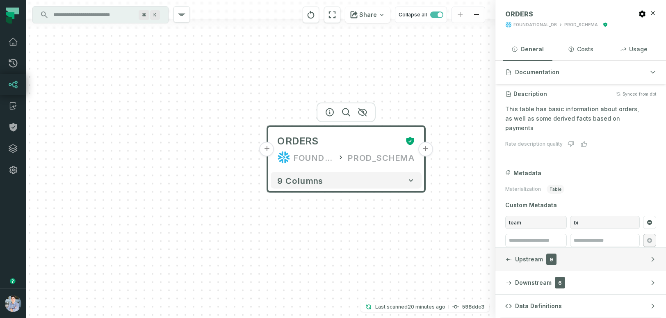
click at [526, 261] on span "Upstream" at bounding box center [529, 259] width 28 height 8
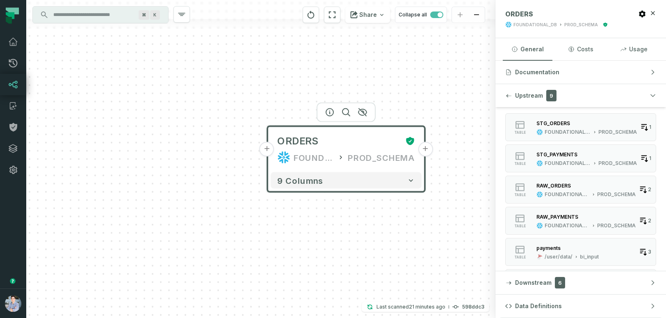
scroll to position [0, 0]
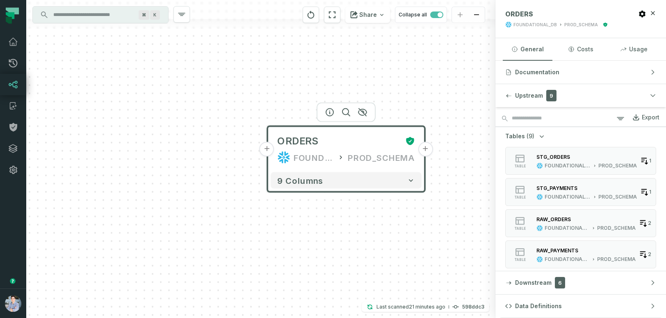
click at [527, 137] on span "(9)" at bounding box center [531, 136] width 8 height 8
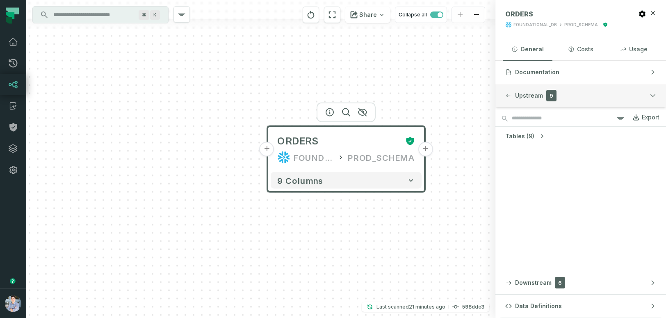
click at [520, 100] on button "Upstream 9" at bounding box center [581, 95] width 171 height 23
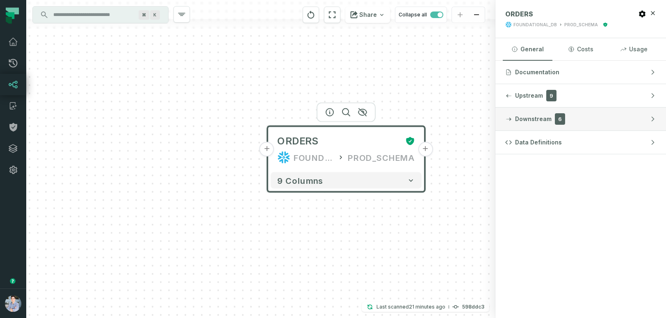
click at [518, 119] on span "Downstream" at bounding box center [533, 119] width 37 height 8
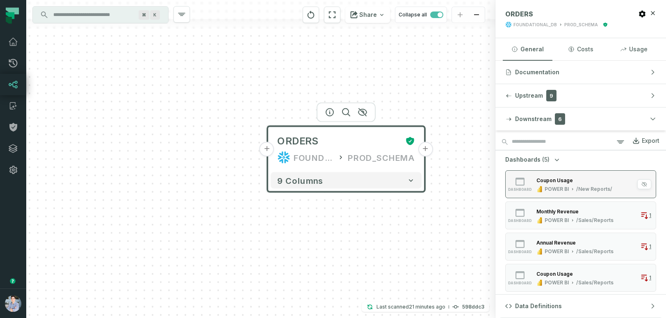
click at [534, 183] on div "Coupon Usage POWER BI /New Reports/" at bounding box center [575, 184] width 82 height 16
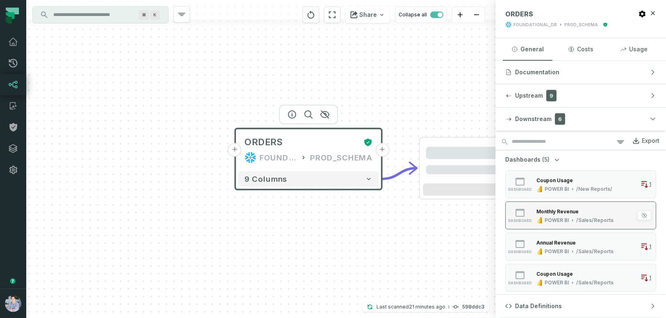
click at [537, 214] on div "Monthly Revenue" at bounding box center [558, 211] width 42 height 6
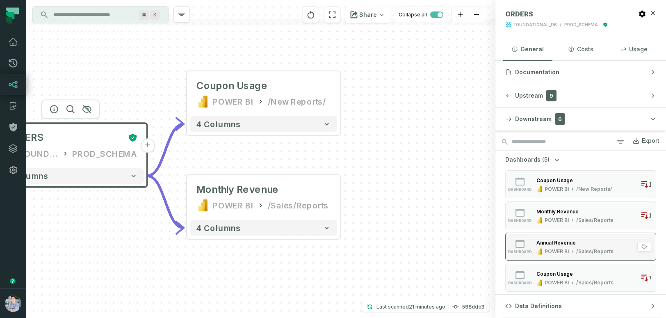
click at [534, 236] on button "dashboard Annual Revenue POWER BI /Sales/Reports 1" at bounding box center [581, 247] width 151 height 28
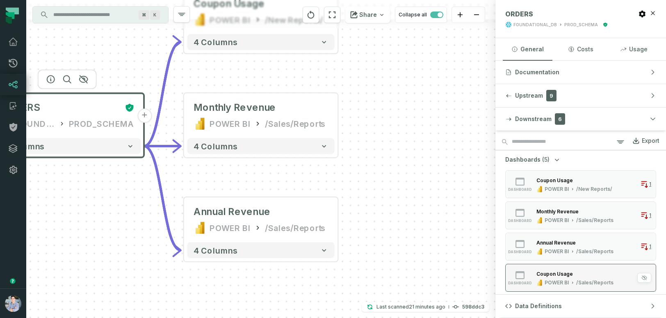
click at [538, 271] on div "Coupon Usage" at bounding box center [555, 274] width 37 height 6
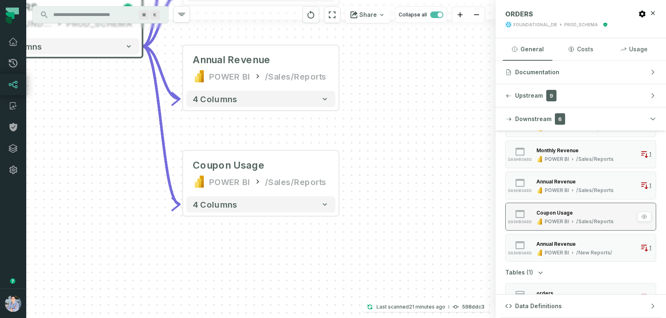
scroll to position [81, 0]
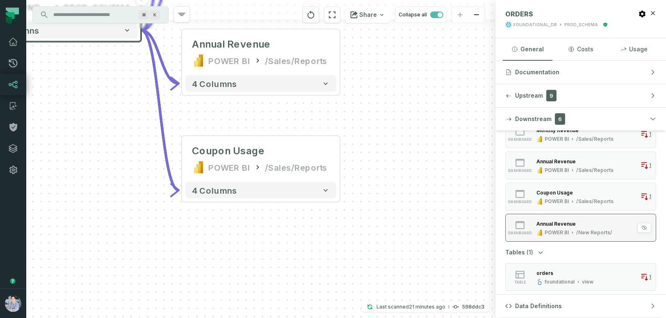
click at [538, 222] on div "Annual Revenue" at bounding box center [556, 224] width 39 height 6
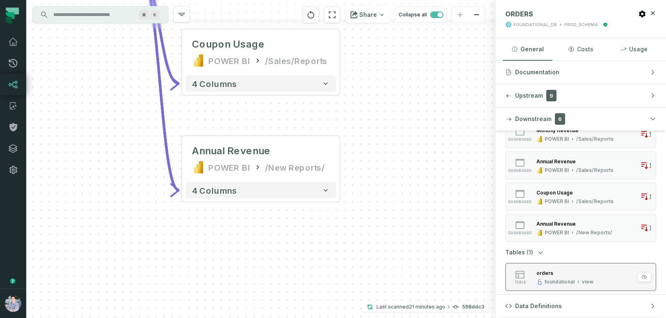
click at [535, 269] on div "orders foundational view" at bounding box center [566, 277] width 64 height 16
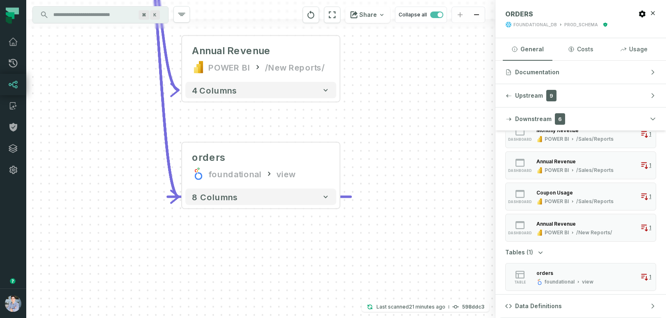
drag, startPoint x: 457, startPoint y: 124, endPoint x: 457, endPoint y: 179, distance: 55.0
click at [457, 179] on div "+ ORDERS FOUNDATIONAL_DB PROD_SCHEMA - 9 columns + Coupon Usage POWER BI /New R…" at bounding box center [261, 159] width 470 height 318
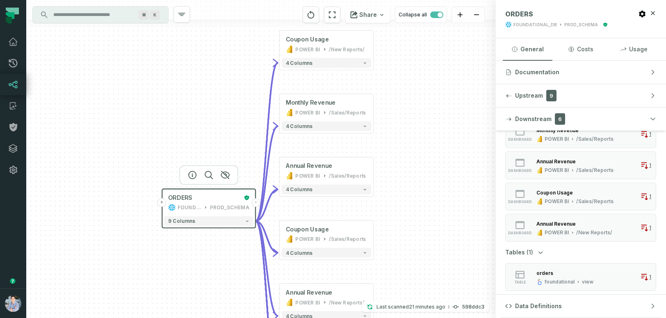
drag, startPoint x: 443, startPoint y: 99, endPoint x: 430, endPoint y: 260, distance: 161.4
click at [430, 260] on div "+ ORDERS FOUNDATIONAL_DB PROD_SCHEMA - 9 columns + Coupon Usage POWER BI /New R…" at bounding box center [261, 159] width 470 height 318
click at [434, 16] on span "button" at bounding box center [437, 14] width 13 height 7
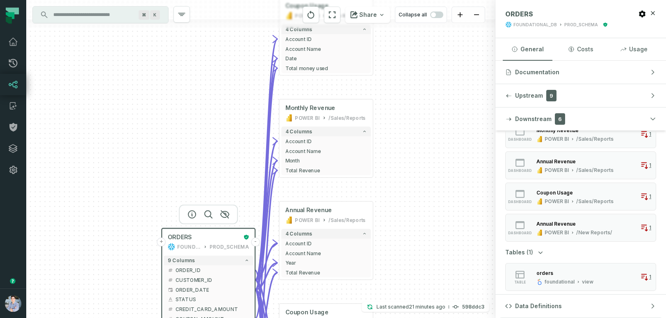
drag, startPoint x: 433, startPoint y: 175, endPoint x: 433, endPoint y: 214, distance: 39.4
click at [433, 214] on div "+ ORDERS FOUNDATIONAL_DB PROD_SCHEMA - 9 columns + ORDER_ID - + CUSTOMER_ID - +…" at bounding box center [261, 159] width 470 height 318
click at [437, 17] on span "button" at bounding box center [437, 14] width 13 height 7
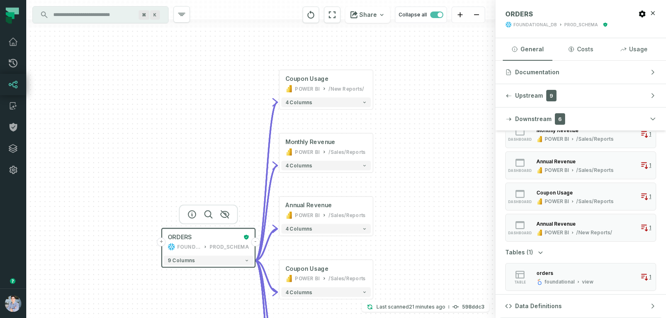
click at [206, 266] on div "9 columns" at bounding box center [209, 261] width 94 height 14
click at [252, 258] on button "9 columns" at bounding box center [208, 261] width 89 height 10
click at [246, 259] on icon "button" at bounding box center [247, 261] width 5 height 5
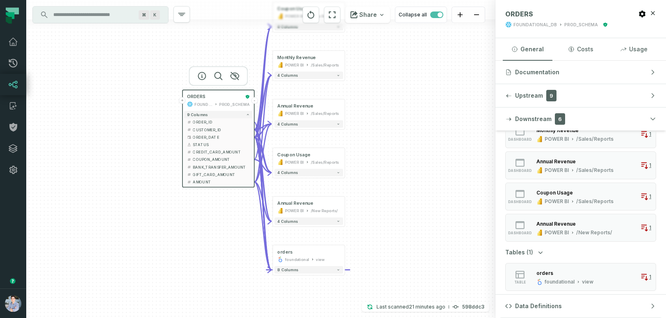
drag, startPoint x: 396, startPoint y: 237, endPoint x: 397, endPoint y: 91, distance: 145.7
click at [397, 91] on div "+ ORDERS FOUNDATIONAL_DB PROD_SCHEMA - 9 columns + ORDER_ID - + CUSTOMER_ID - +…" at bounding box center [261, 159] width 470 height 318
click at [206, 122] on span "ORDER_ID" at bounding box center [221, 122] width 57 height 6
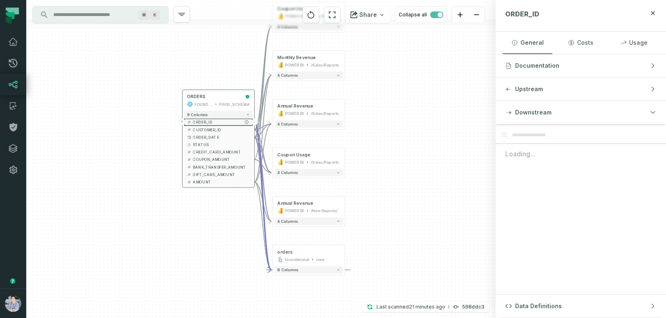
scroll to position [0, 0]
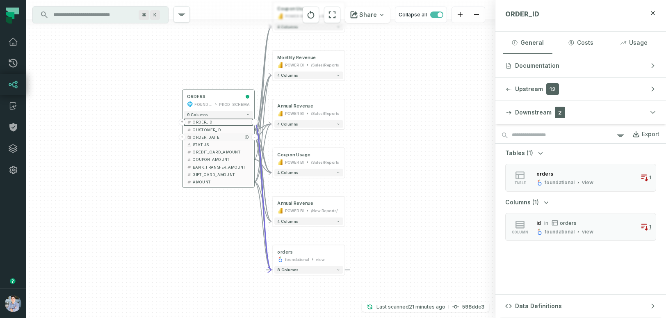
click at [208, 138] on span "ORDER_DATE" at bounding box center [221, 137] width 57 height 6
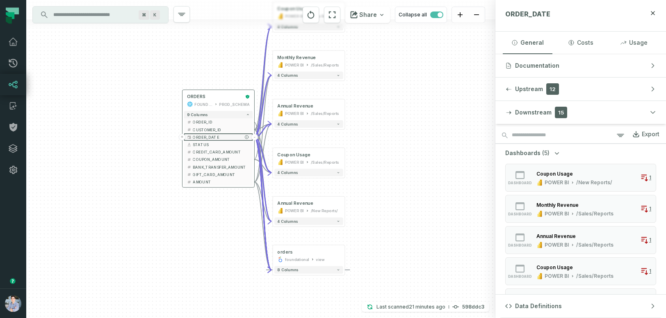
click at [255, 137] on button "-" at bounding box center [255, 137] width 7 height 7
click at [218, 144] on span "STATUS" at bounding box center [221, 145] width 57 height 6
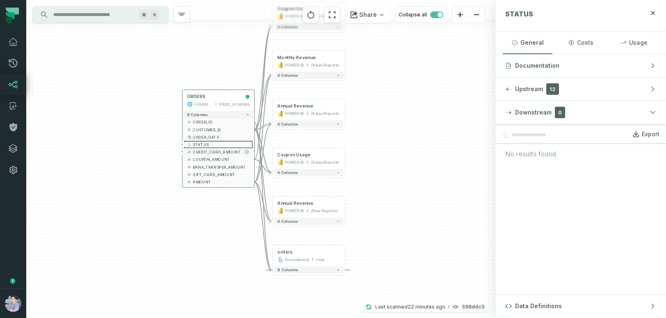
click at [234, 151] on span "CREDIT_CARD_AMOUNT" at bounding box center [221, 152] width 57 height 6
click at [233, 158] on span "COUPON_AMOUNT" at bounding box center [221, 160] width 57 height 6
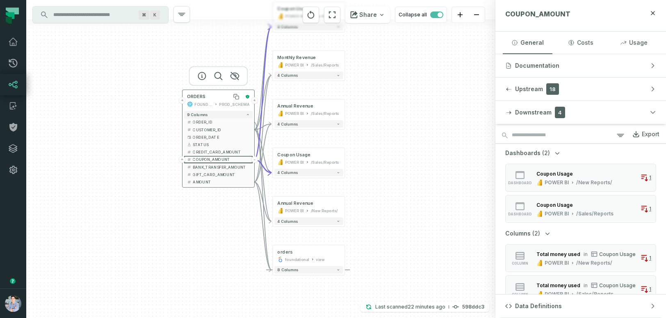
click at [224, 96] on div "ORDERS" at bounding box center [214, 97] width 55 height 6
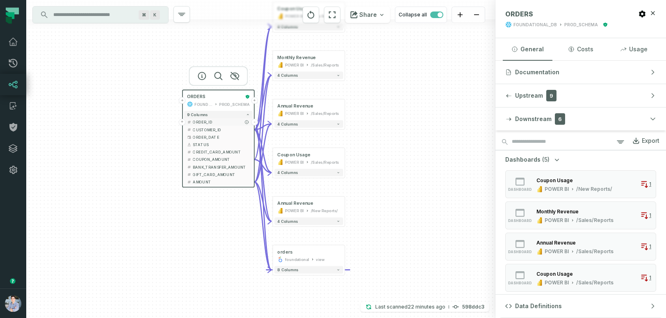
click at [211, 124] on span "ORDER_ID" at bounding box center [221, 122] width 57 height 6
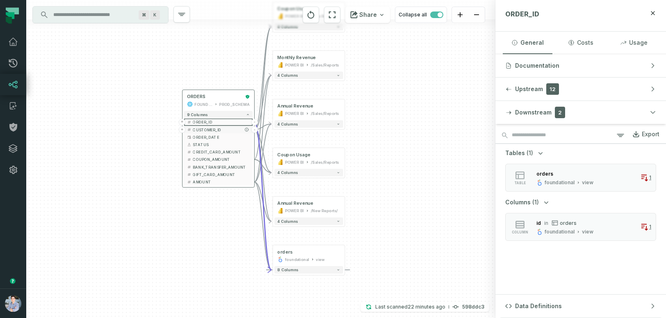
click at [208, 129] on span "CUSTOMER_ID" at bounding box center [221, 130] width 57 height 6
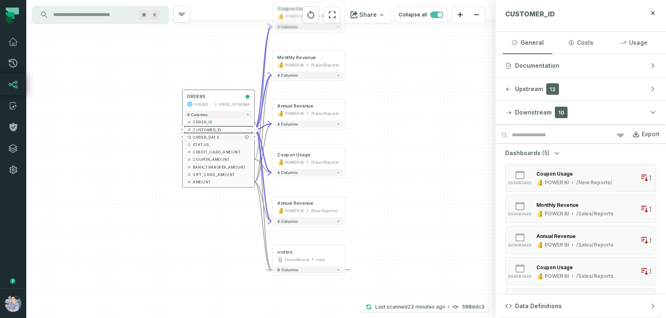
click at [210, 135] on span "ORDER_DATE" at bounding box center [221, 137] width 57 height 6
click at [212, 128] on span "CUSTOMER_ID" at bounding box center [221, 130] width 57 height 6
click at [212, 127] on span "CUSTOMER_ID" at bounding box center [221, 130] width 57 height 6
click at [217, 94] on div "ORDERS" at bounding box center [214, 97] width 55 height 6
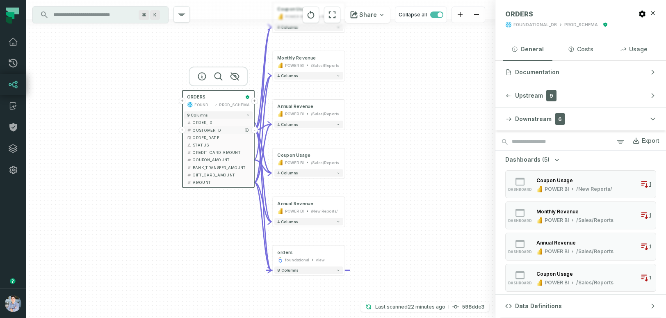
click at [213, 129] on span "CUSTOMER_ID" at bounding box center [221, 130] width 57 height 6
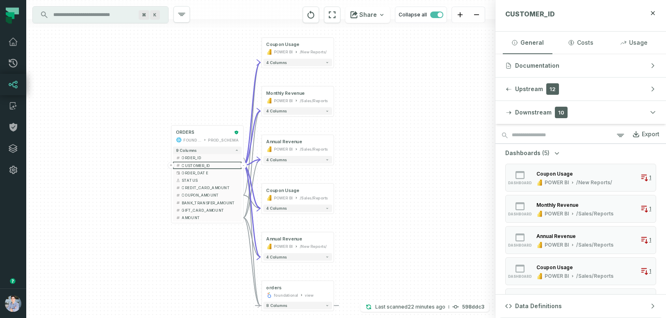
drag, startPoint x: 227, startPoint y: 246, endPoint x: 215, endPoint y: 282, distance: 37.0
click at [215, 282] on div "+ ORDERS FOUNDATIONAL_DB PROD_SCHEMA + 9 columns + ORDER_ID - + CUSTOMER_ID - +…" at bounding box center [261, 159] width 470 height 318
click at [199, 172] on span "ORDER_DATE" at bounding box center [210, 173] width 57 height 6
click at [195, 180] on span "STATUS" at bounding box center [210, 180] width 57 height 6
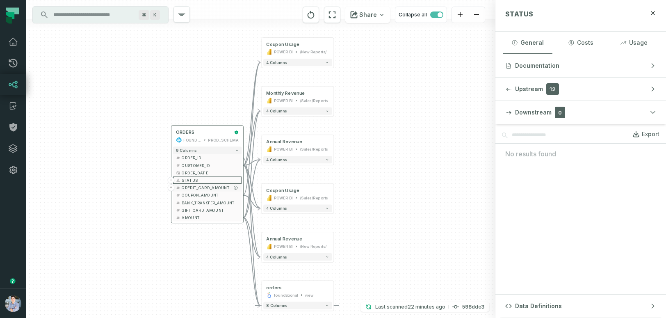
click at [196, 187] on span "CREDIT_CARD_AMOUNT" at bounding box center [210, 188] width 57 height 6
click at [201, 130] on div "ORDERS" at bounding box center [203, 132] width 55 height 6
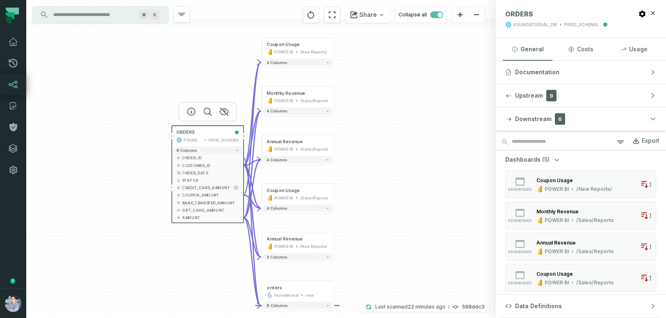
click at [211, 189] on span "CREDIT_CARD_AMOUNT" at bounding box center [210, 188] width 57 height 6
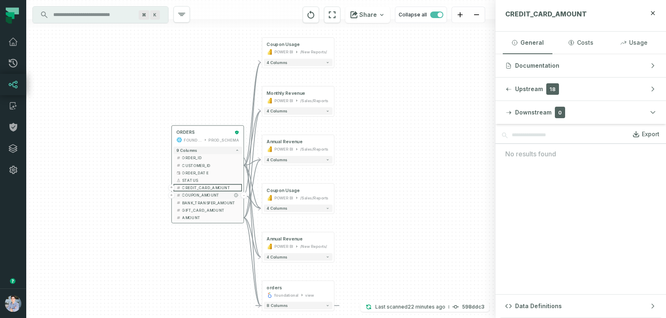
click at [209, 196] on span "COUPON_AMOUNT" at bounding box center [210, 195] width 57 height 6
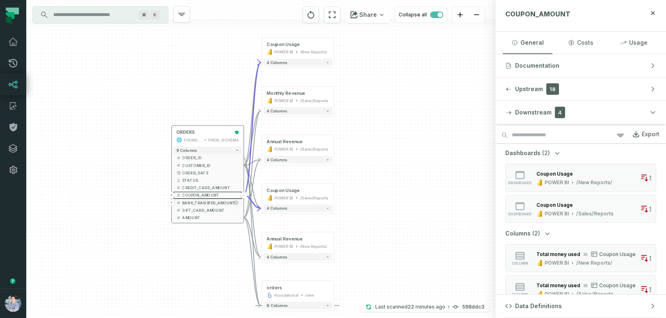
click at [209, 201] on span "BANK_TRANSFER_AMOUNT" at bounding box center [210, 203] width 57 height 6
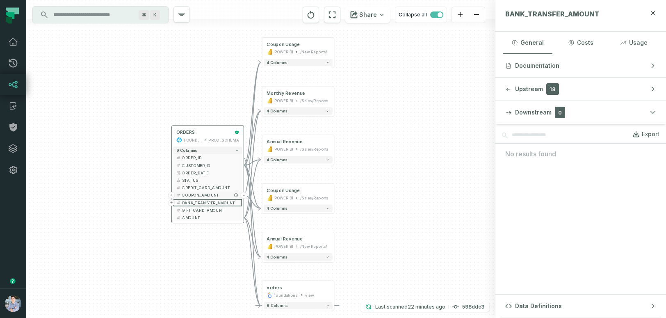
click at [209, 195] on span "COUPON_AMOUNT" at bounding box center [210, 195] width 57 height 6
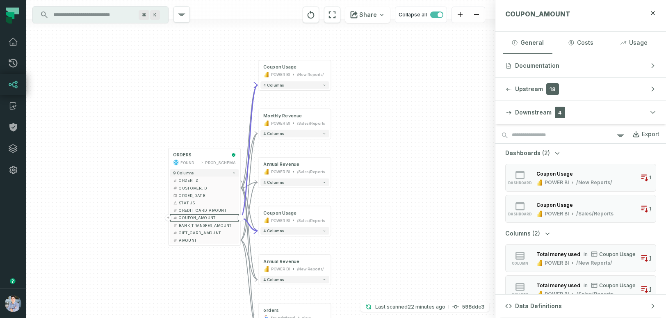
drag, startPoint x: 458, startPoint y: 148, endPoint x: 457, endPoint y: 168, distance: 20.1
click at [458, 168] on div "+ ORDERS FOUNDATIONAL_DB PROD_SCHEMA + 9 columns + ORDER_ID - + CUSTOMER_ID - +…" at bounding box center [261, 159] width 470 height 318
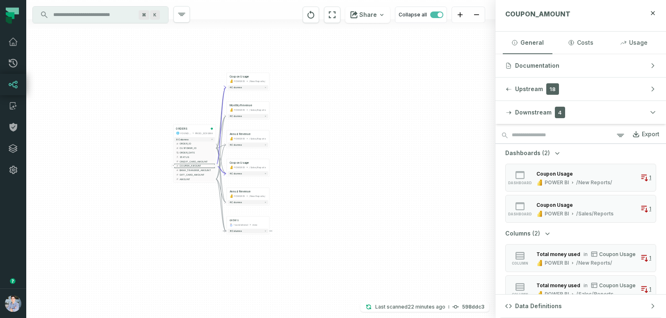
drag, startPoint x: 458, startPoint y: 169, endPoint x: 347, endPoint y: 134, distance: 117.1
click at [346, 134] on div "+ ORDERS FOUNDATIONAL_DB PROD_SCHEMA + 9 columns + ORDER_ID - + CUSTOMER_ID - +…" at bounding box center [261, 159] width 470 height 318
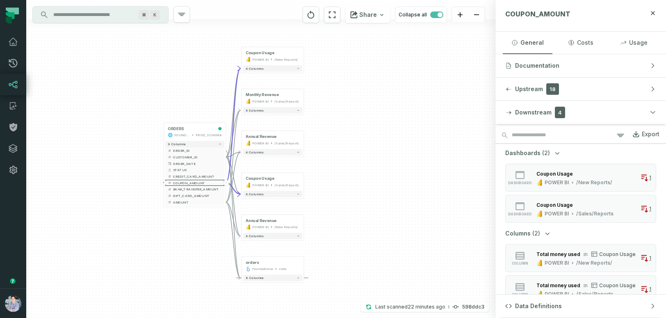
drag, startPoint x: 347, startPoint y: 134, endPoint x: 416, endPoint y: 135, distance: 69.0
click at [416, 135] on div "+ ORDERS FOUNDATIONAL_DB PROD_SCHEMA + 9 columns + ORDER_ID - + CUSTOMER_ID - +…" at bounding box center [261, 159] width 470 height 318
